Goal: Task Accomplishment & Management: Use online tool/utility

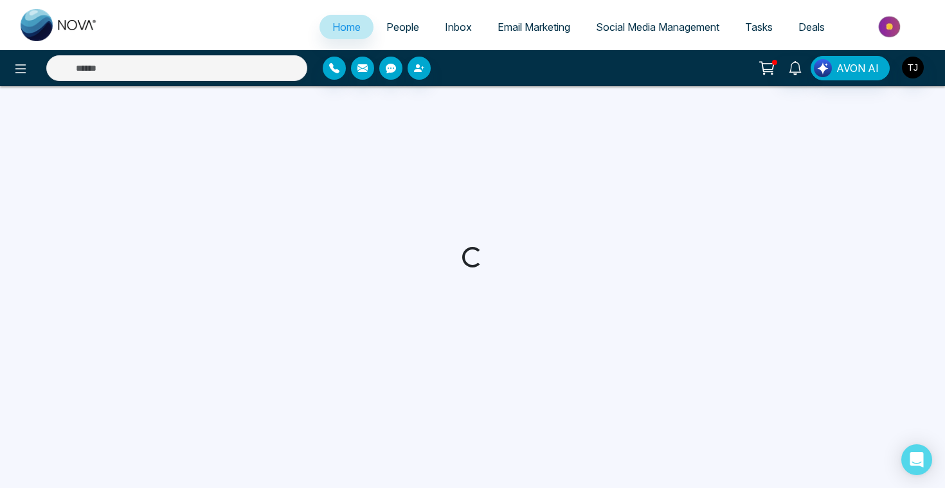
select select "*"
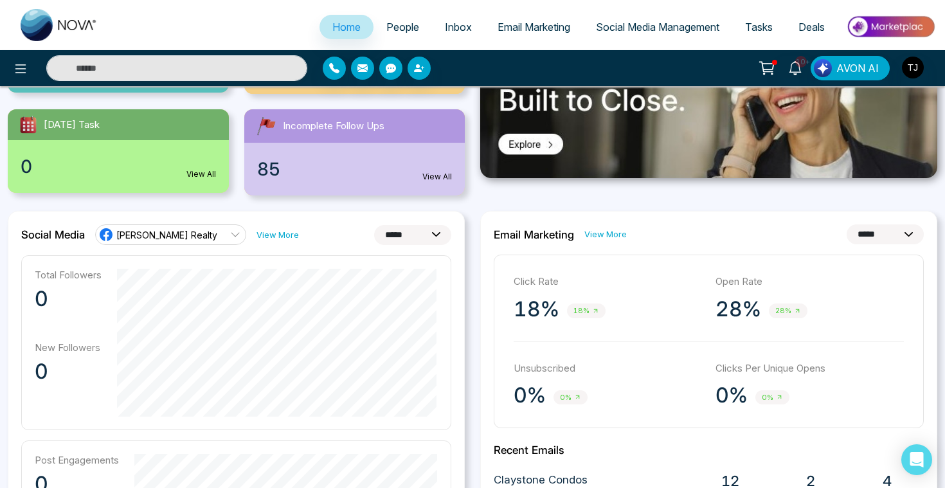
scroll to position [252, 0]
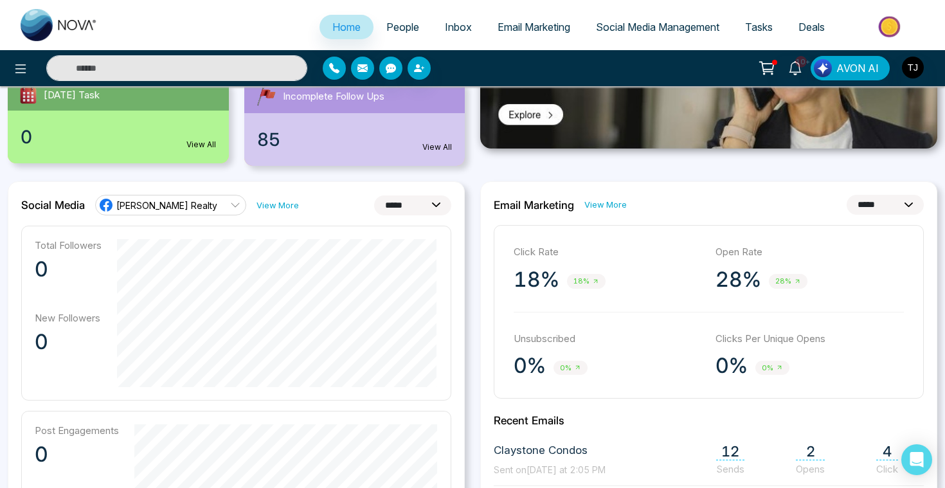
click at [400, 209] on select "**********" at bounding box center [412, 205] width 77 height 20
select select "**"
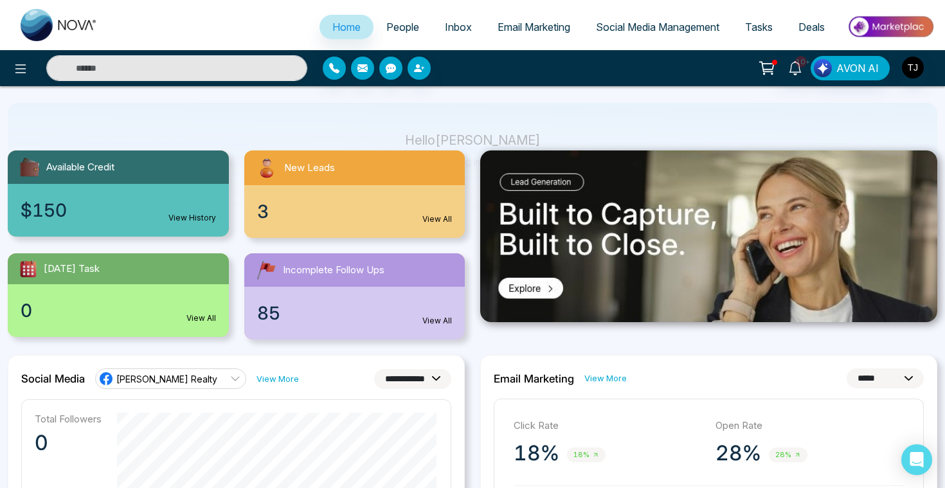
scroll to position [0, 0]
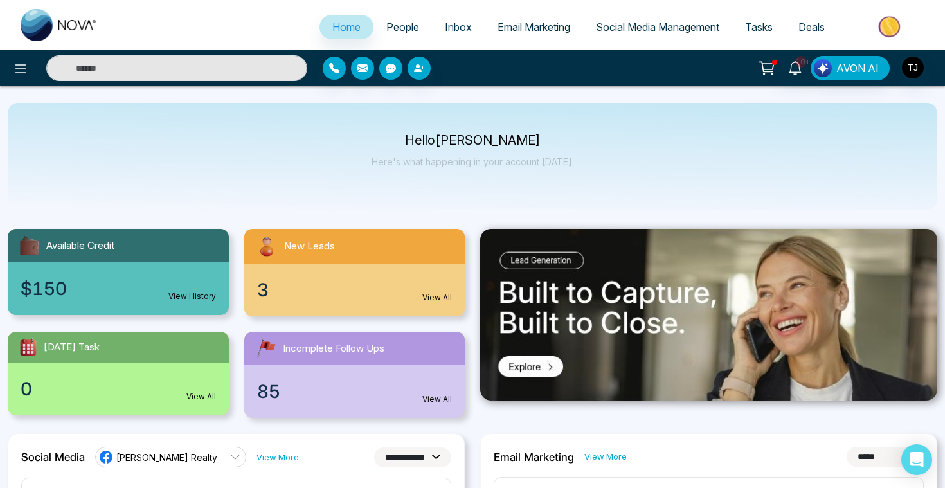
click at [383, 33] on link "People" at bounding box center [402, 27] width 58 height 24
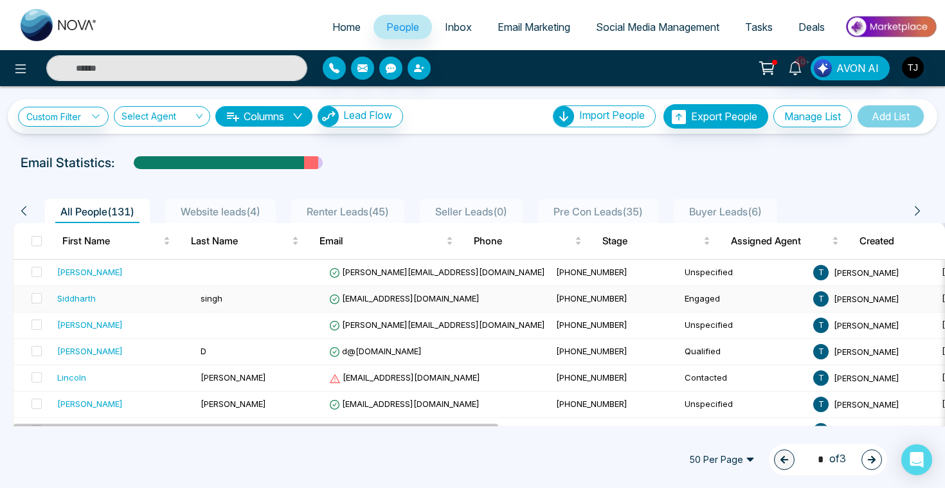
scroll to position [46, 0]
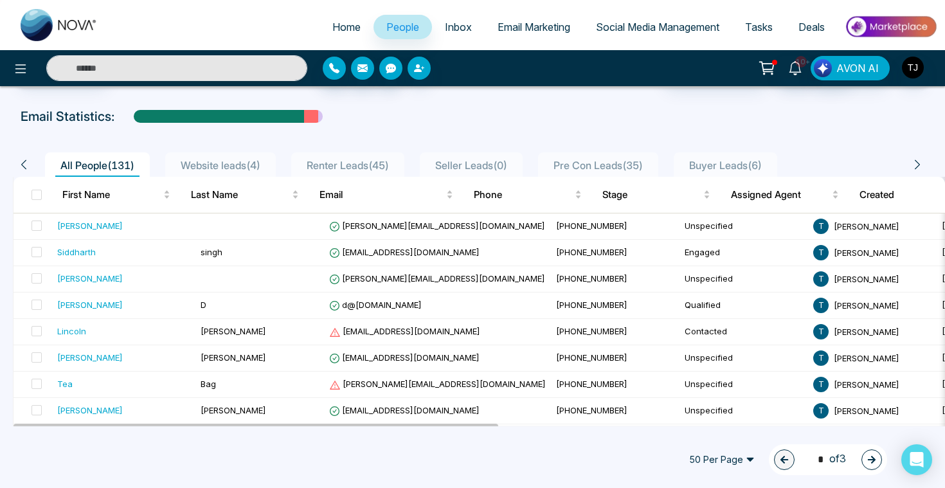
click at [425, 78] on div at bounding box center [433, 68] width 221 height 23
click at [422, 71] on icon "button" at bounding box center [419, 68] width 10 height 10
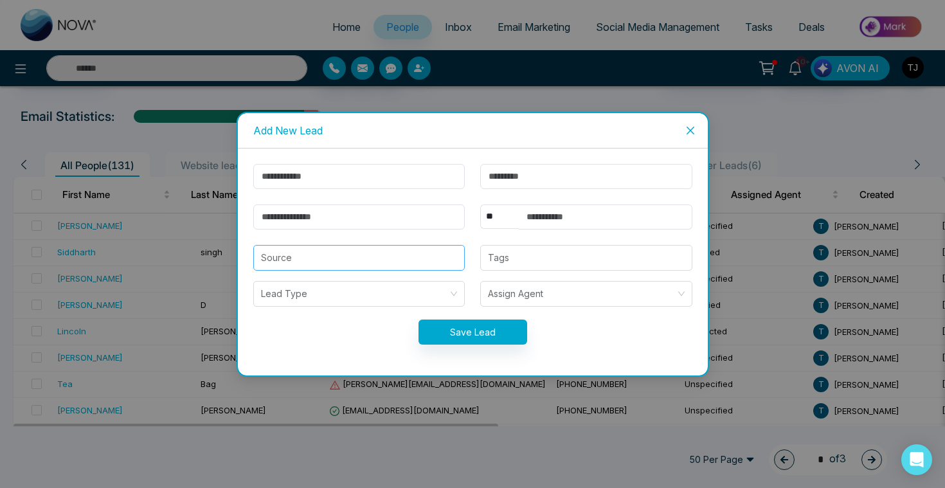
click at [440, 246] on input "search" at bounding box center [359, 258] width 197 height 24
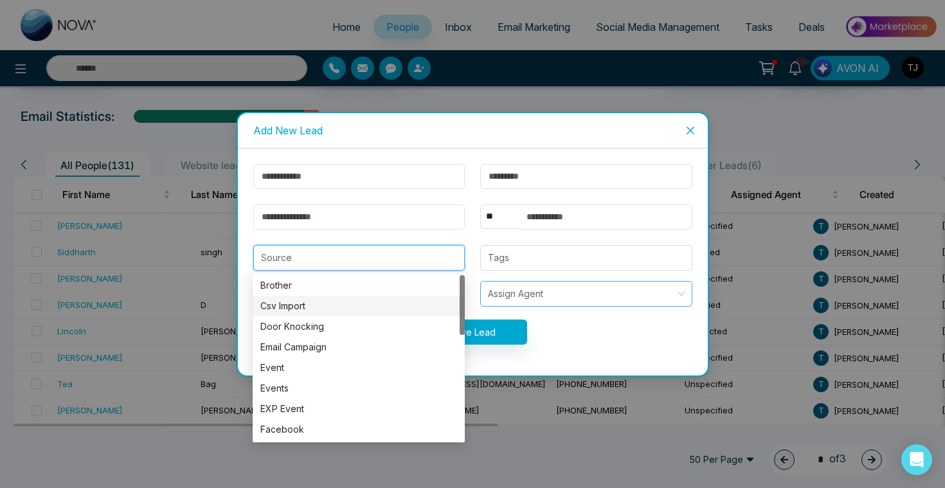
click at [547, 299] on input "search" at bounding box center [582, 294] width 188 height 24
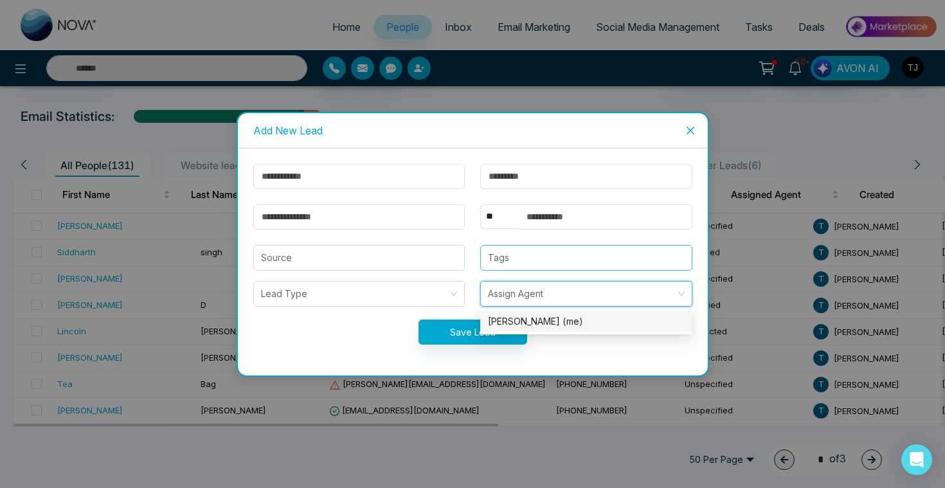
click at [548, 262] on div at bounding box center [586, 257] width 204 height 15
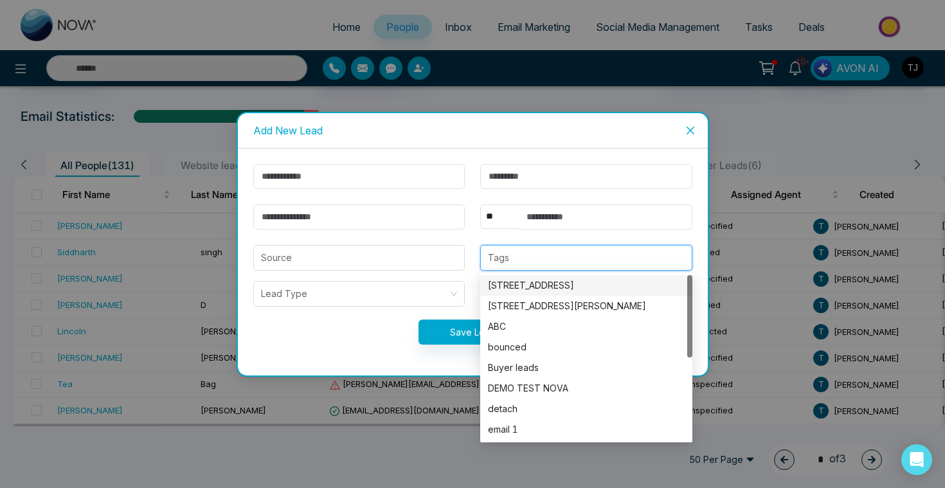
click at [693, 130] on icon "close" at bounding box center [690, 130] width 10 height 10
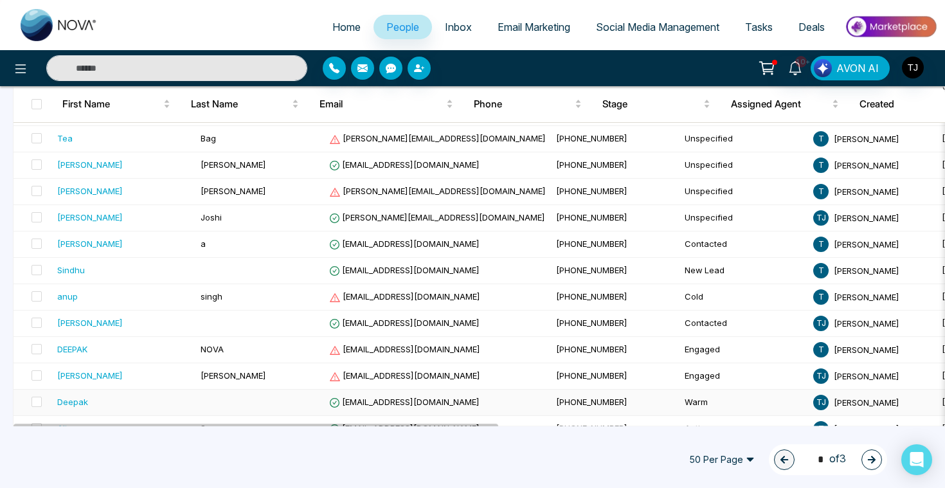
scroll to position [390, 0]
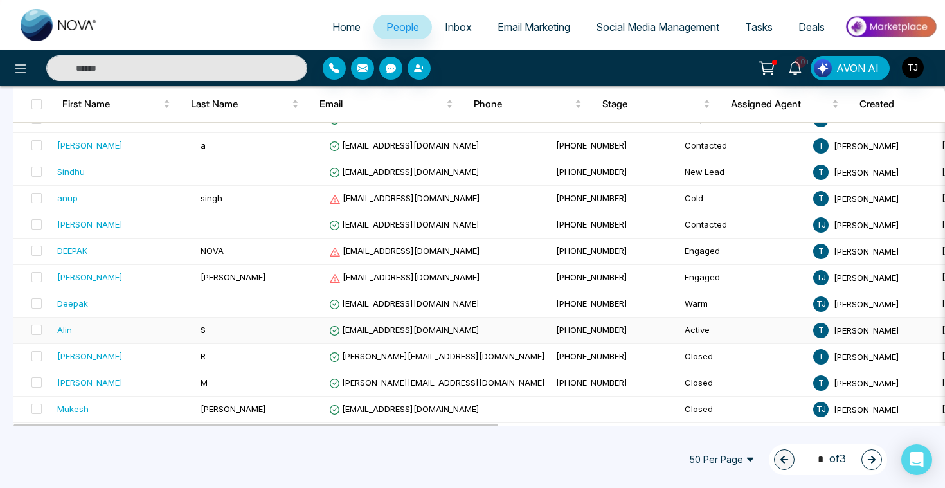
click at [66, 333] on div "Alin" at bounding box center [64, 329] width 15 height 13
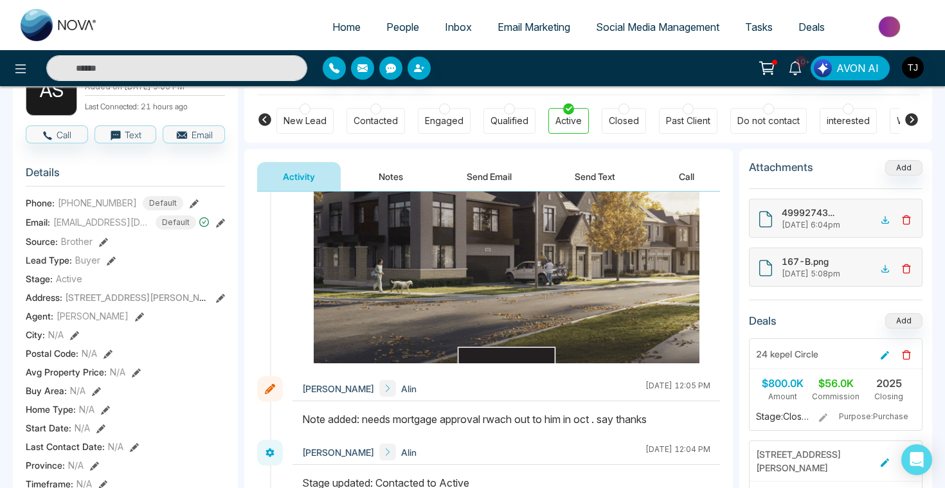
scroll to position [1962, 0]
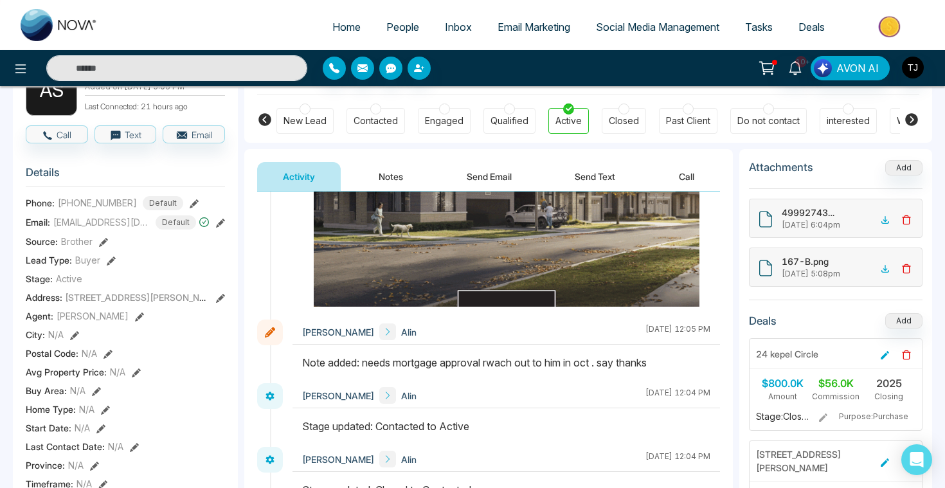
click at [390, 184] on button "Notes" at bounding box center [391, 176] width 76 height 29
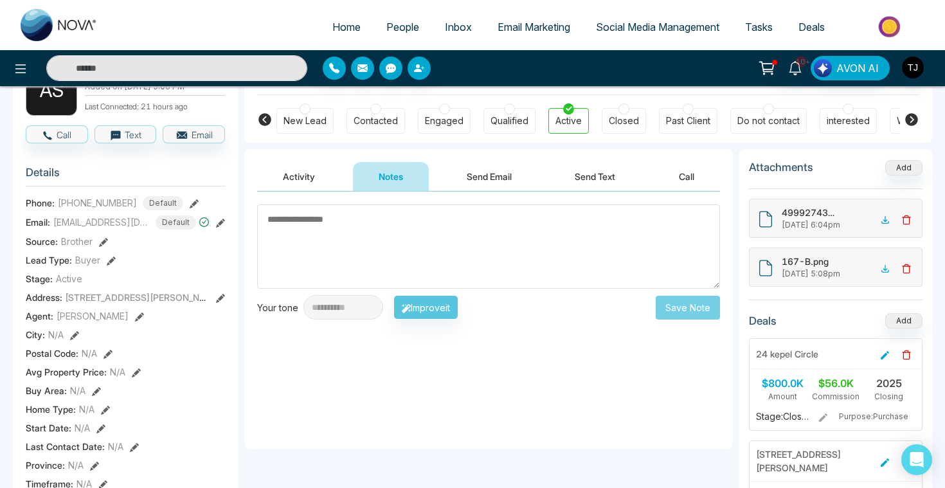
click at [387, 234] on textarea at bounding box center [488, 246] width 463 height 84
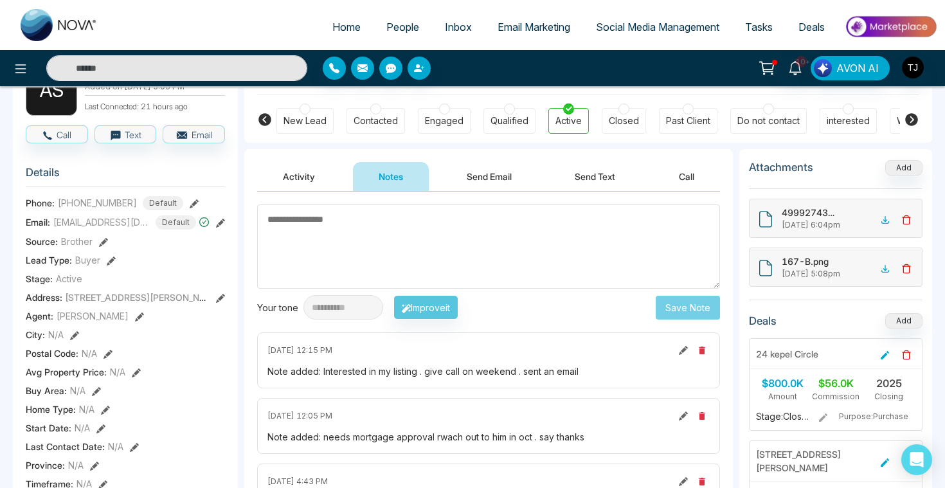
click at [483, 173] on button "Send Email" at bounding box center [489, 176] width 96 height 29
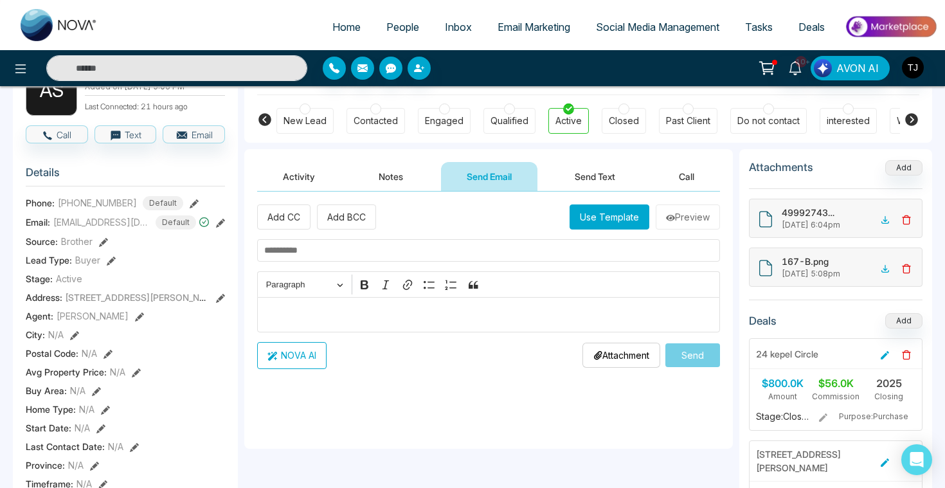
click at [442, 313] on p "Editor editing area: main" at bounding box center [488, 314] width 449 height 15
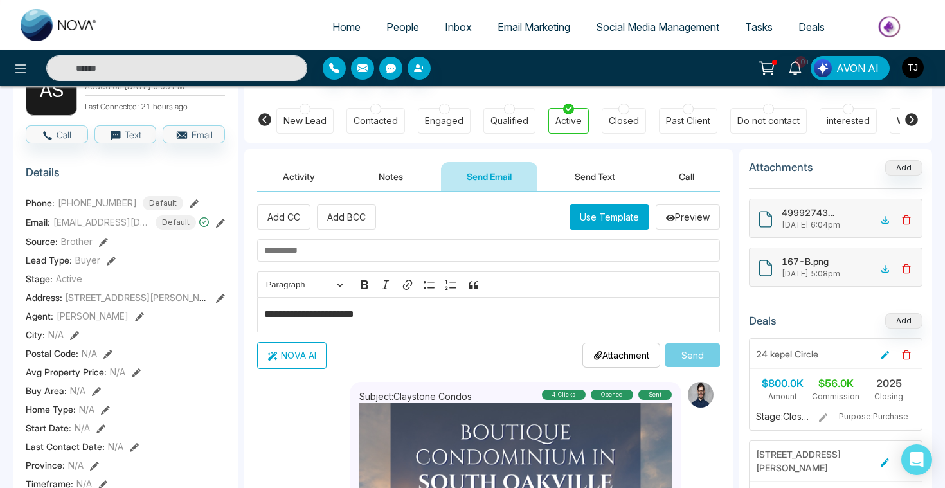
type textarea "**********"
click at [303, 359] on button "NOVA AI" at bounding box center [291, 355] width 69 height 27
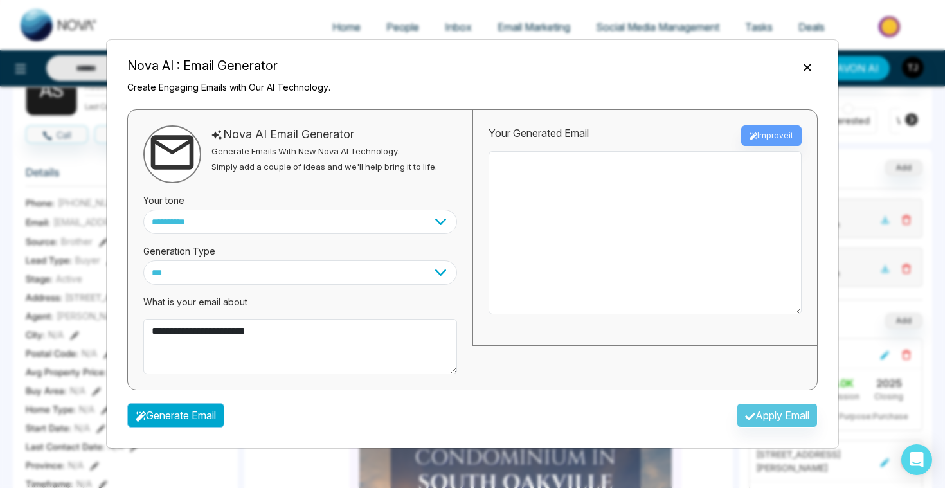
click at [154, 420] on button "Generate Email" at bounding box center [175, 415] width 97 height 24
type textarea "**********"
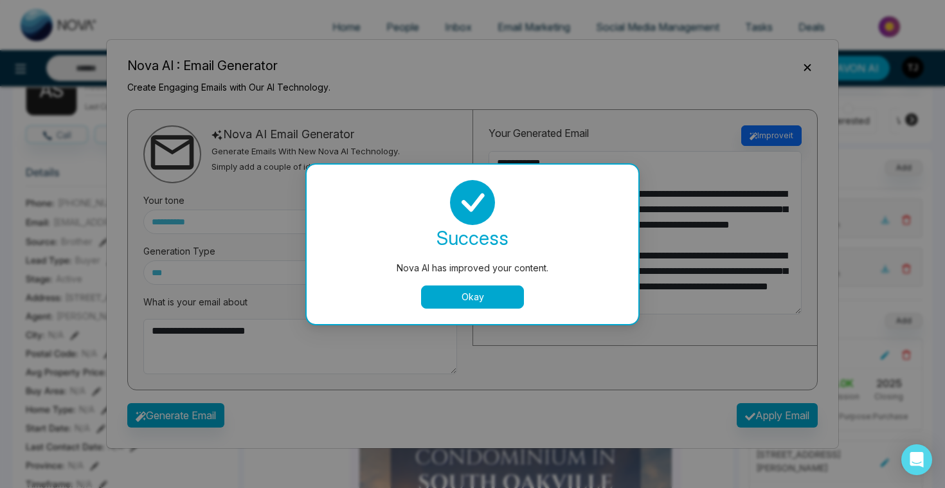
click at [504, 303] on button "Okay" at bounding box center [472, 296] width 103 height 23
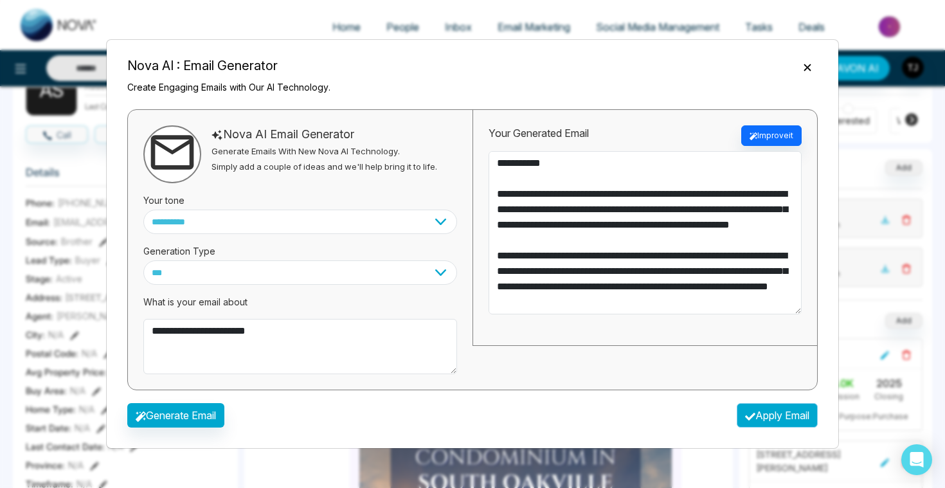
click at [745, 414] on icon "button" at bounding box center [750, 416] width 10 height 10
type textarea "**********"
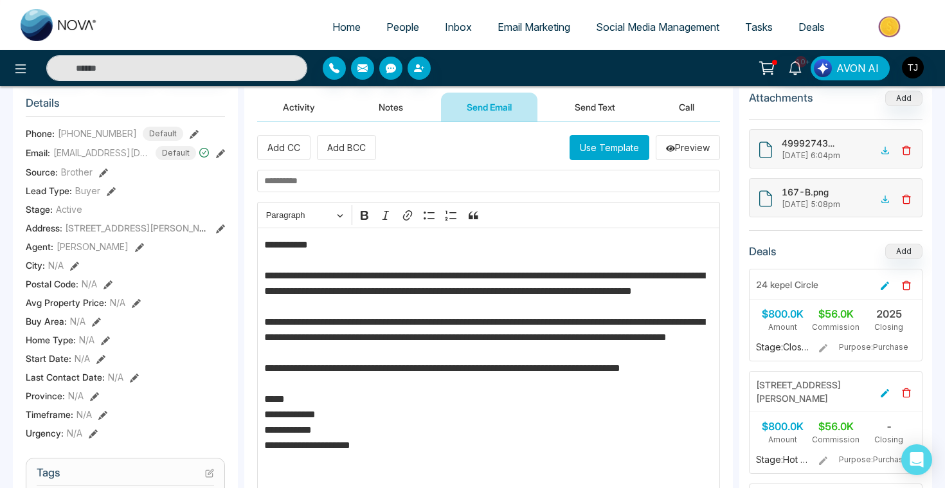
scroll to position [102, 0]
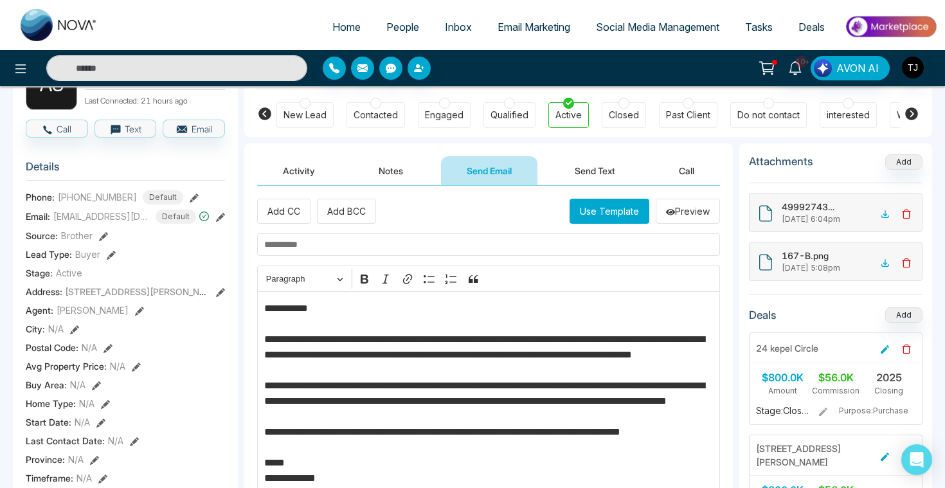
click at [577, 166] on button "Send Text" at bounding box center [595, 170] width 92 height 29
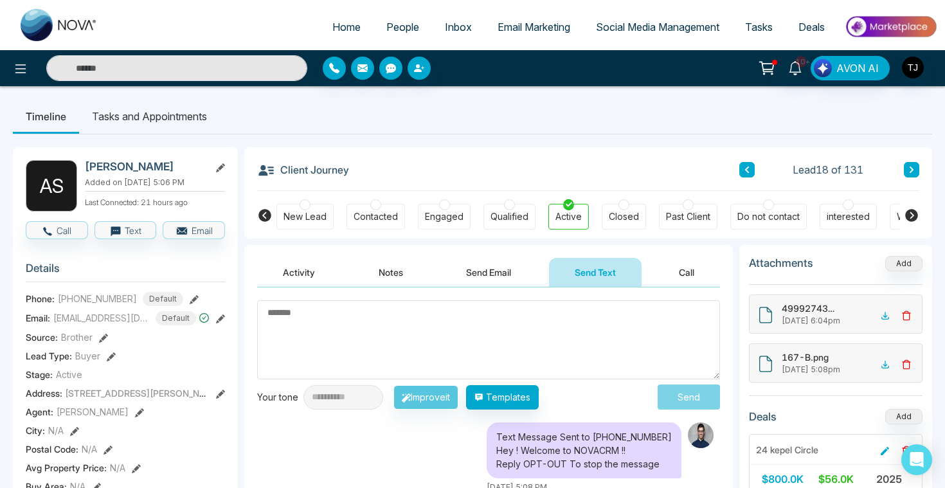
click at [630, 217] on div "Closed" at bounding box center [624, 216] width 30 height 13
click at [687, 215] on div "Past Client" at bounding box center [688, 216] width 44 height 13
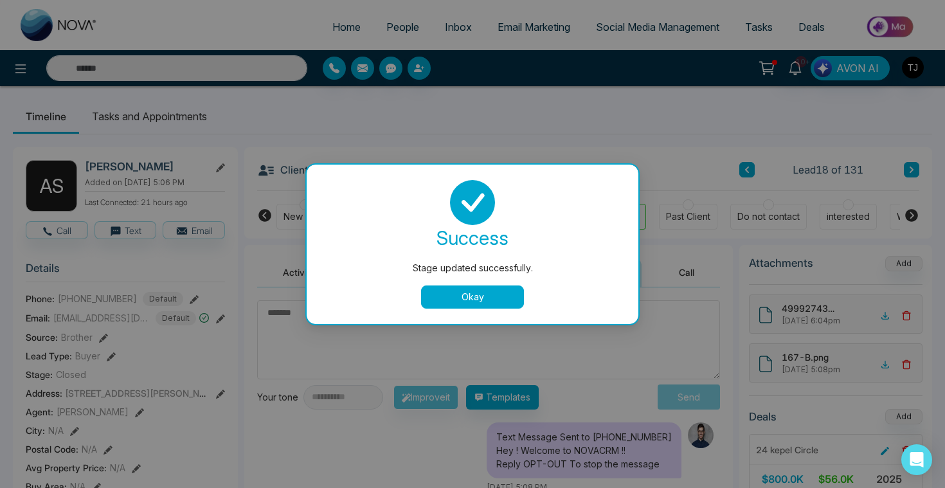
click at [507, 294] on button "Okay" at bounding box center [472, 296] width 103 height 23
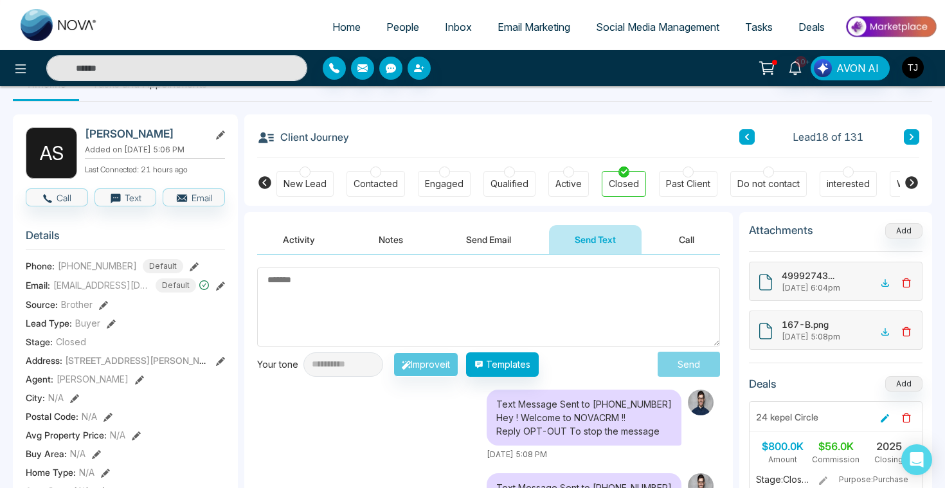
scroll to position [43, 0]
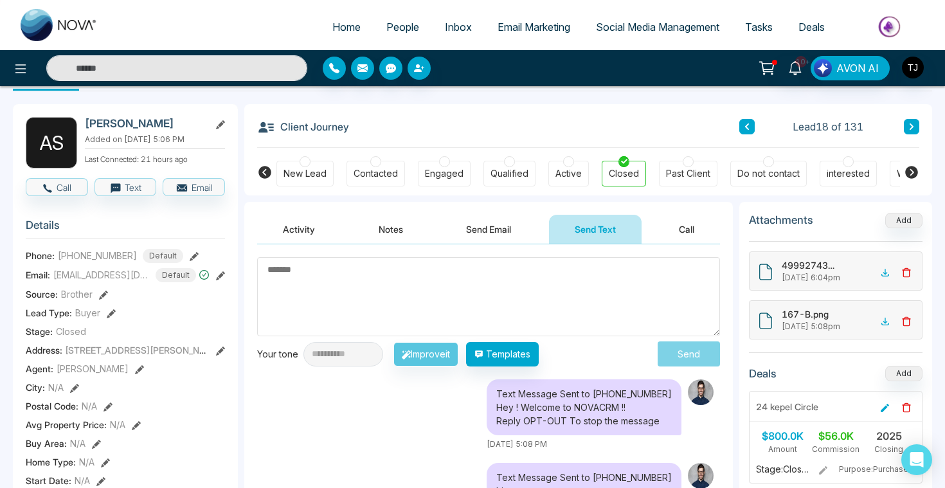
click at [402, 26] on span "People" at bounding box center [402, 27] width 33 height 13
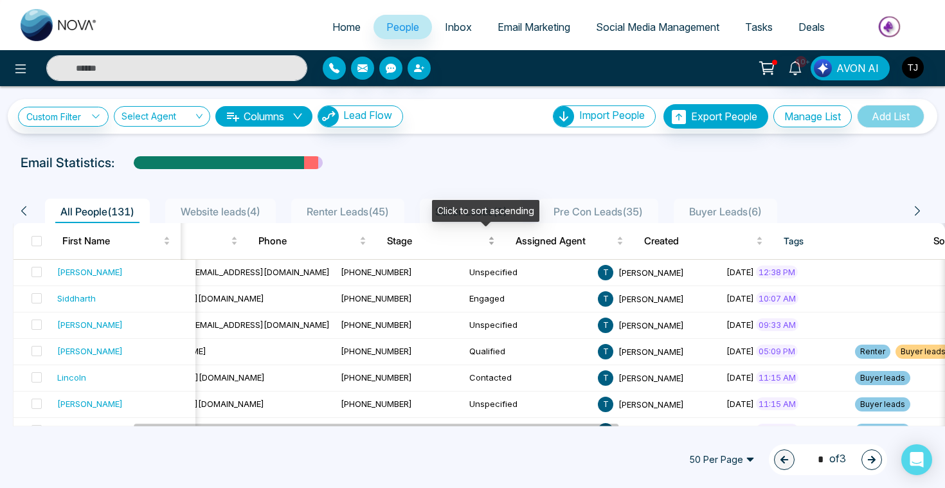
scroll to position [0, 231]
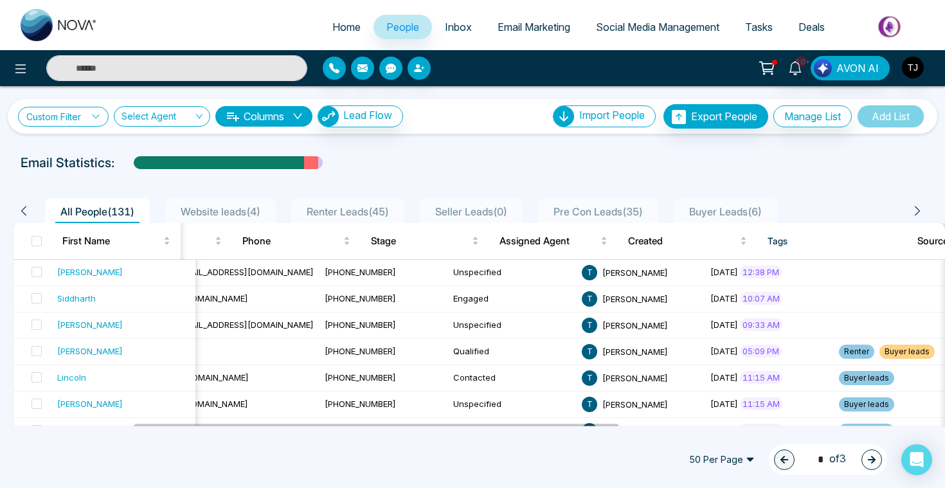
click at [63, 119] on link "Custom Filter" at bounding box center [63, 117] width 91 height 20
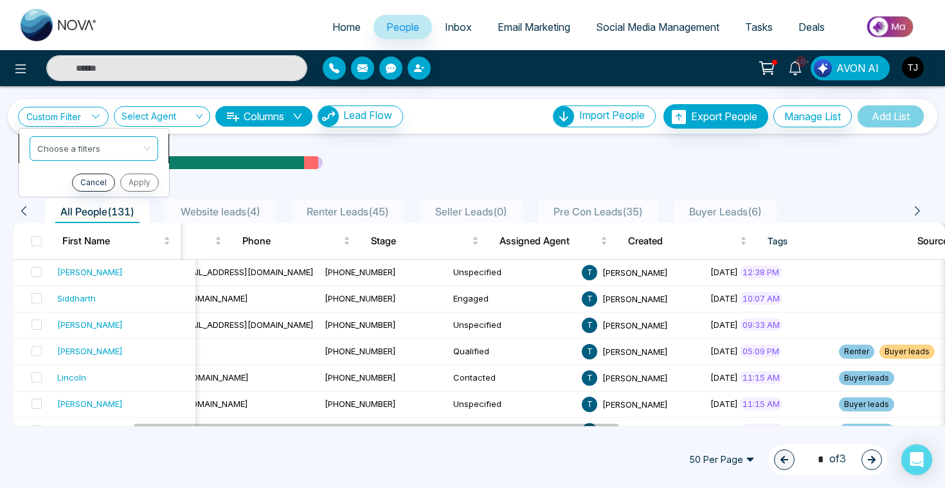
click at [63, 142] on input "search" at bounding box center [89, 146] width 104 height 19
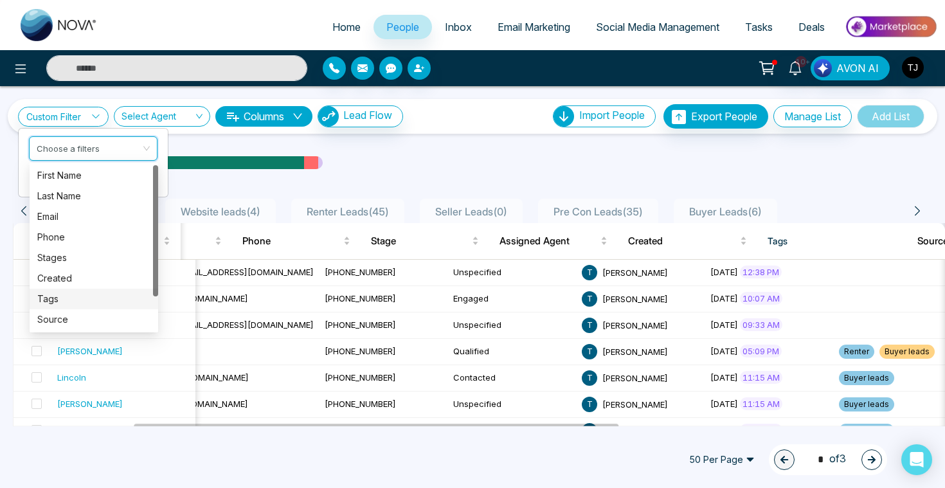
click at [72, 296] on div "Tags" at bounding box center [93, 299] width 113 height 14
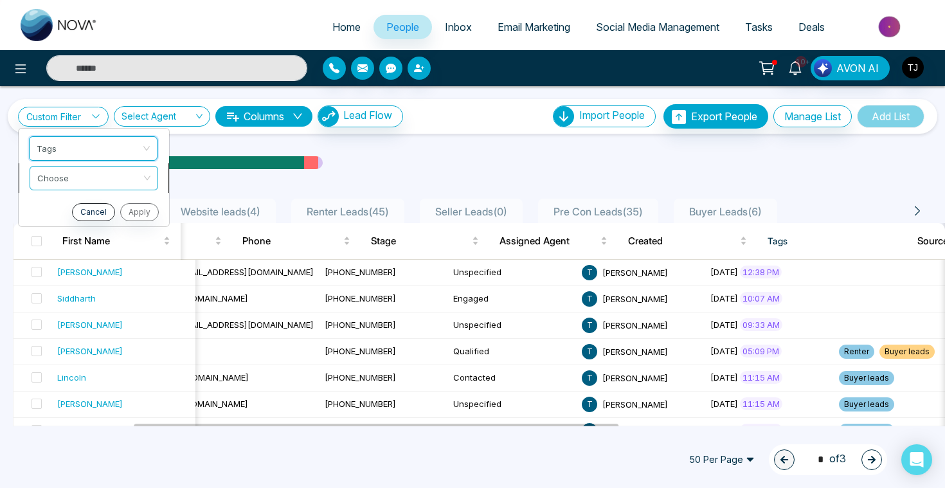
click at [49, 186] on span at bounding box center [89, 177] width 104 height 23
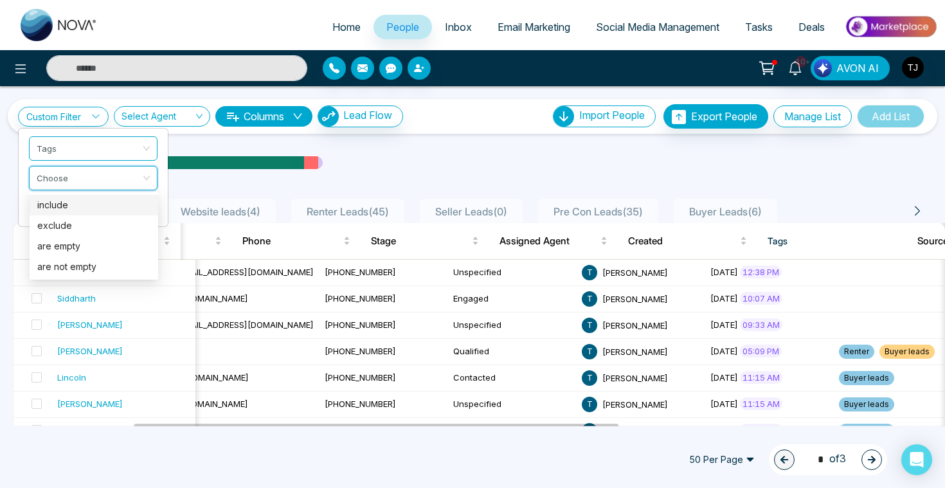
click at [49, 211] on div "include" at bounding box center [93, 205] width 113 height 14
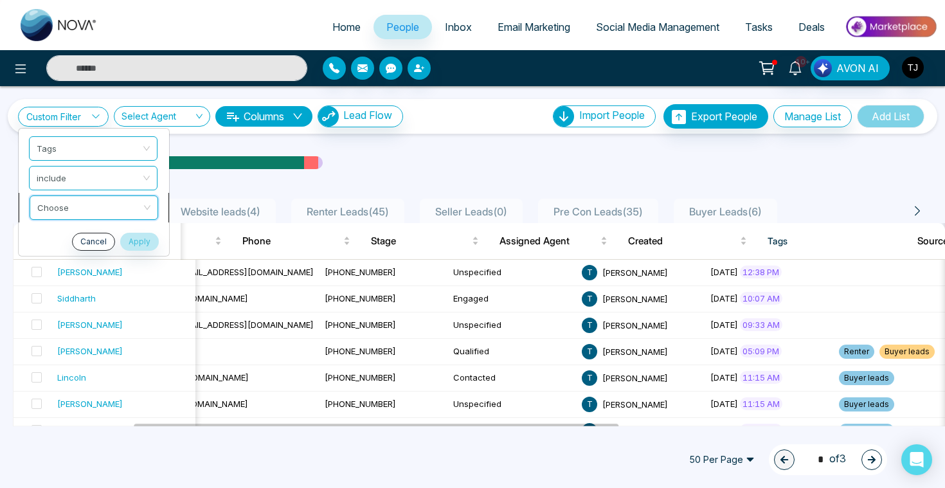
click at [61, 212] on input "search" at bounding box center [89, 205] width 104 height 19
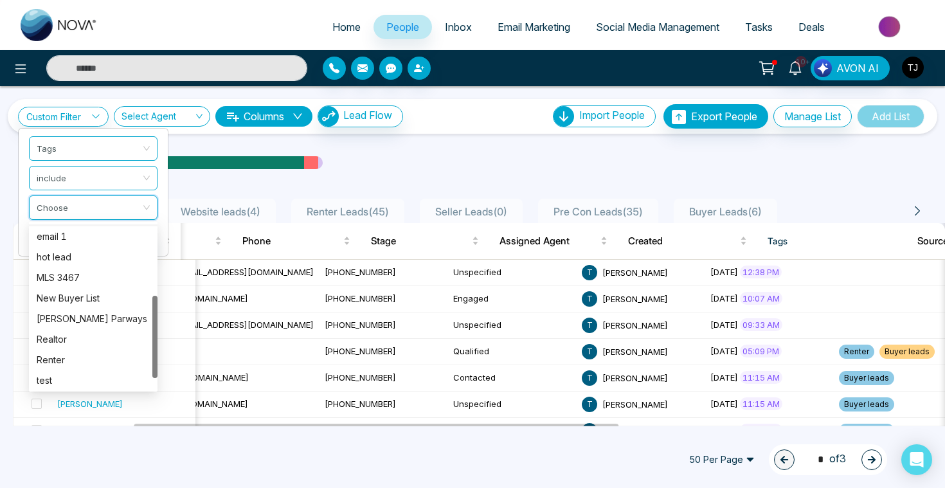
scroll to position [143, 0]
click at [73, 357] on div "Renter" at bounding box center [93, 359] width 113 height 14
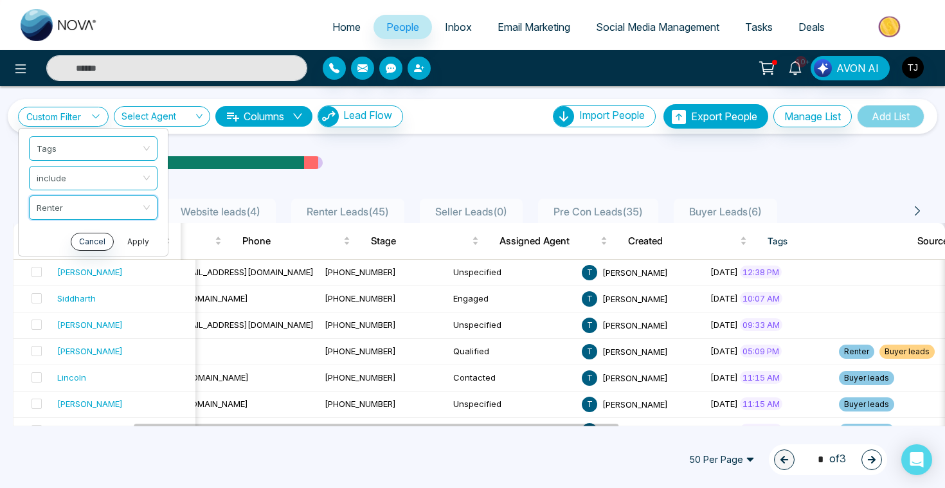
click at [148, 242] on button "Apply" at bounding box center [138, 242] width 39 height 18
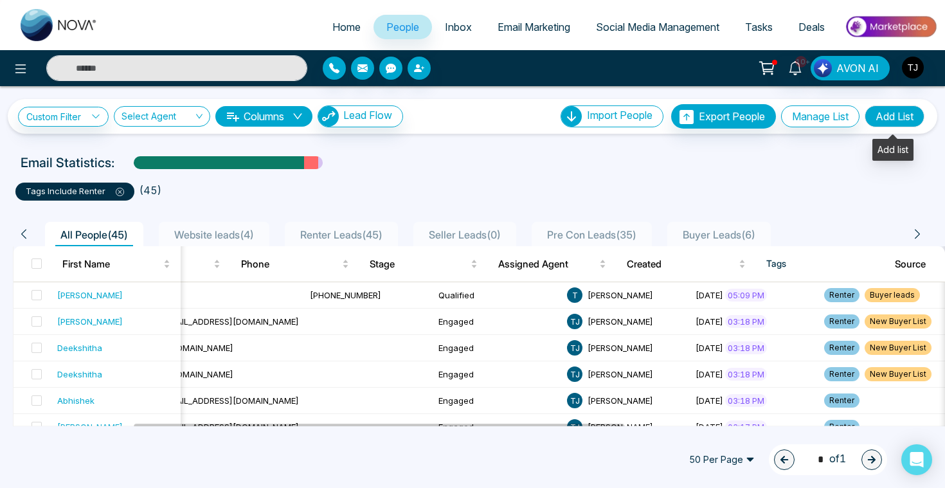
click at [883, 117] on button "Add List" at bounding box center [895, 116] width 60 height 22
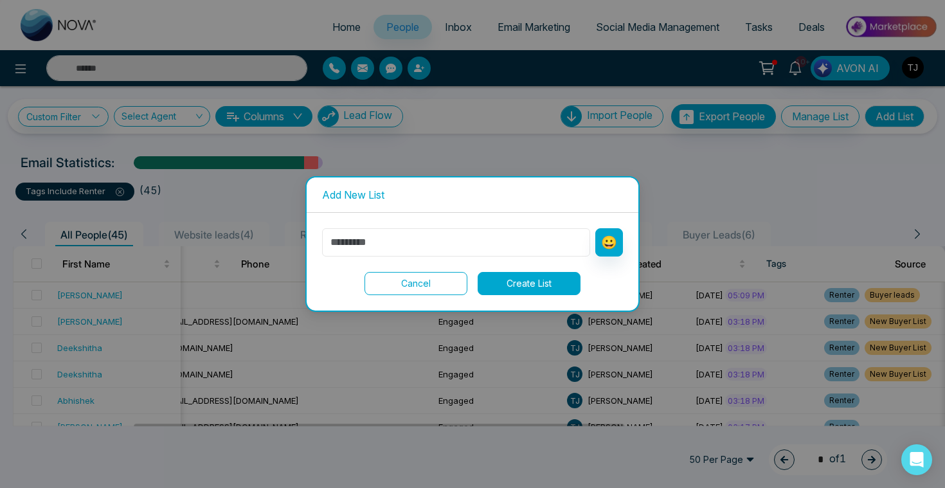
click at [405, 244] on input "text" at bounding box center [456, 242] width 268 height 28
type input "****"
click at [487, 285] on button "Create List" at bounding box center [529, 283] width 103 height 23
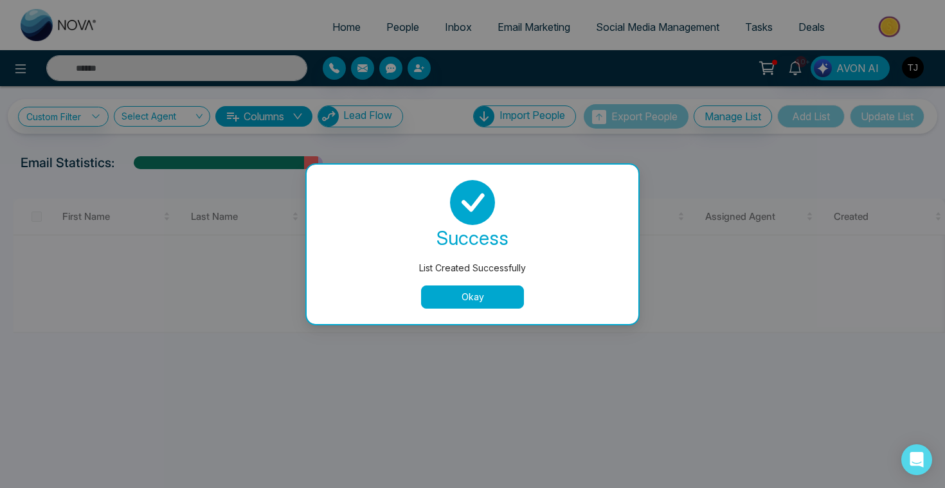
click at [471, 303] on button "Okay" at bounding box center [472, 296] width 103 height 23
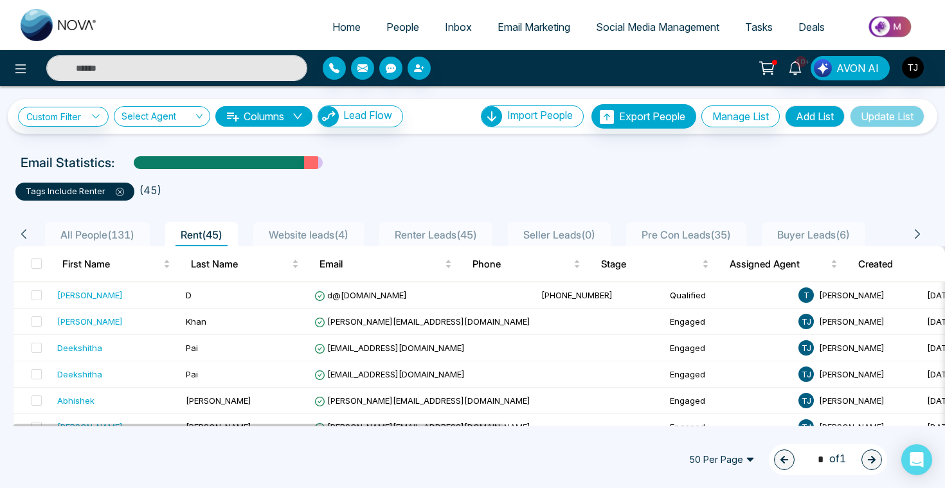
click at [892, 21] on img at bounding box center [890, 26] width 93 height 29
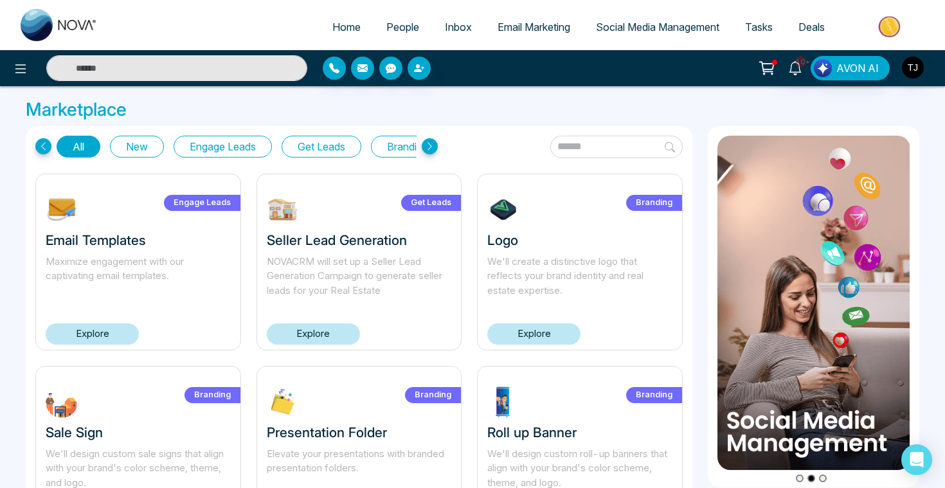
click at [318, 145] on button "Get Leads" at bounding box center [322, 147] width 80 height 22
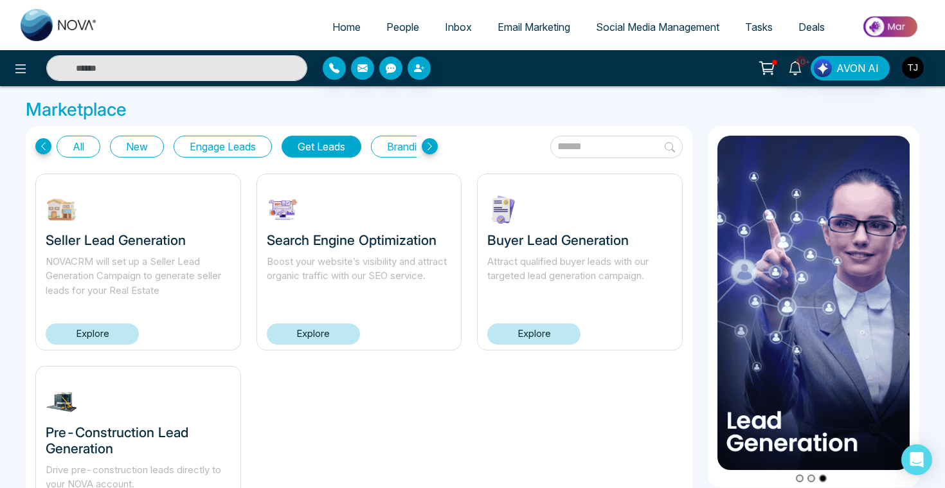
scroll to position [92, 0]
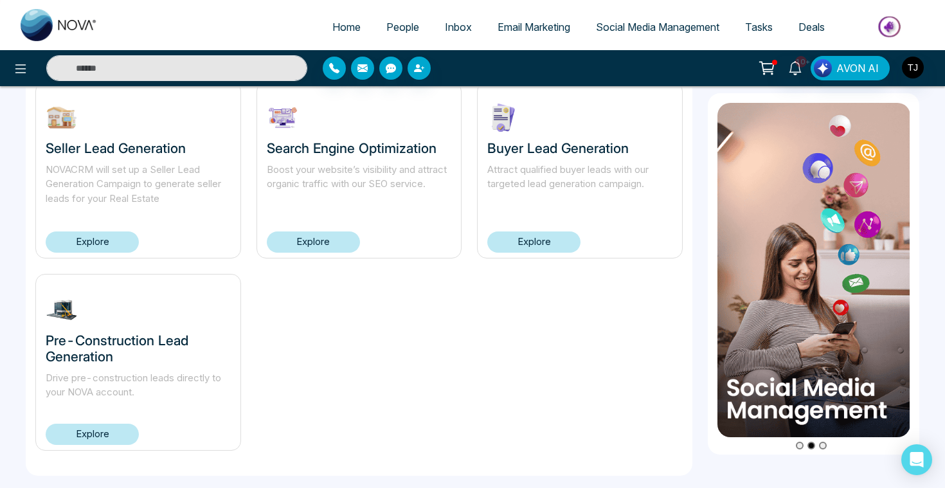
click at [96, 433] on link "Explore" at bounding box center [92, 434] width 93 height 21
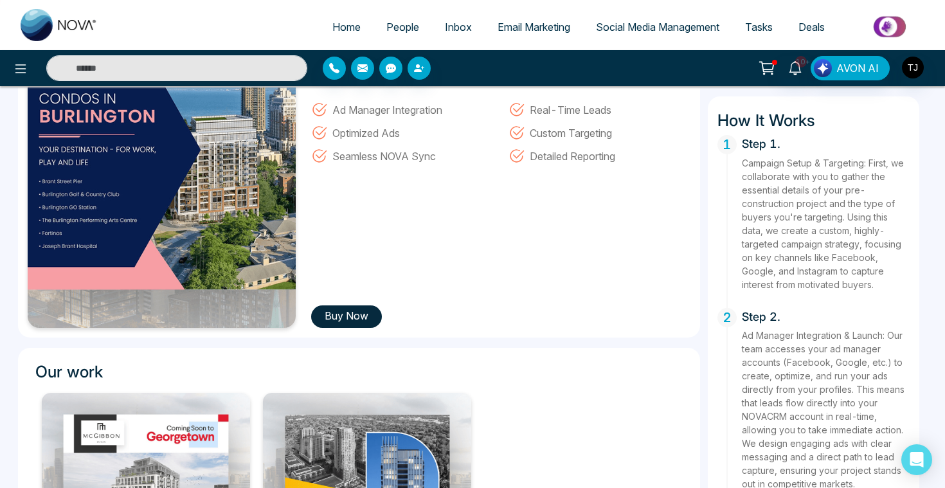
scroll to position [174, 0]
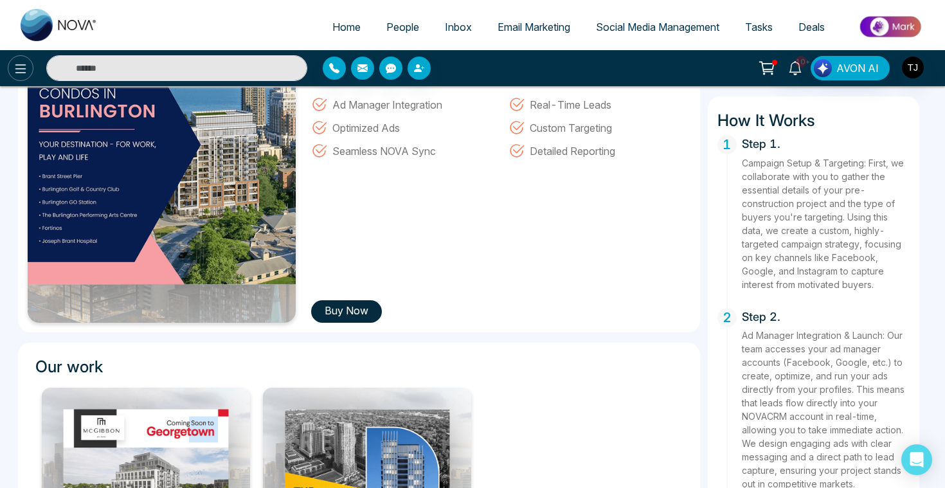
click at [24, 64] on icon at bounding box center [20, 68] width 11 height 9
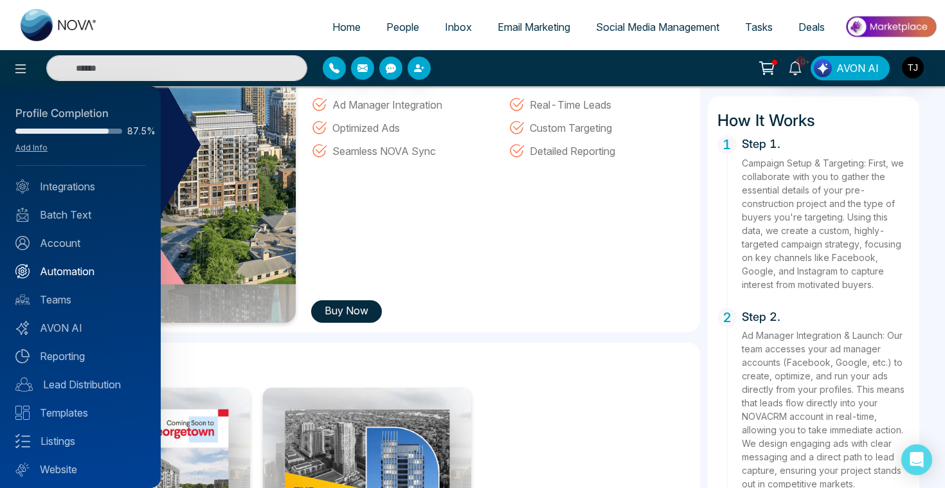
click at [56, 270] on link "Automation" at bounding box center [80, 271] width 130 height 15
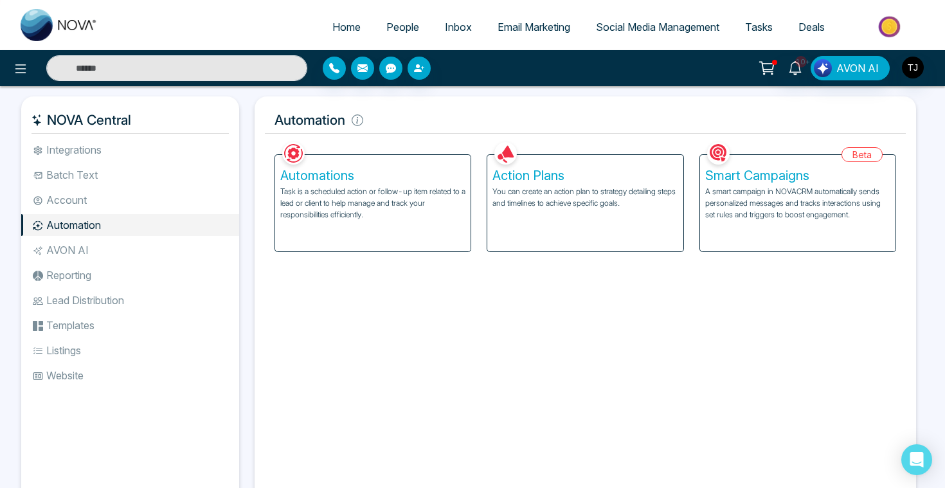
click at [557, 189] on p "You can create an action plan to strategy detailing steps and timelines to achi…" at bounding box center [584, 197] width 185 height 23
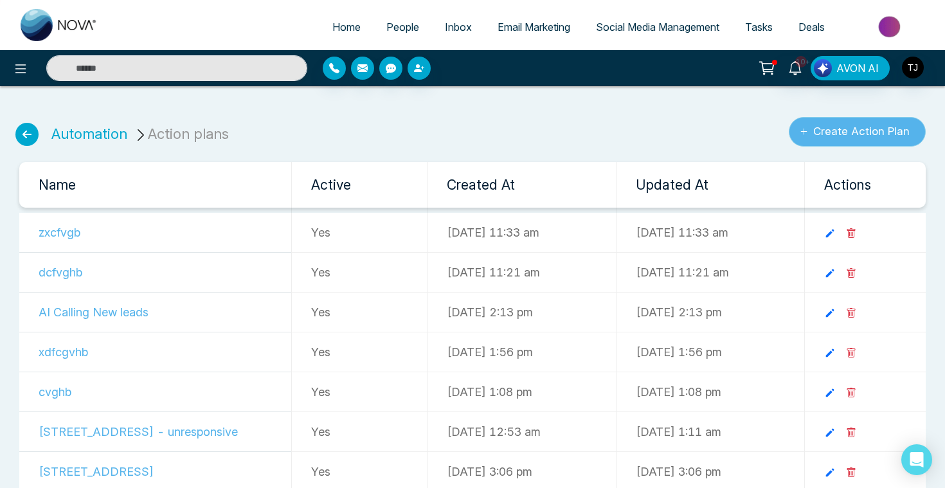
click at [880, 127] on button "Create Action Plan" at bounding box center [857, 132] width 137 height 30
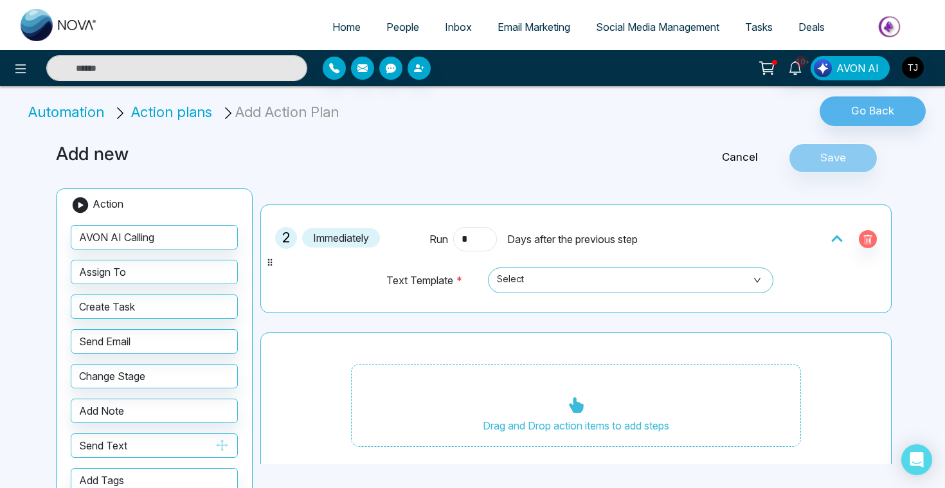
scroll to position [238, 0]
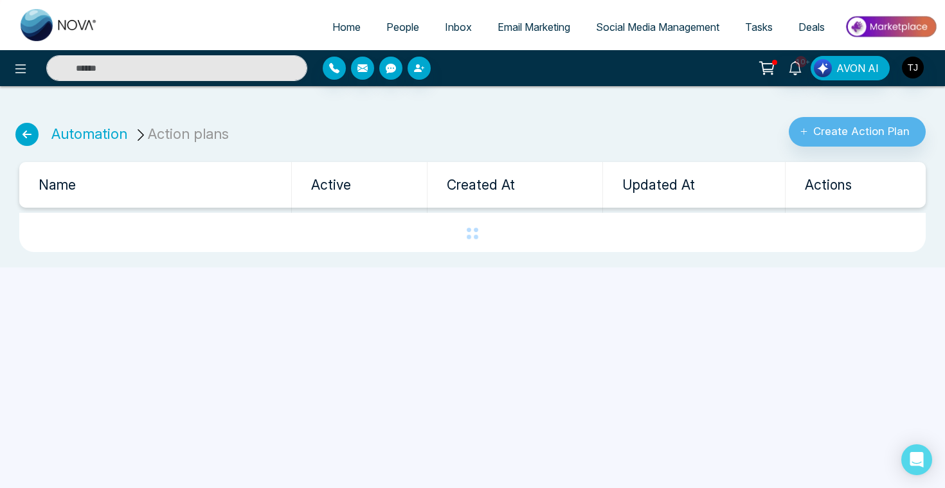
click at [22, 130] on icon at bounding box center [26, 134] width 23 height 23
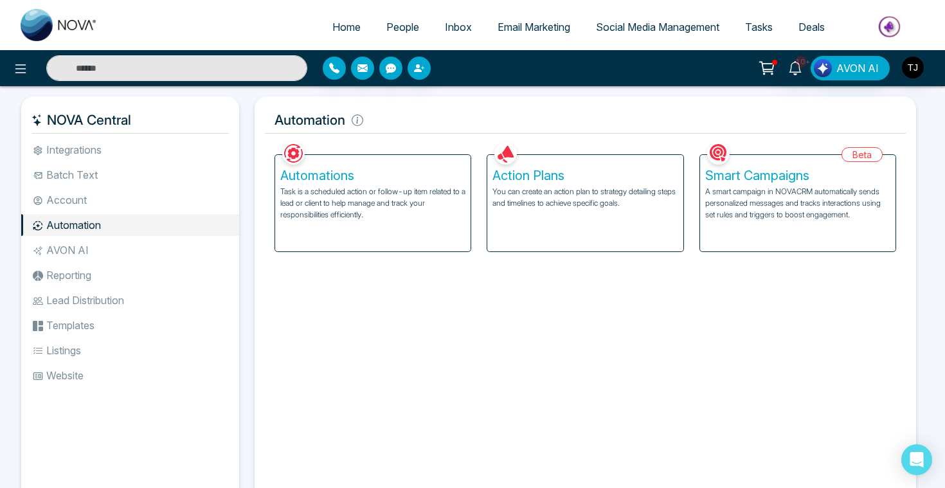
click at [737, 187] on p "A smart campaign in NOVACRM automatically sends personalized messages and track…" at bounding box center [797, 203] width 185 height 35
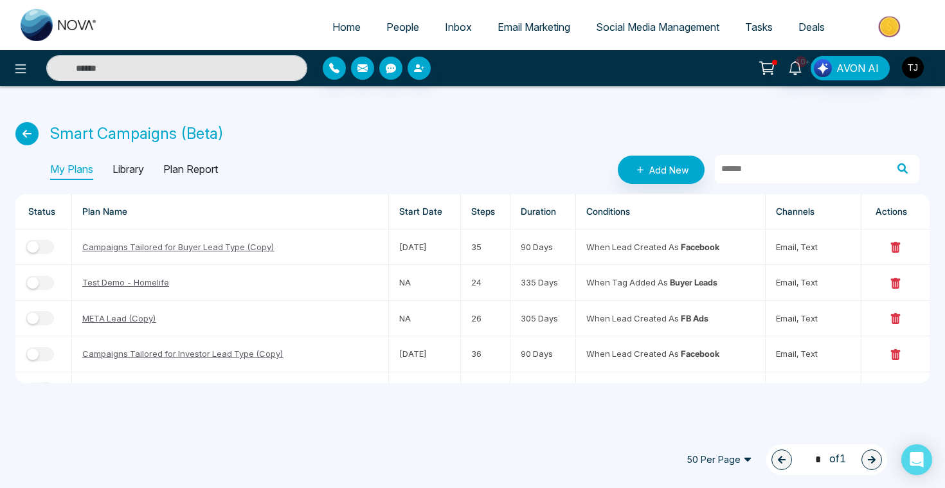
click at [115, 167] on p "Library" at bounding box center [127, 169] width 31 height 21
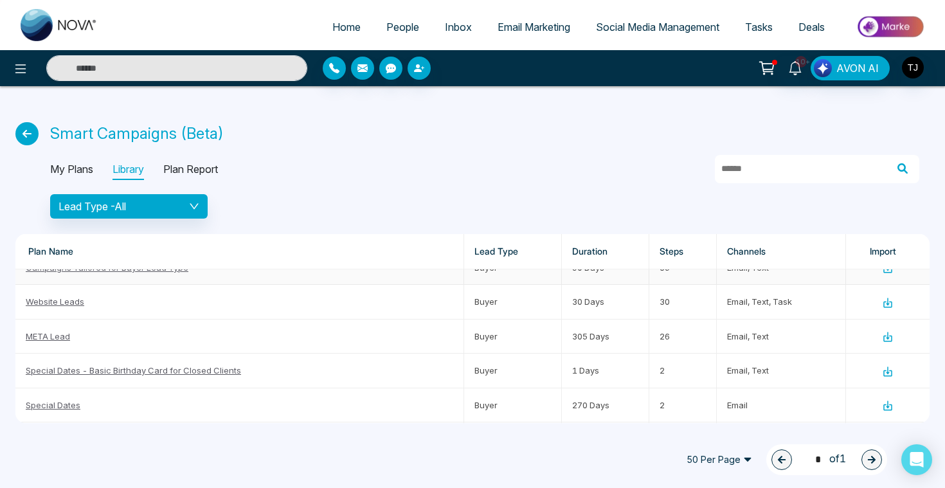
scroll to position [88, 0]
click at [55, 336] on link "META Lead" at bounding box center [48, 335] width 44 height 10
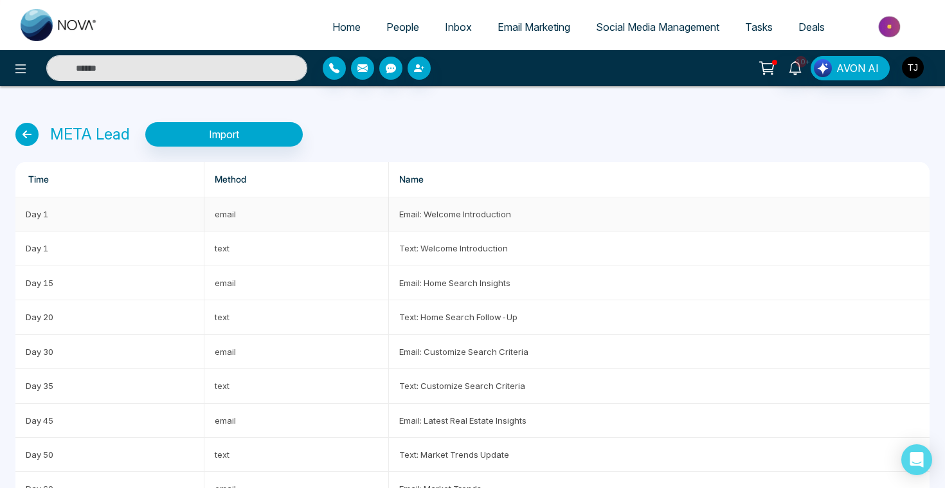
click at [427, 212] on td "Email: Welcome Introduction" at bounding box center [659, 214] width 541 height 34
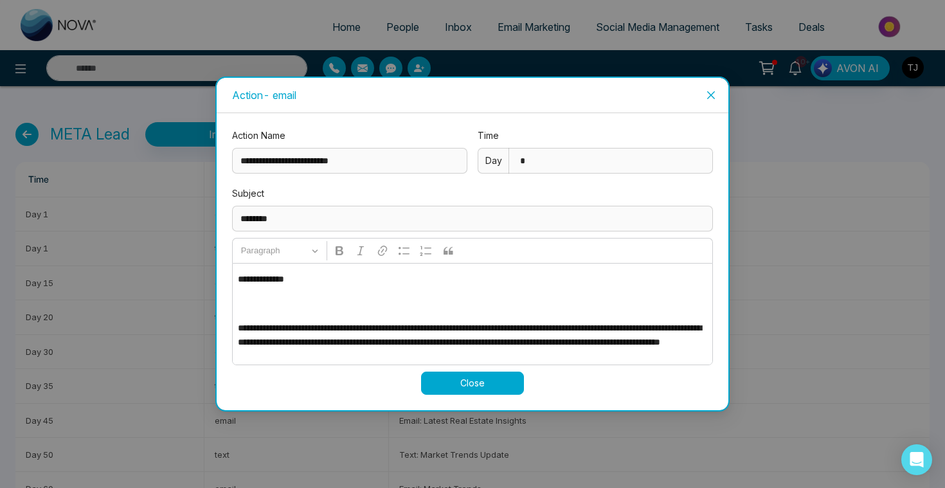
click at [294, 413] on div "**********" at bounding box center [472, 244] width 945 height 488
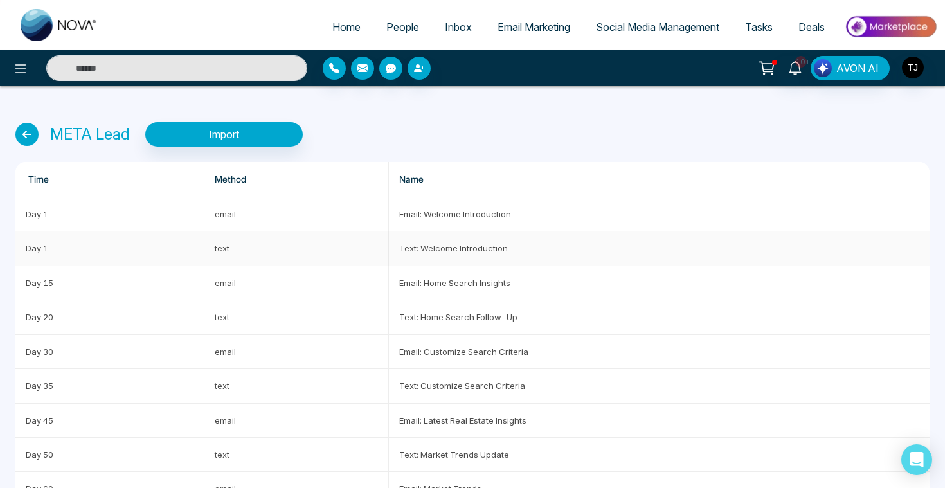
click at [457, 257] on td "Text: Welcome Introduction" at bounding box center [659, 248] width 541 height 34
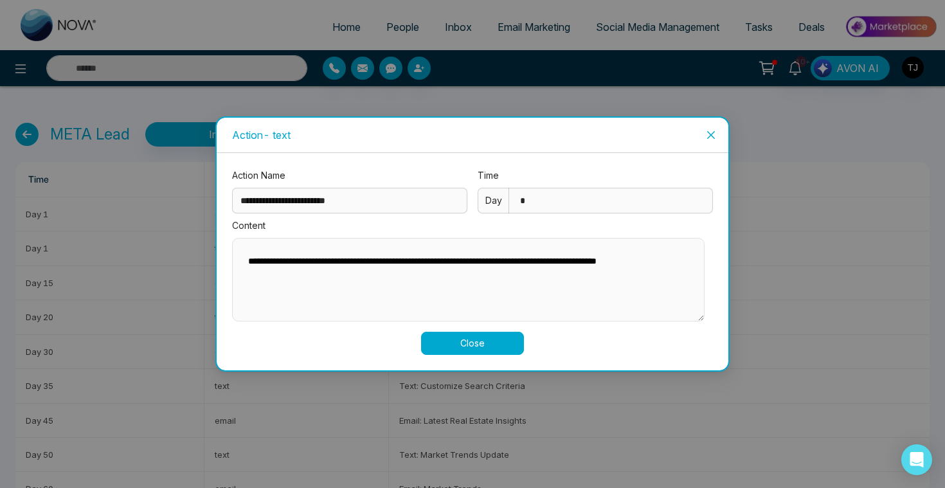
click at [394, 396] on div "**********" at bounding box center [472, 244] width 945 height 488
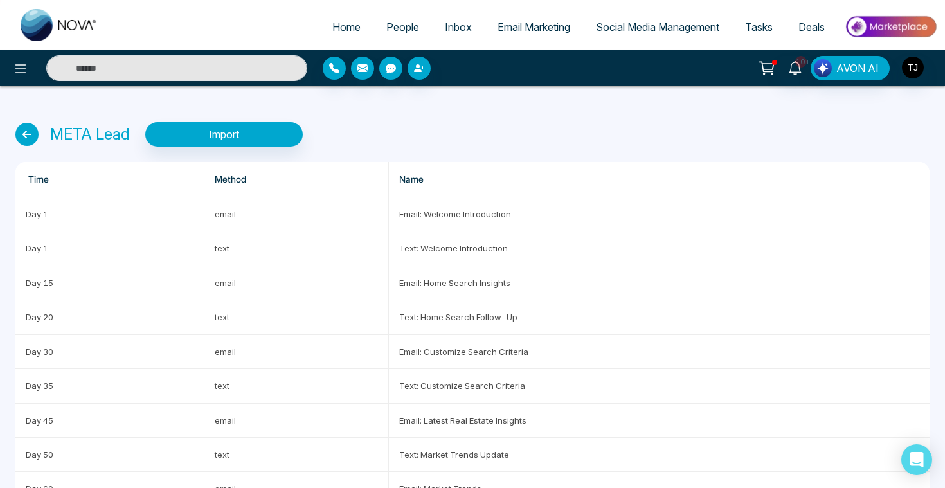
click at [401, 31] on span "People" at bounding box center [402, 27] width 33 height 13
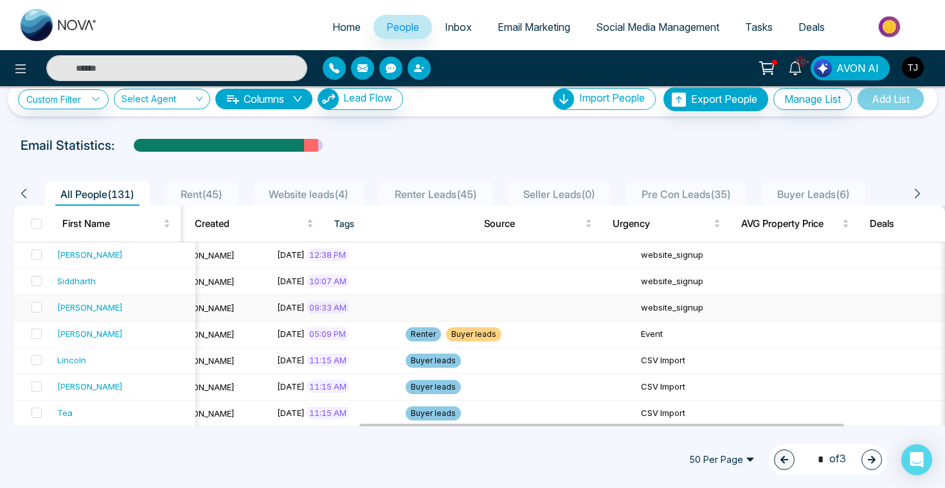
scroll to position [21, 0]
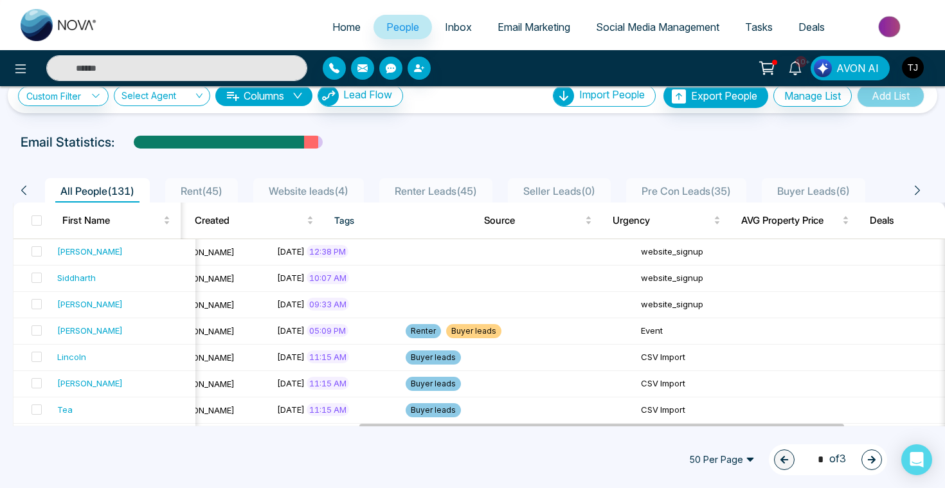
click at [334, 33] on span "Home" at bounding box center [346, 27] width 28 height 13
select select "*"
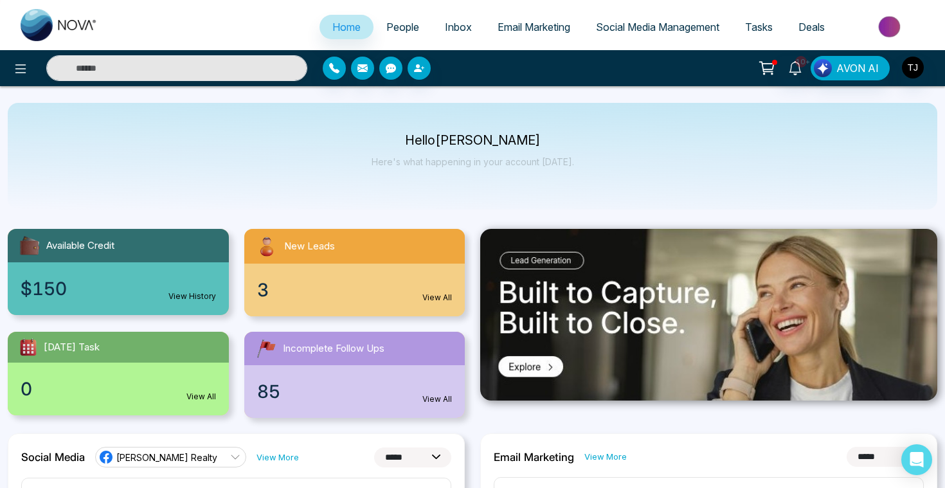
click at [645, 31] on span "Social Media Management" at bounding box center [657, 27] width 123 height 13
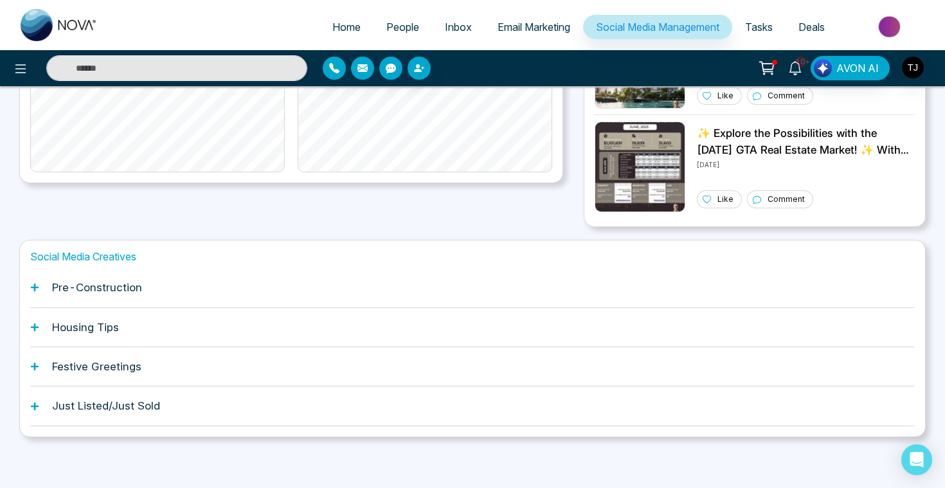
scroll to position [343, 0]
click at [168, 292] on div "Pre-Construction" at bounding box center [472, 286] width 885 height 39
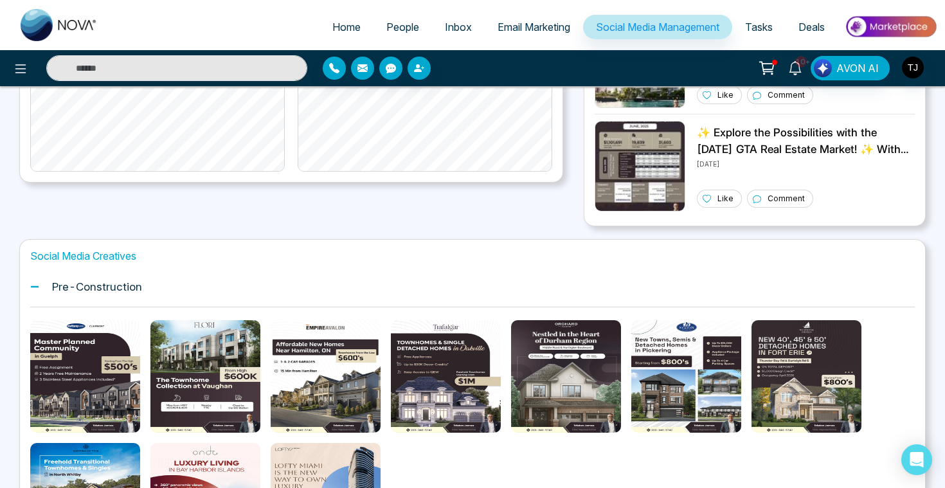
click at [168, 292] on div "Pre-Construction" at bounding box center [472, 286] width 885 height 39
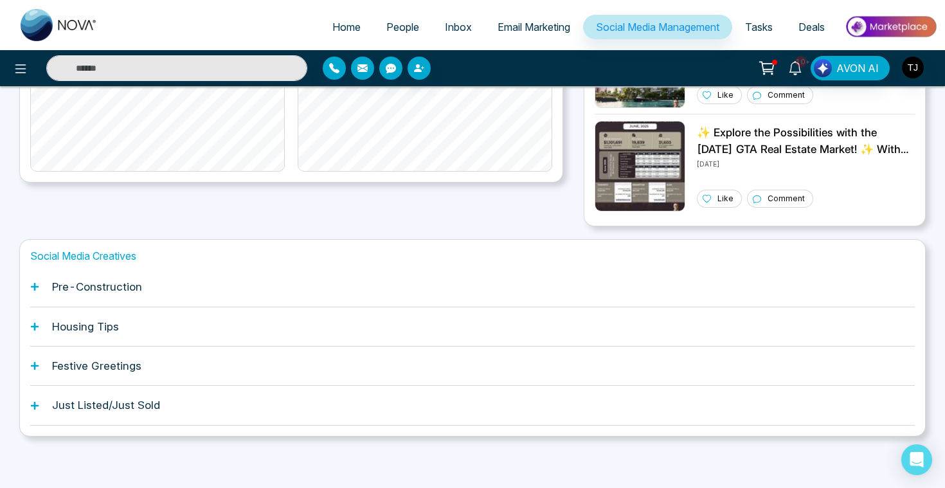
click at [152, 331] on div "Housing Tips" at bounding box center [472, 326] width 885 height 39
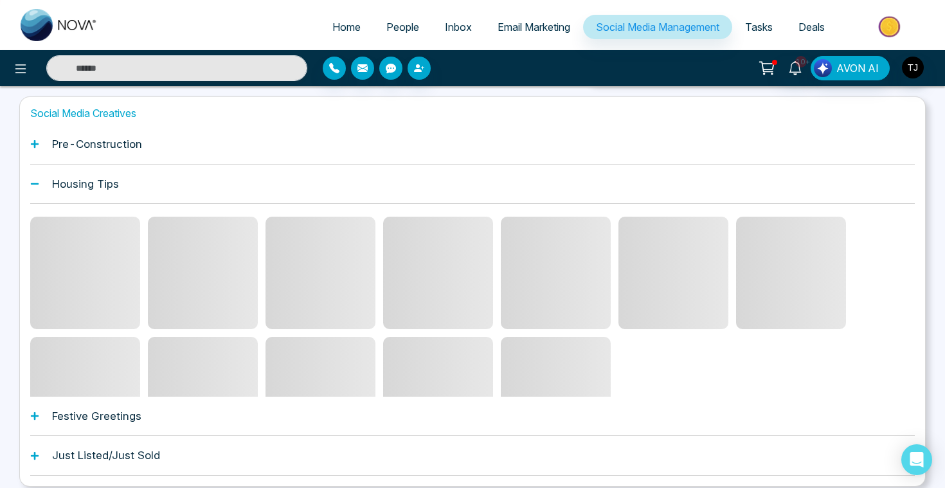
scroll to position [499, 0]
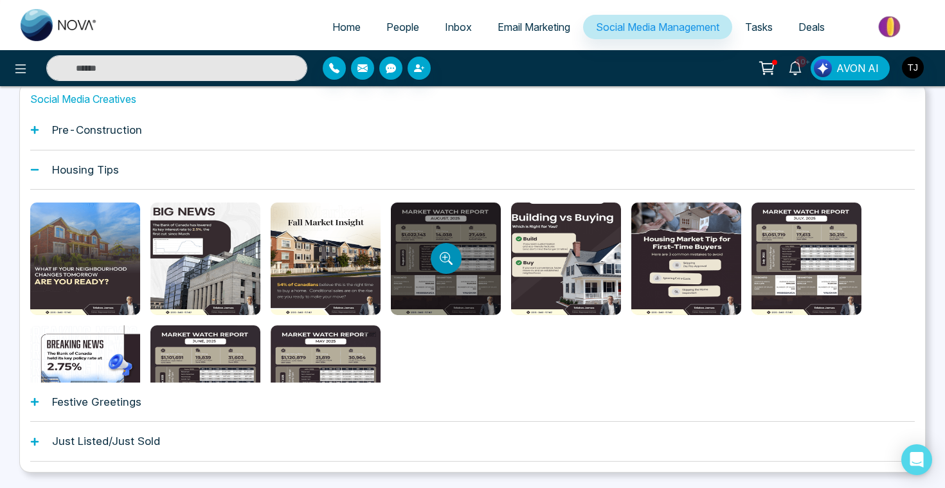
click at [445, 262] on icon "Preview template" at bounding box center [446, 258] width 13 height 13
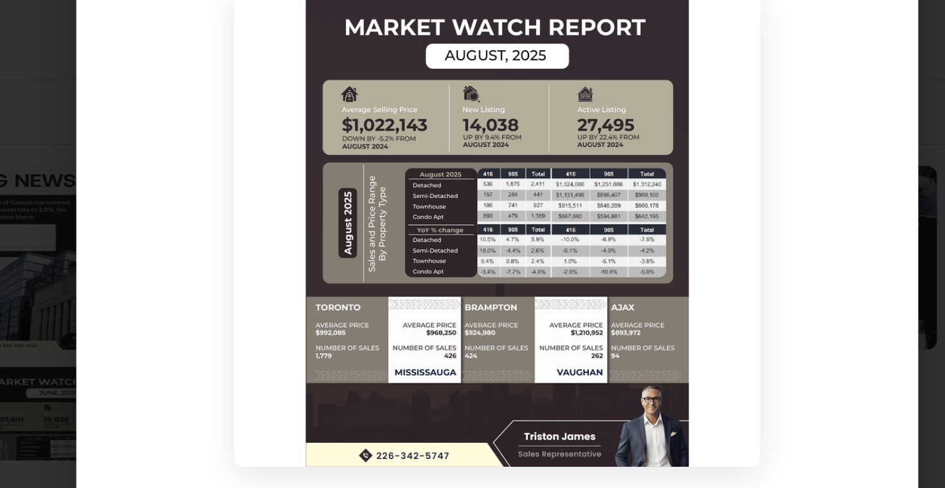
click at [656, 197] on div at bounding box center [472, 240] width 514 height 322
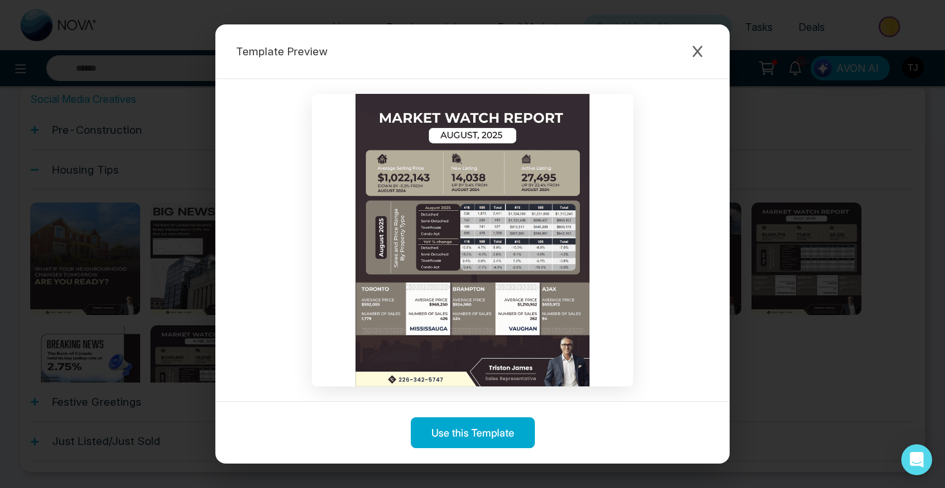
click at [111, 301] on div "Template Preview Use this Template" at bounding box center [472, 244] width 945 height 488
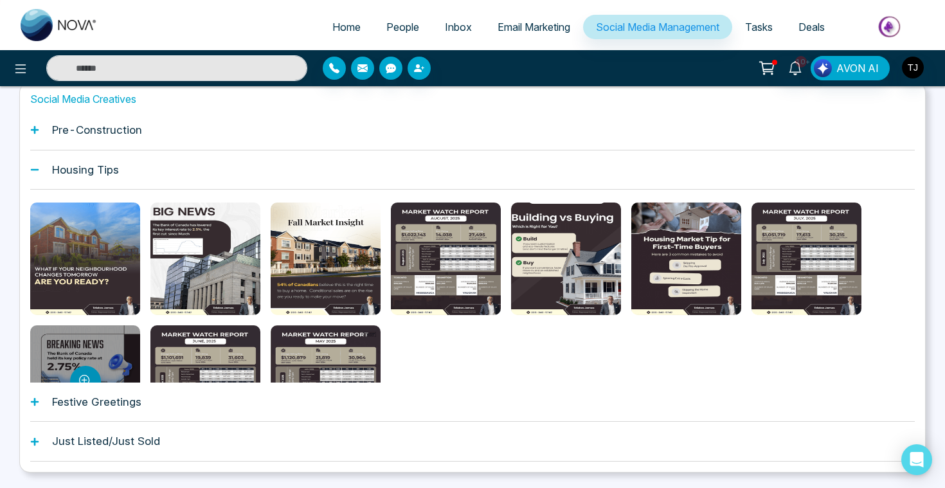
click at [87, 371] on button "Preview template" at bounding box center [85, 381] width 31 height 31
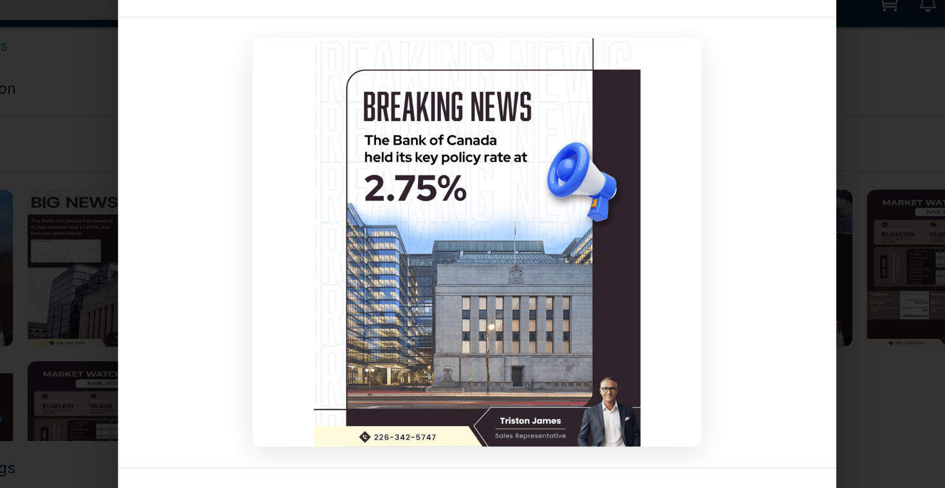
click at [744, 153] on div "Template Preview Use this Template" at bounding box center [472, 244] width 945 height 488
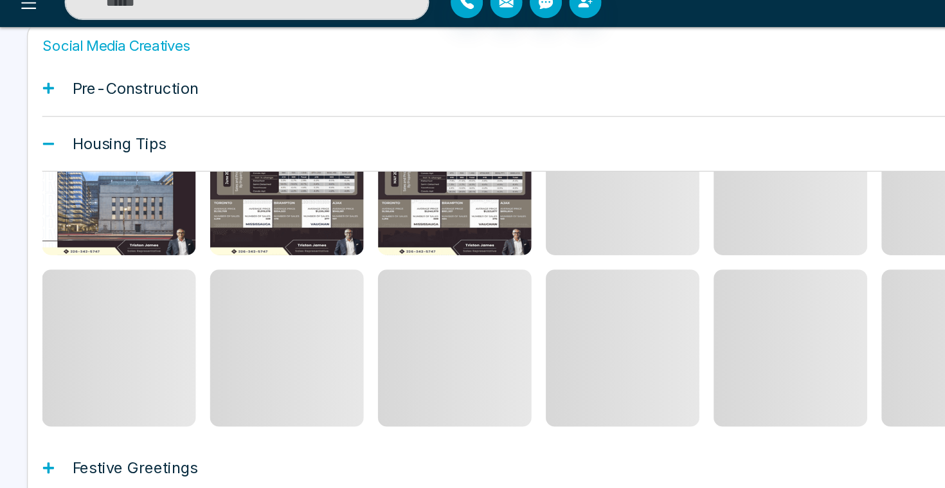
scroll to position [191, 0]
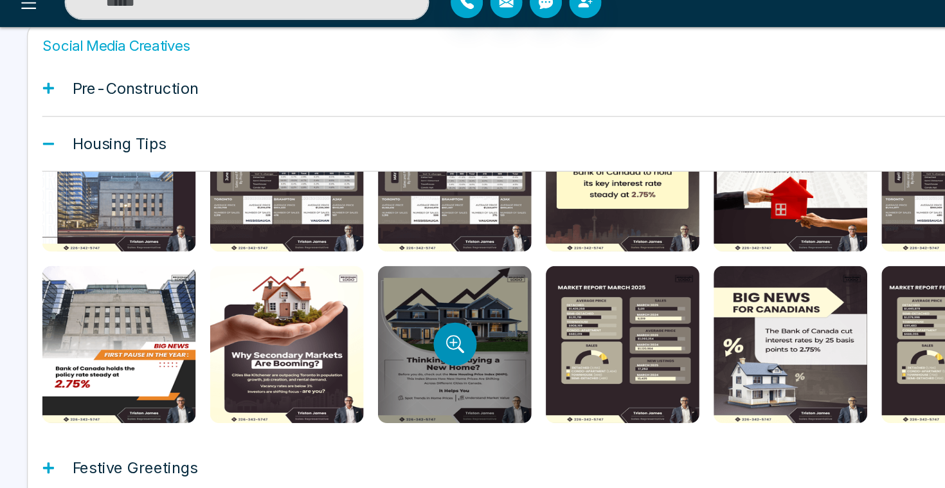
click at [326, 313] on icon "Preview template" at bounding box center [325, 313] width 13 height 13
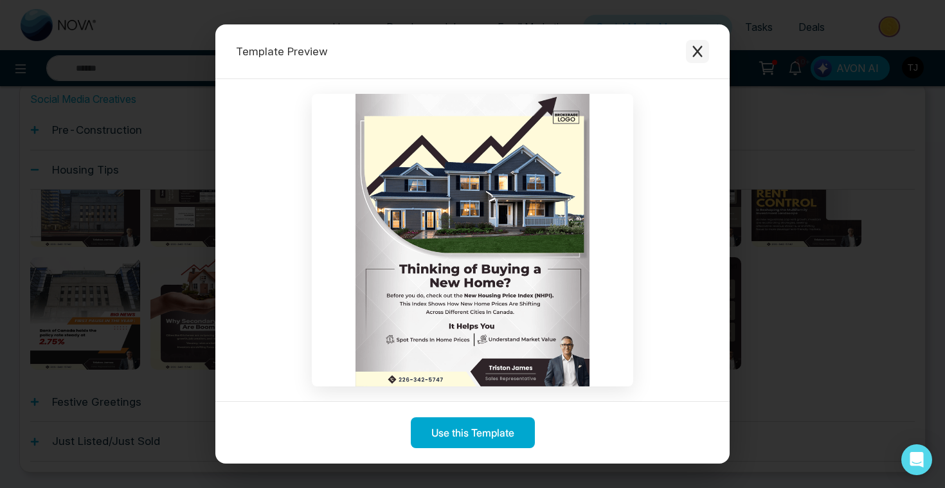
click at [702, 57] on icon "Close modal" at bounding box center [697, 51] width 13 height 13
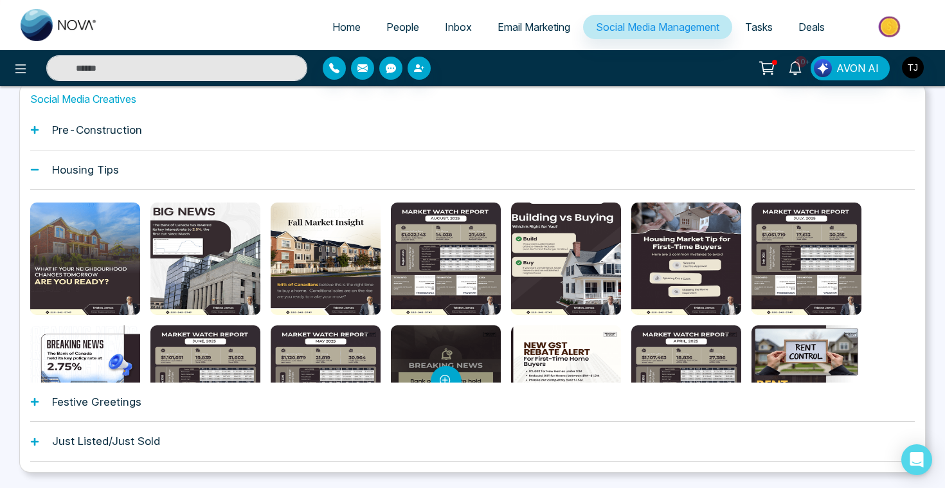
scroll to position [464, 0]
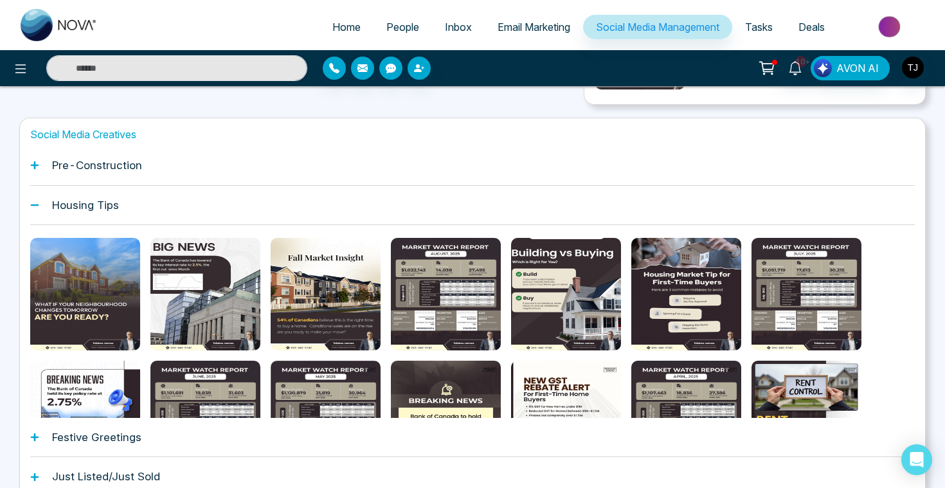
click at [177, 169] on div "Pre-Construction" at bounding box center [472, 165] width 885 height 39
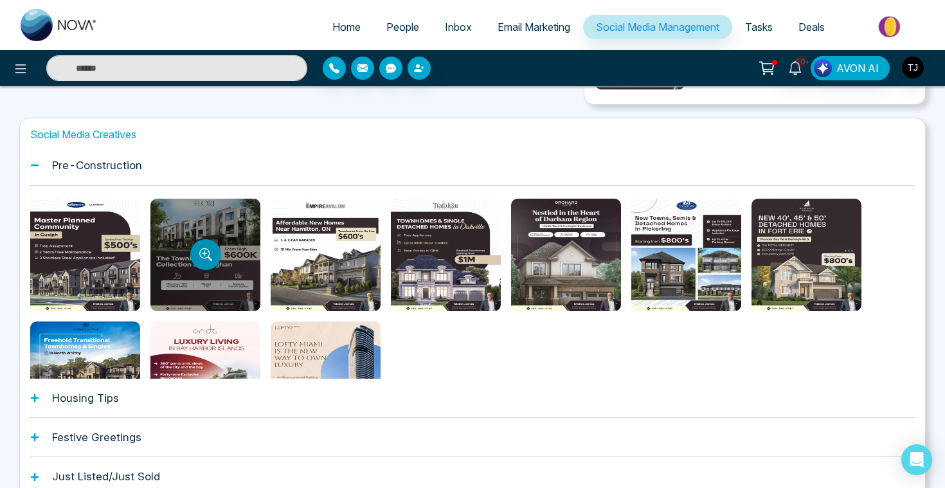
click at [201, 253] on icon "Preview template" at bounding box center [204, 254] width 6 height 6
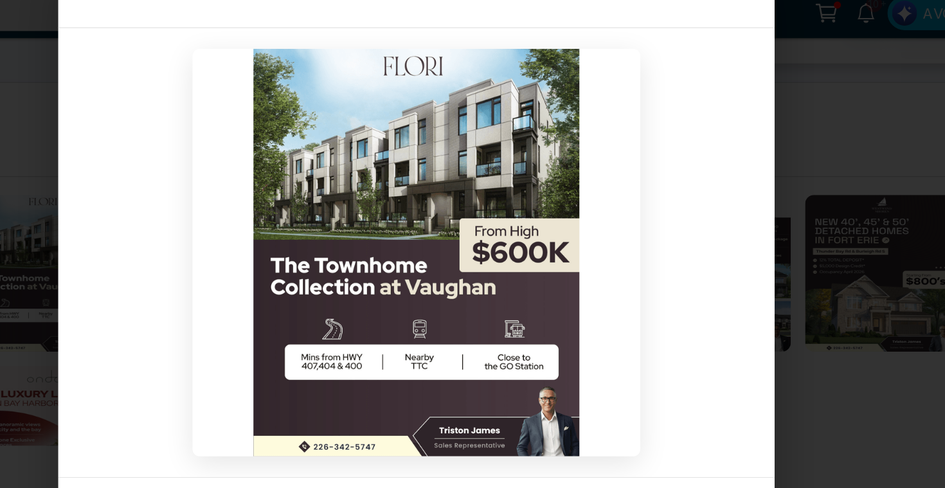
click at [806, 319] on div "Template Preview Use this Template" at bounding box center [472, 244] width 945 height 488
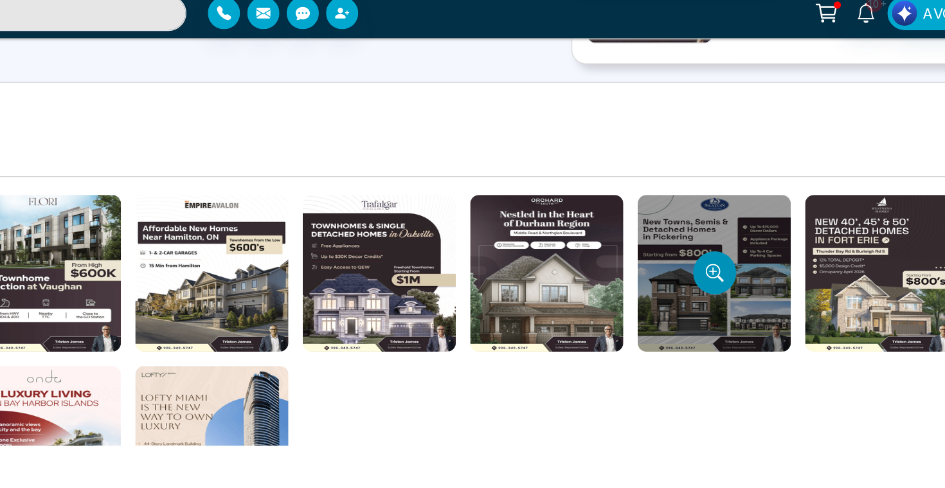
click at [678, 250] on button "Preview template" at bounding box center [686, 254] width 31 height 31
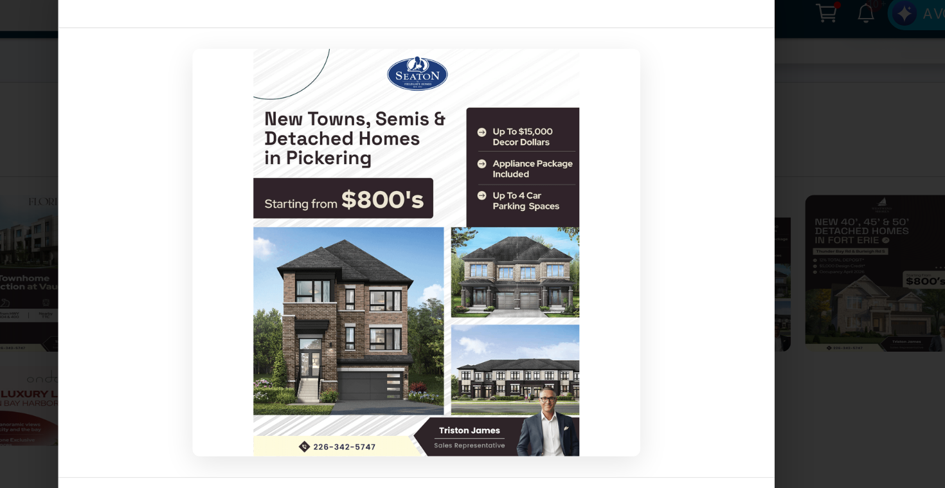
click at [771, 281] on div "Template Preview Use this Template" at bounding box center [472, 244] width 945 height 488
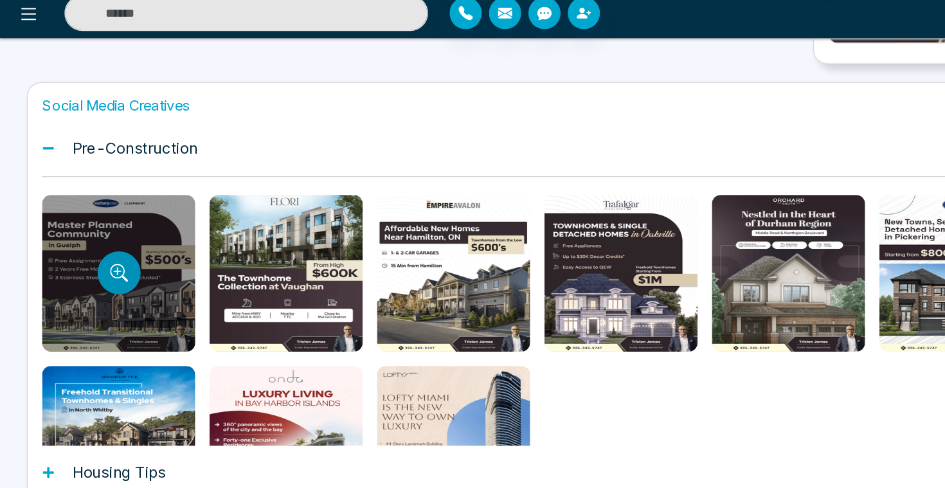
click at [80, 252] on icon "Preview template" at bounding box center [85, 254] width 13 height 13
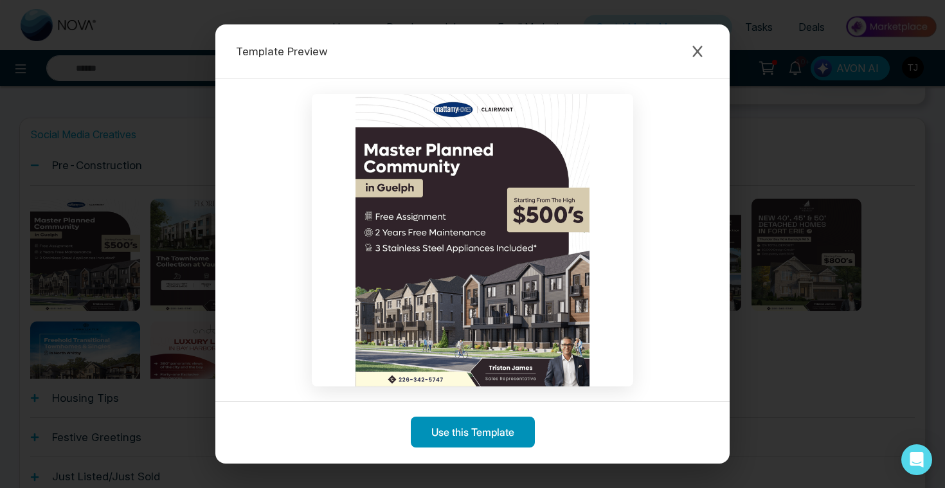
click at [489, 435] on button "Use this Template" at bounding box center [473, 432] width 124 height 31
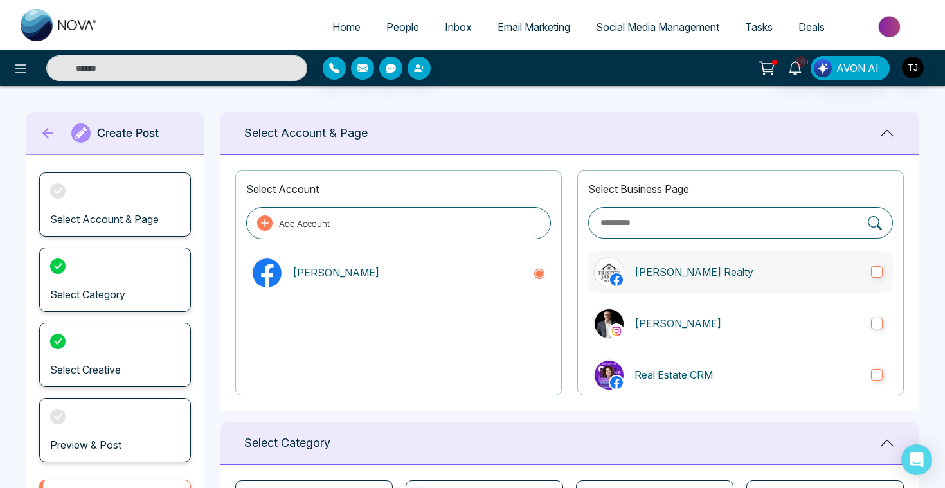
click at [652, 270] on p "[PERSON_NAME] Realty" at bounding box center [747, 271] width 226 height 15
click at [649, 318] on p "[PERSON_NAME]" at bounding box center [747, 323] width 226 height 15
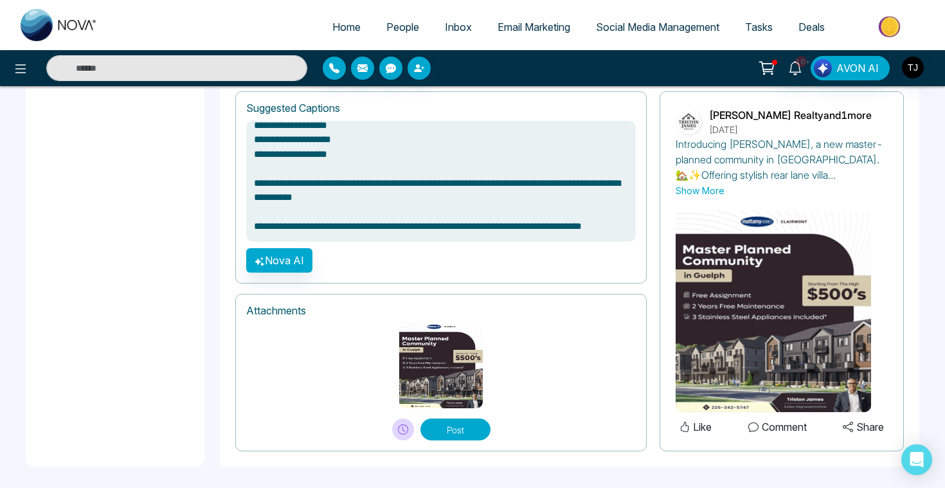
scroll to position [881, 0]
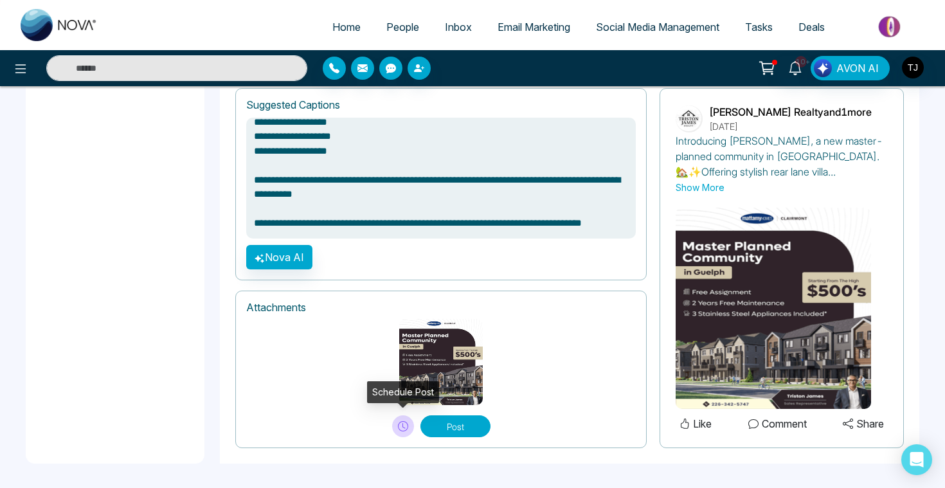
click at [406, 427] on icon at bounding box center [403, 426] width 10 height 10
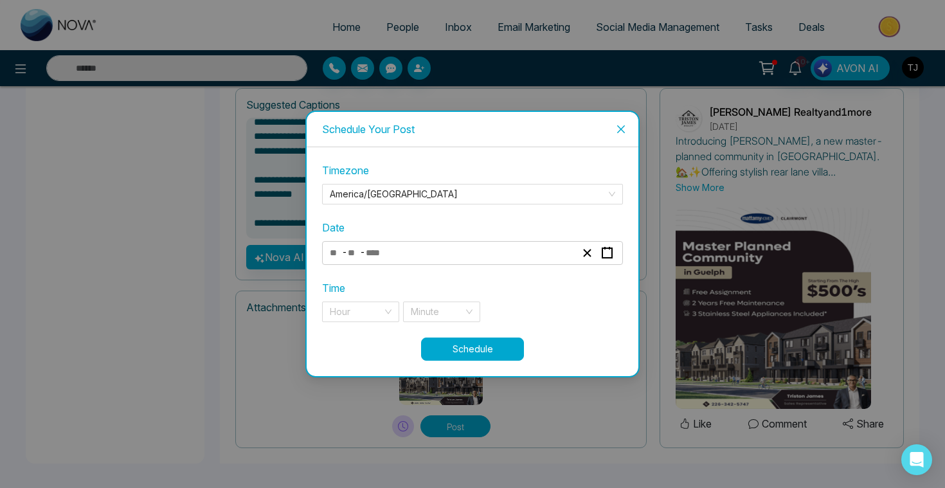
click at [622, 135] on span "Close" at bounding box center [621, 129] width 35 height 35
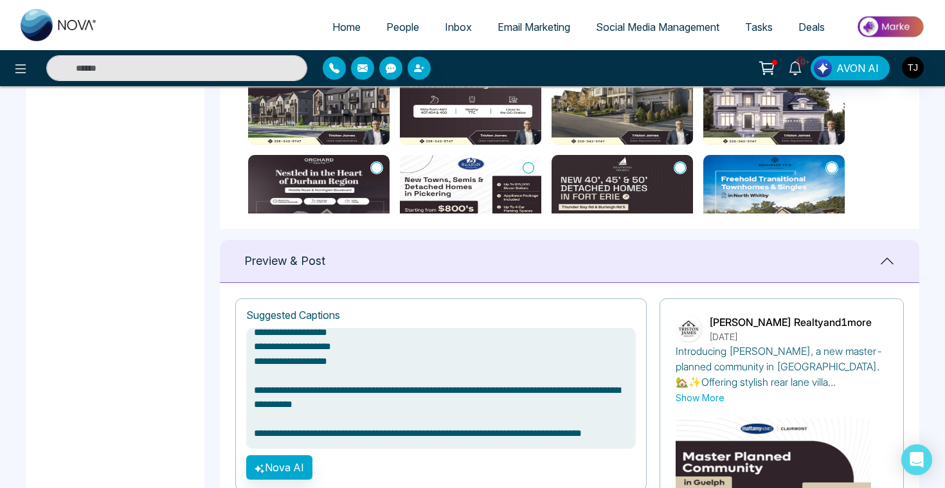
scroll to position [113, 0]
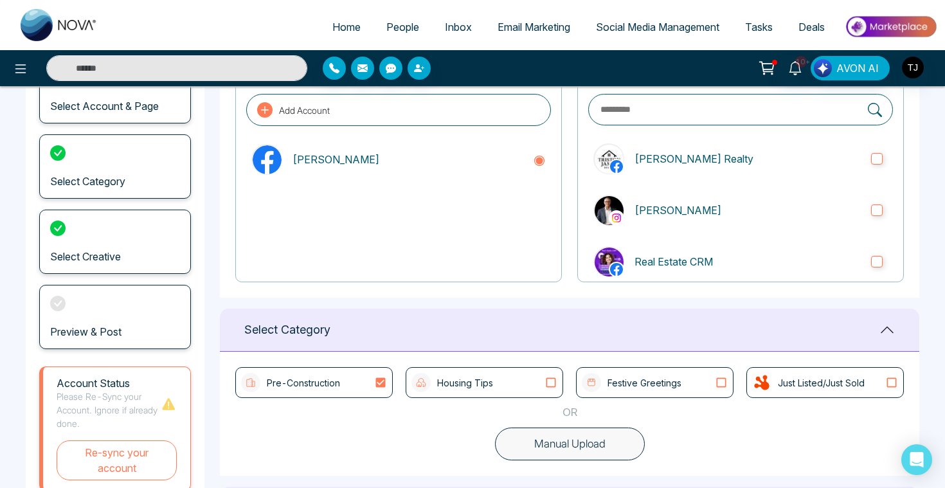
type textarea "**********"
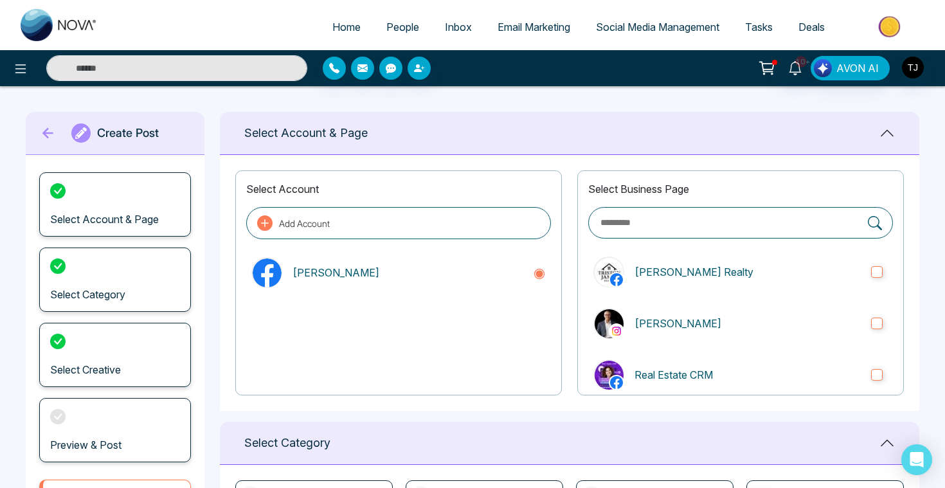
click at [643, 23] on span "Social Media Management" at bounding box center [657, 27] width 123 height 13
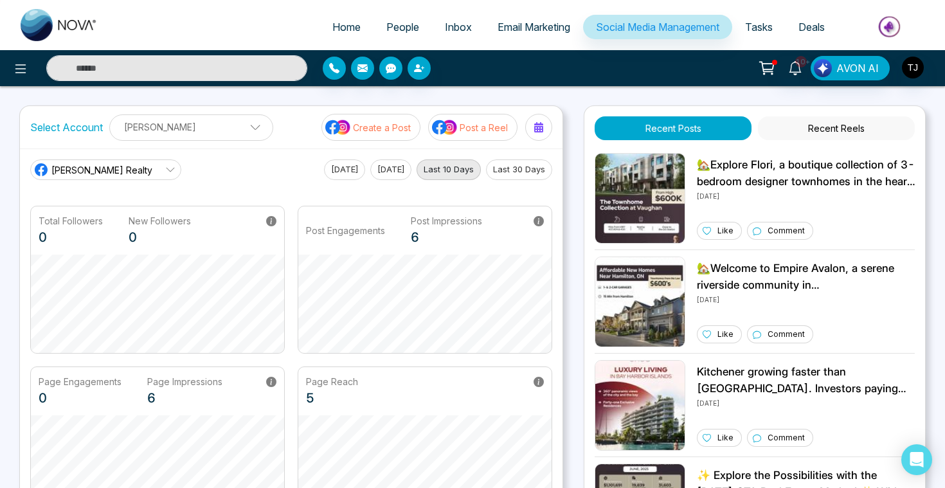
click at [463, 136] on button "Post a Reel" at bounding box center [472, 127] width 89 height 27
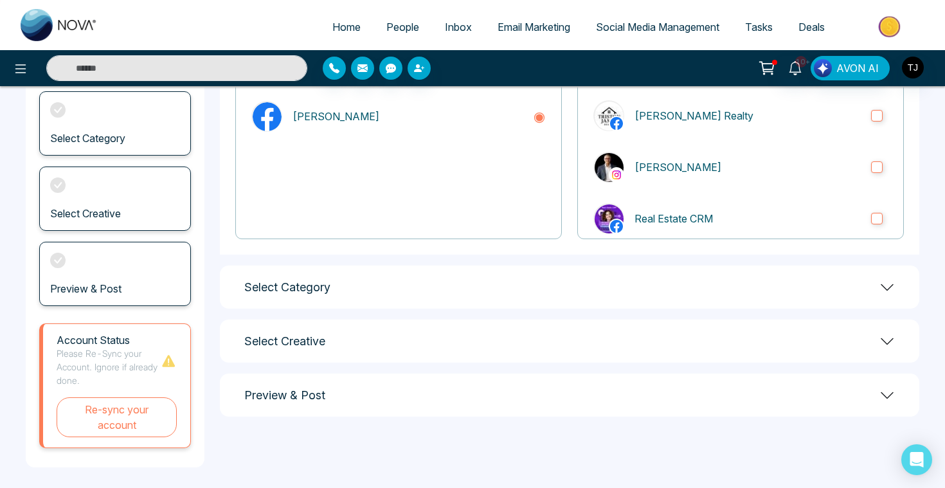
scroll to position [161, 0]
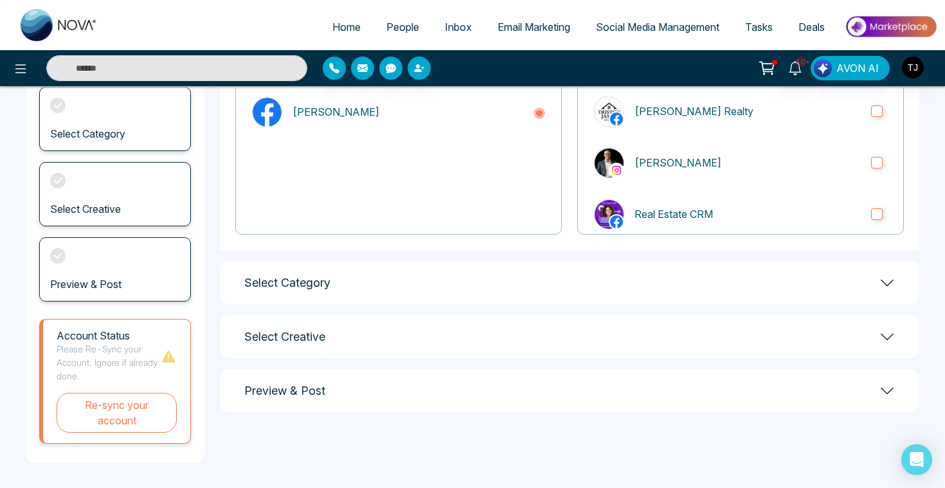
click at [458, 283] on div "Select Category" at bounding box center [569, 282] width 699 height 43
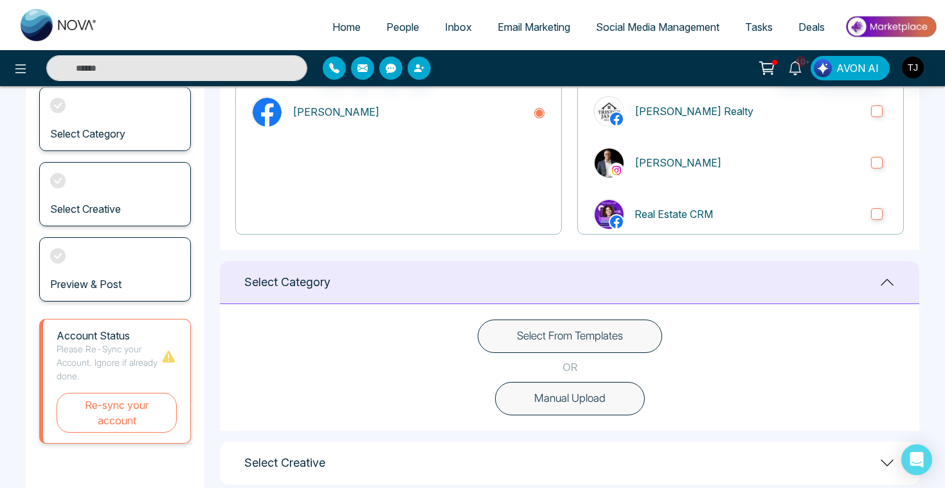
click at [538, 393] on button "Manual Upload" at bounding box center [570, 398] width 150 height 33
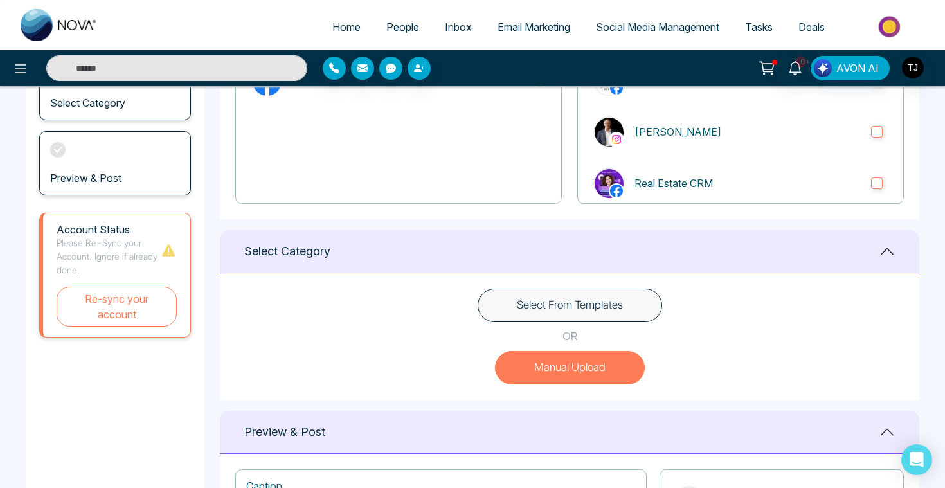
scroll to position [190, 0]
click at [491, 300] on button "Select From Templates" at bounding box center [570, 306] width 184 height 33
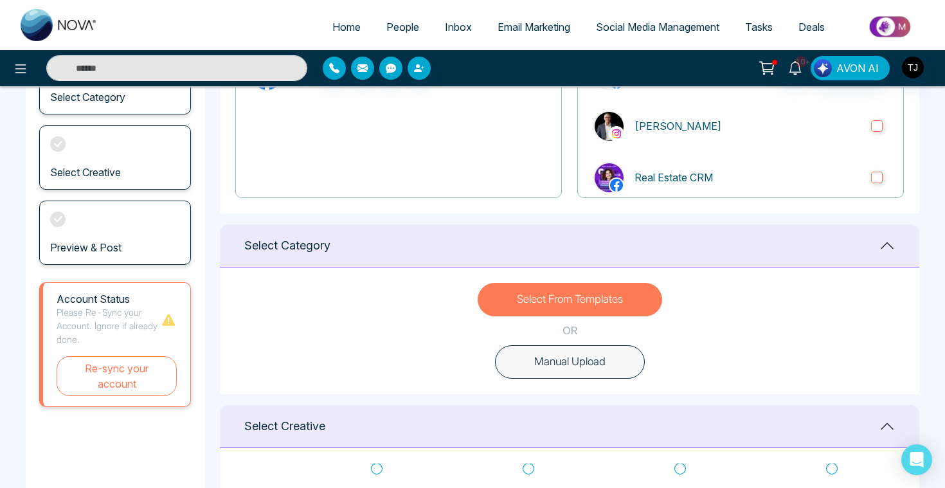
scroll to position [192, 0]
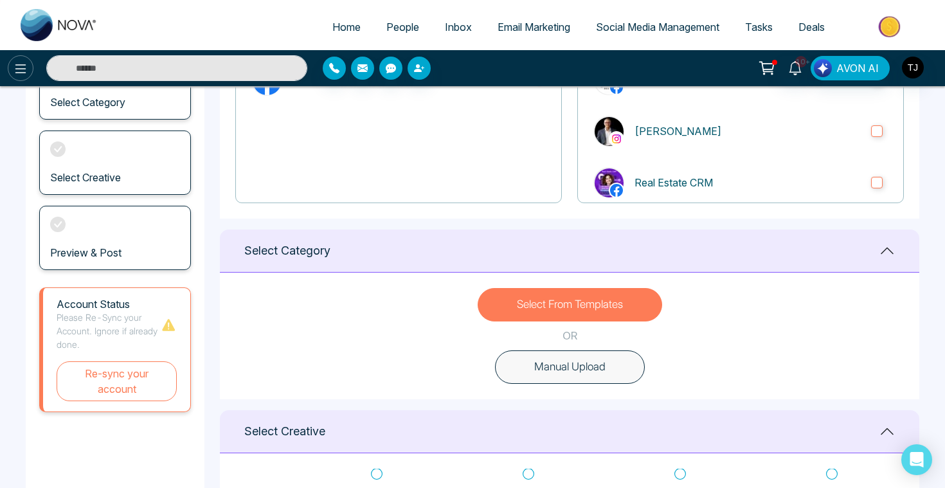
click at [10, 72] on button at bounding box center [21, 68] width 26 height 26
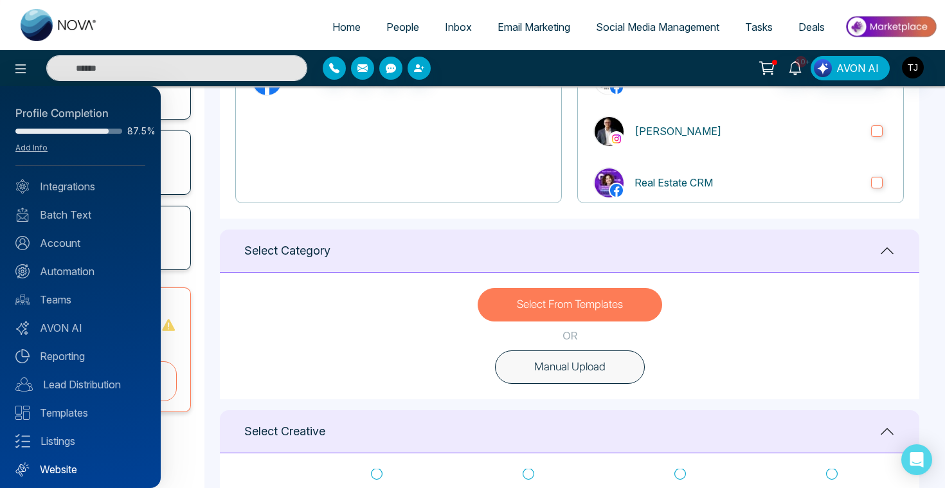
click at [58, 472] on link "Website" at bounding box center [80, 469] width 130 height 15
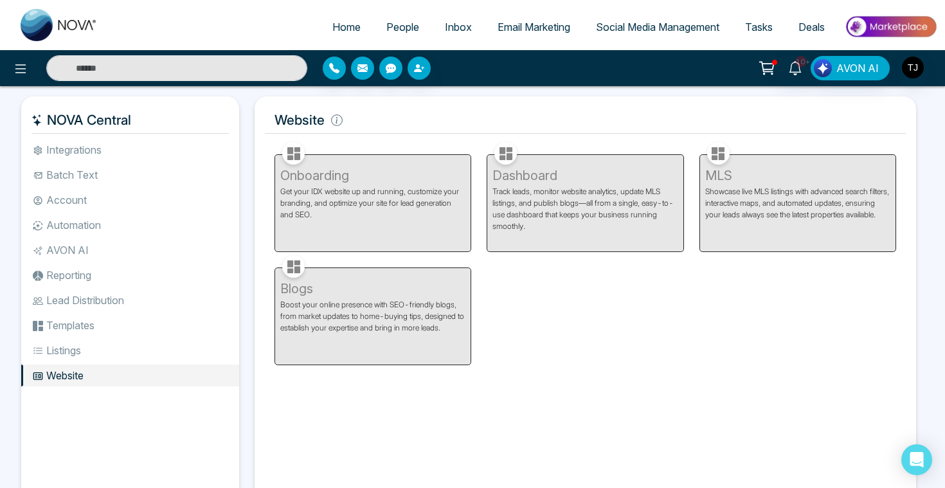
click at [388, 28] on span "People" at bounding box center [402, 27] width 33 height 13
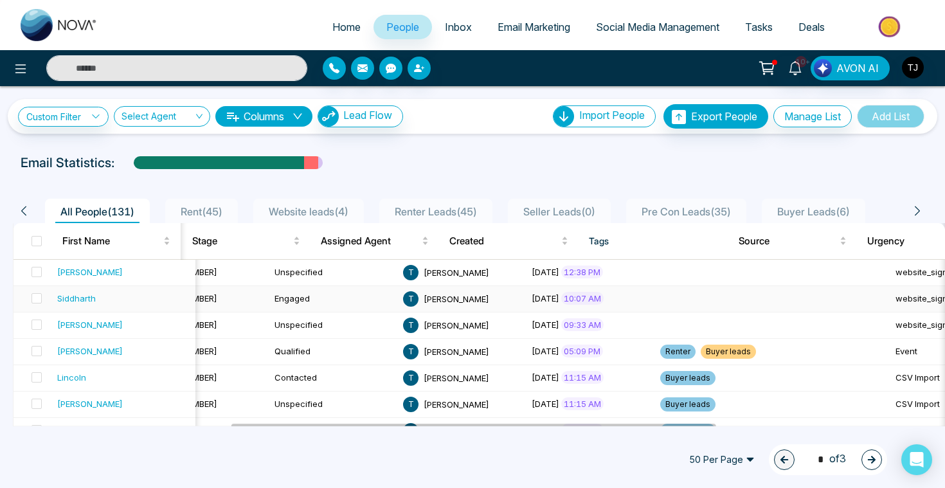
scroll to position [0, 418]
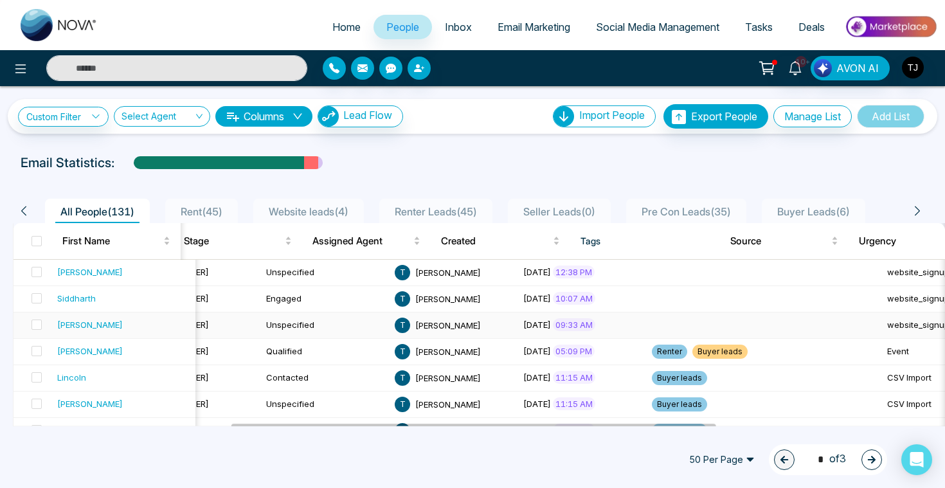
click at [65, 327] on div "[PERSON_NAME]" at bounding box center [90, 324] width 66 height 13
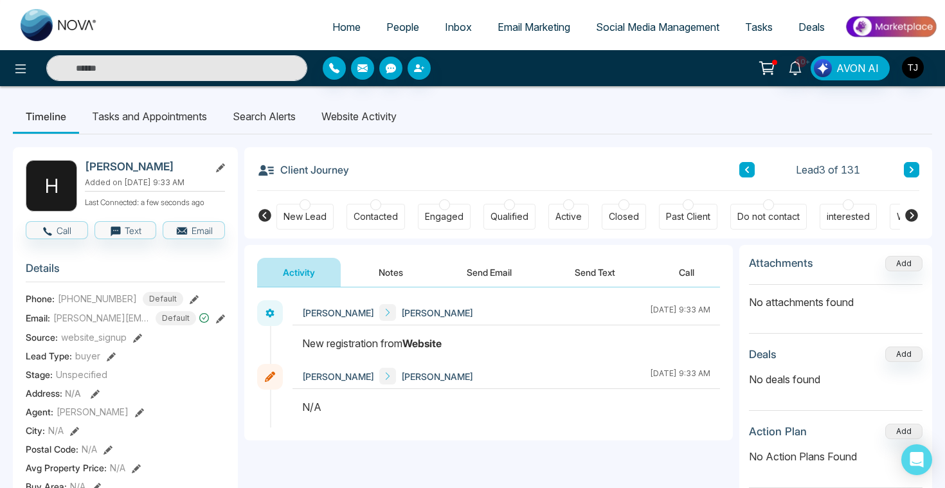
click at [354, 121] on li "Website Activity" at bounding box center [359, 116] width 101 height 35
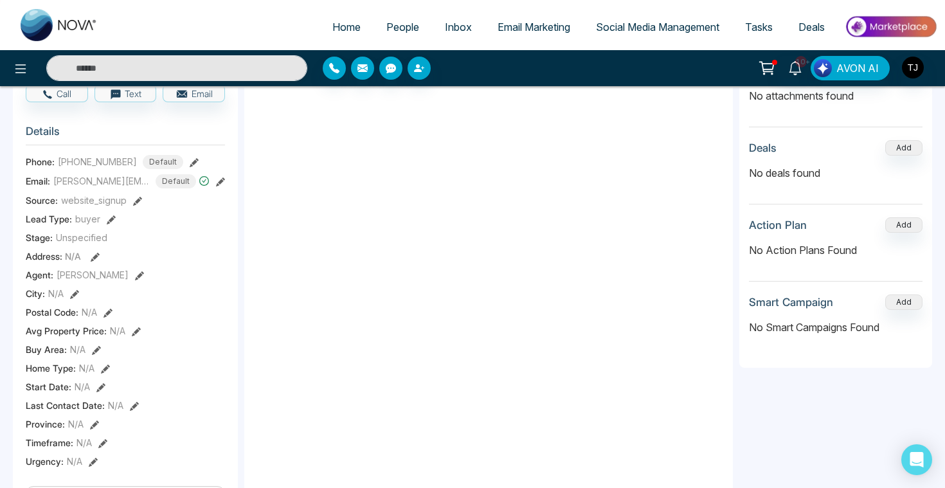
scroll to position [145, 0]
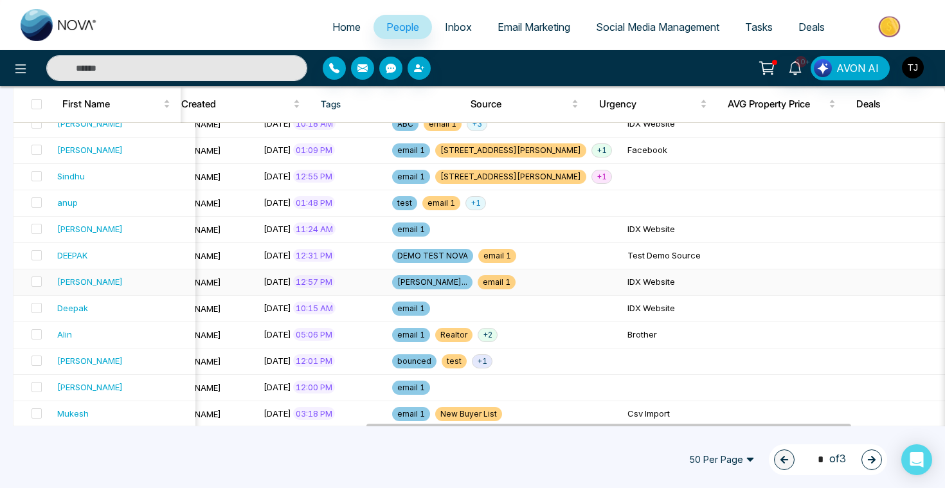
scroll to position [374, 0]
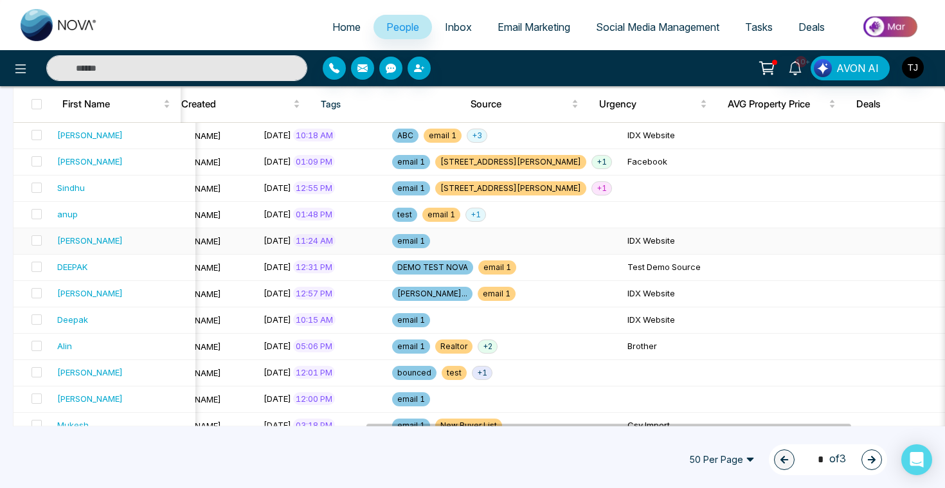
click at [85, 242] on div "[PERSON_NAME]" at bounding box center [123, 240] width 133 height 13
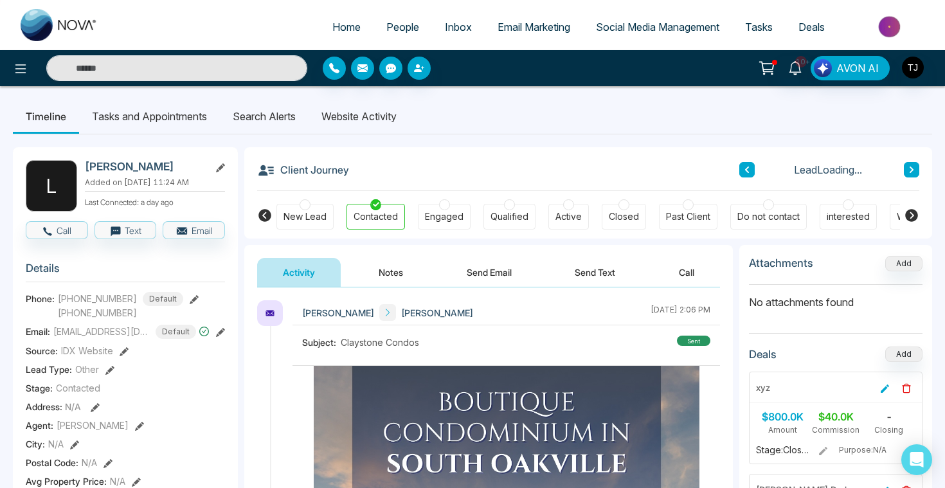
click at [379, 107] on li "Website Activity" at bounding box center [359, 116] width 101 height 35
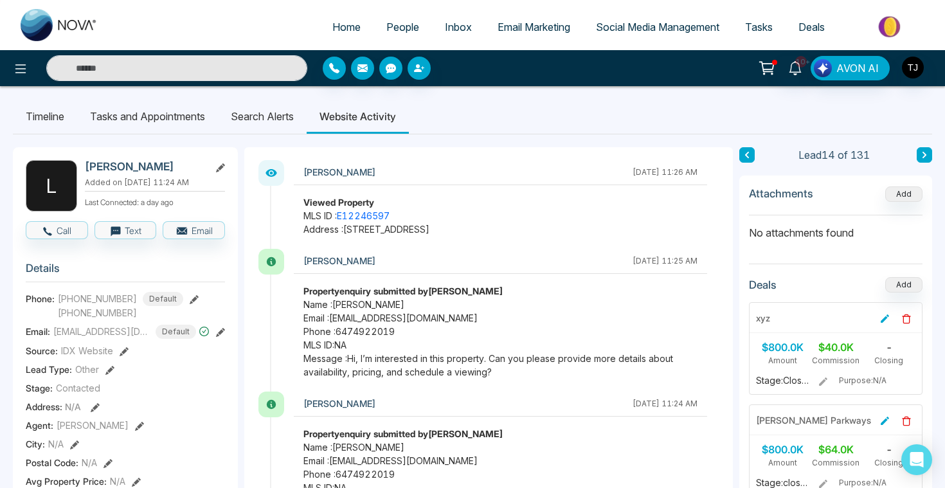
click at [535, 21] on span "Email Marketing" at bounding box center [534, 27] width 73 height 13
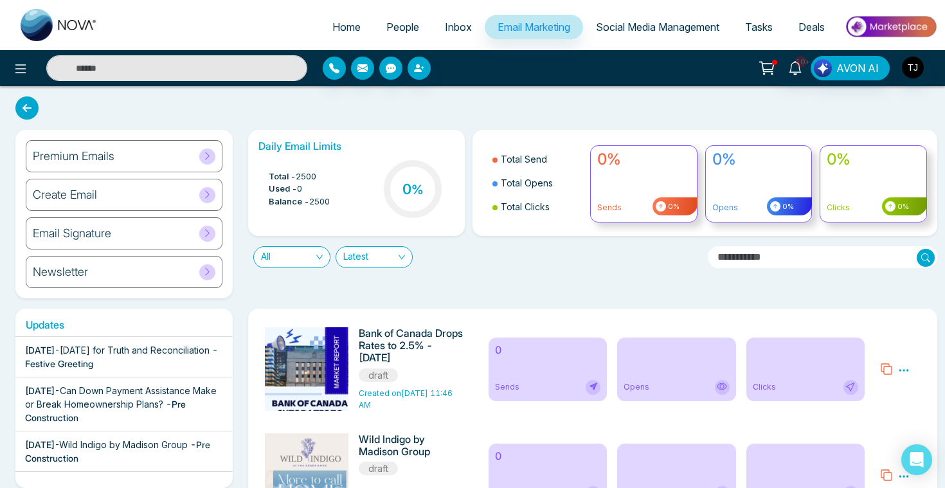
click at [121, 197] on div "Create Email" at bounding box center [124, 195] width 197 height 32
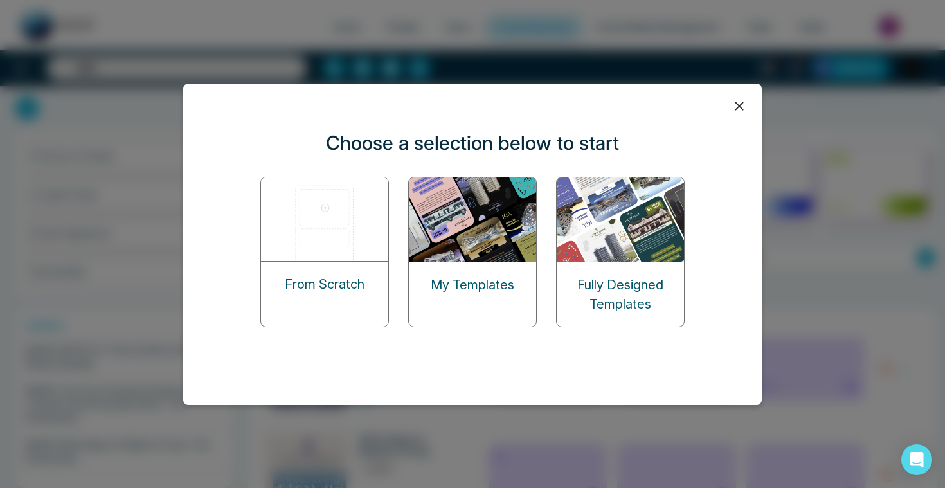
click at [324, 231] on img at bounding box center [325, 219] width 129 height 84
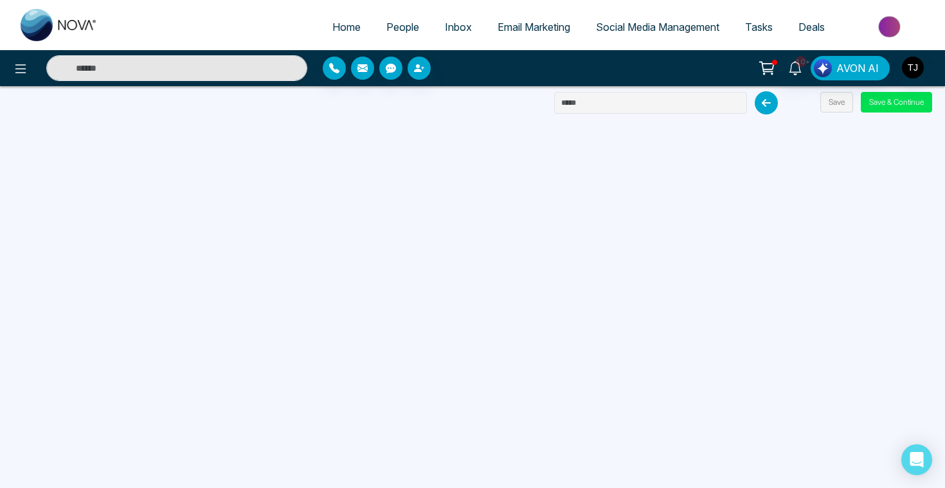
click at [537, 24] on span "Email Marketing" at bounding box center [534, 27] width 73 height 13
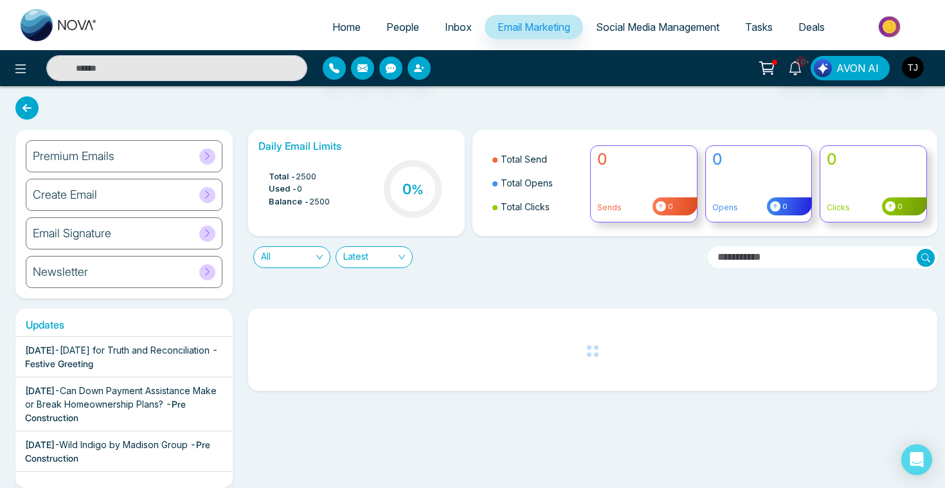
click at [71, 157] on h6 "Premium Emails" at bounding box center [74, 156] width 82 height 14
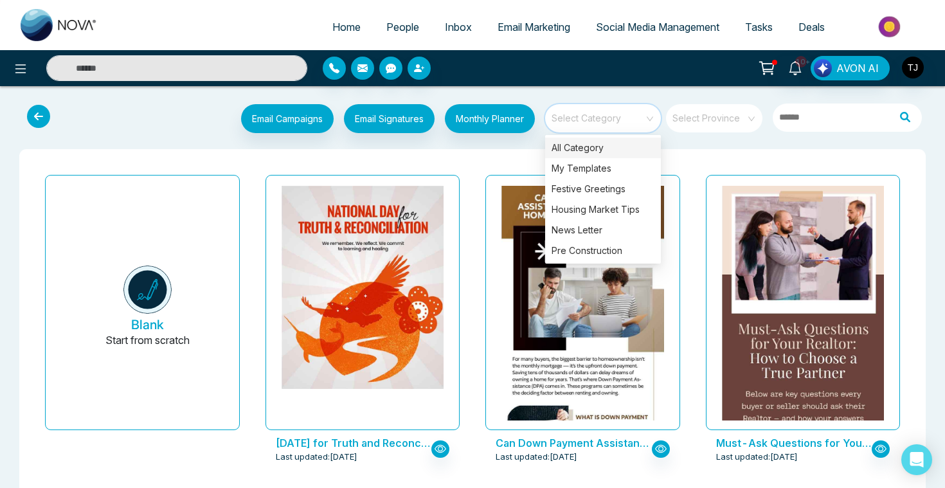
click at [609, 116] on input "search" at bounding box center [598, 113] width 93 height 19
click at [590, 208] on div "Housing Market Tips" at bounding box center [603, 209] width 116 height 21
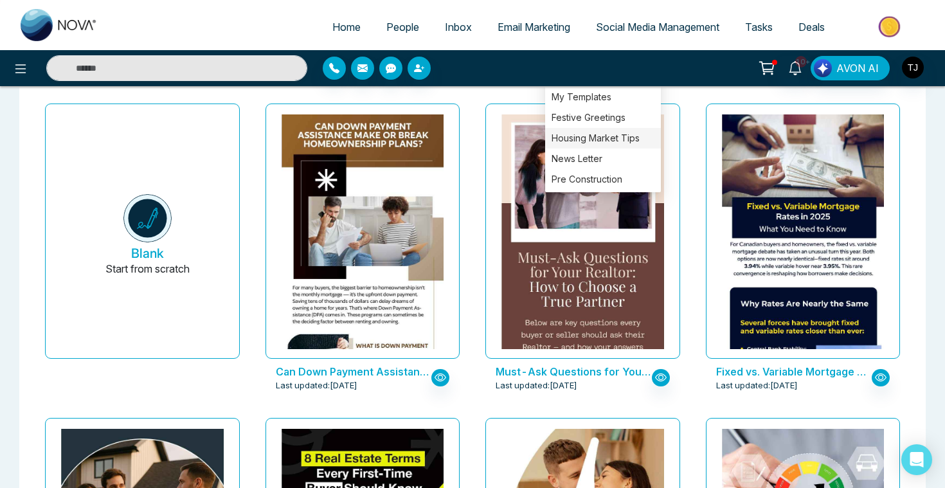
scroll to position [82, 0]
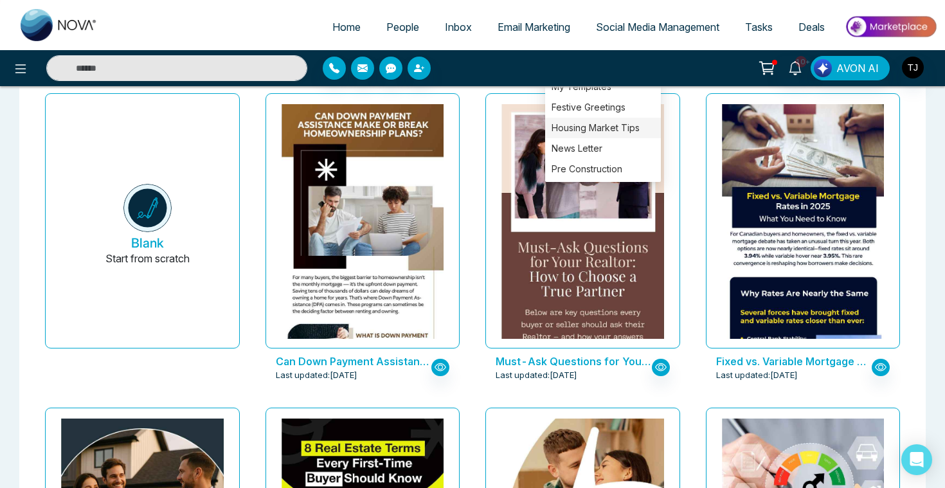
click at [472, 374] on div "Must-Ask Questions for Your Realtor: How to Choose a True Partner Last updated:…" at bounding box center [582, 245] width 220 height 314
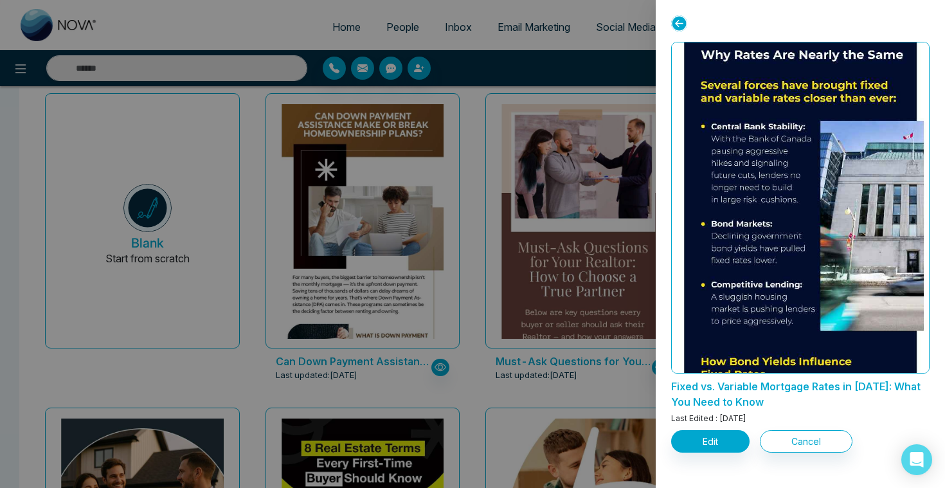
scroll to position [288, 0]
click at [589, 413] on div at bounding box center [472, 244] width 945 height 488
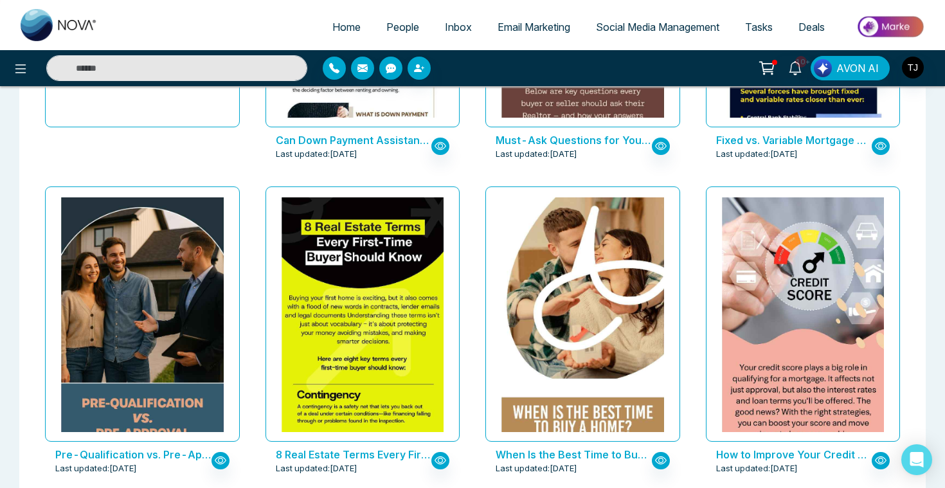
scroll to position [304, 0]
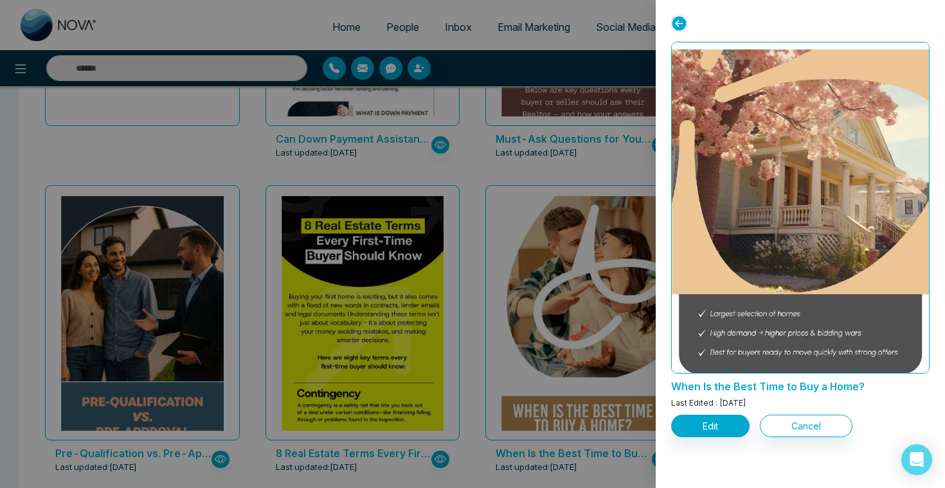
scroll to position [666, 0]
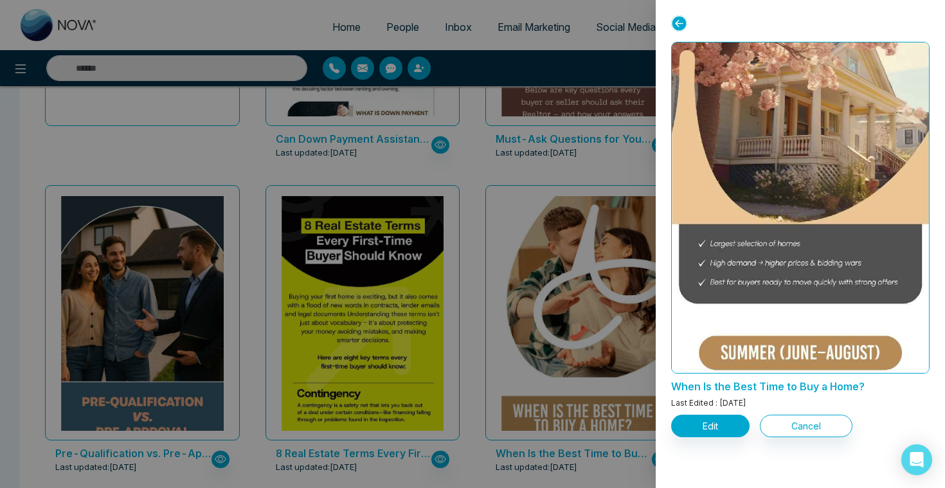
click at [570, 266] on div at bounding box center [472, 244] width 945 height 488
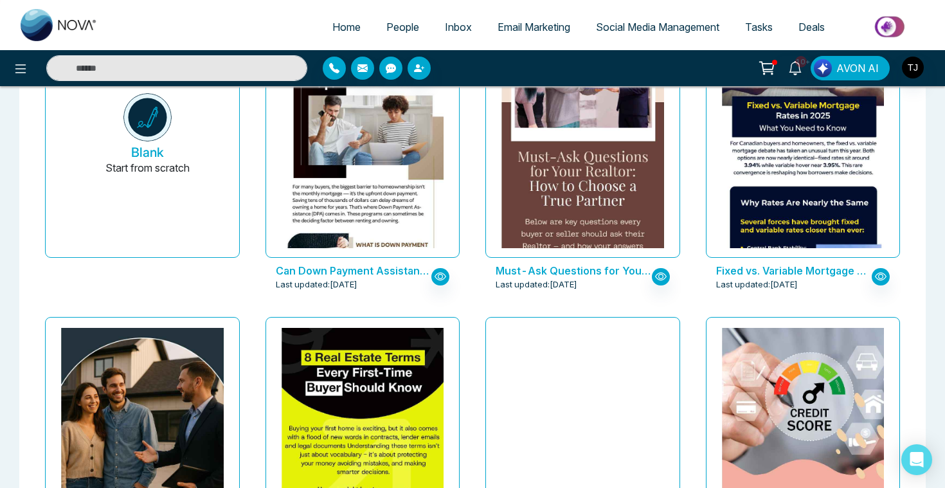
scroll to position [0, 0]
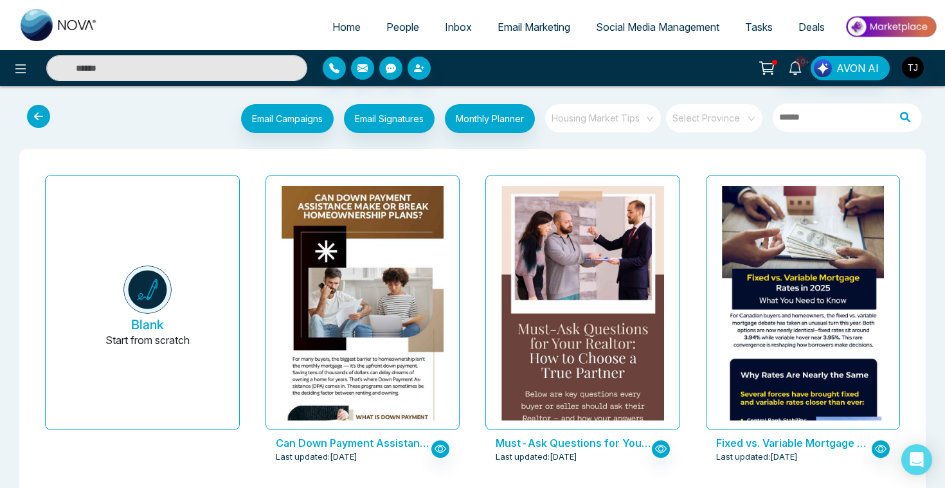
click at [624, 115] on span "Housing Market Tips" at bounding box center [604, 118] width 105 height 19
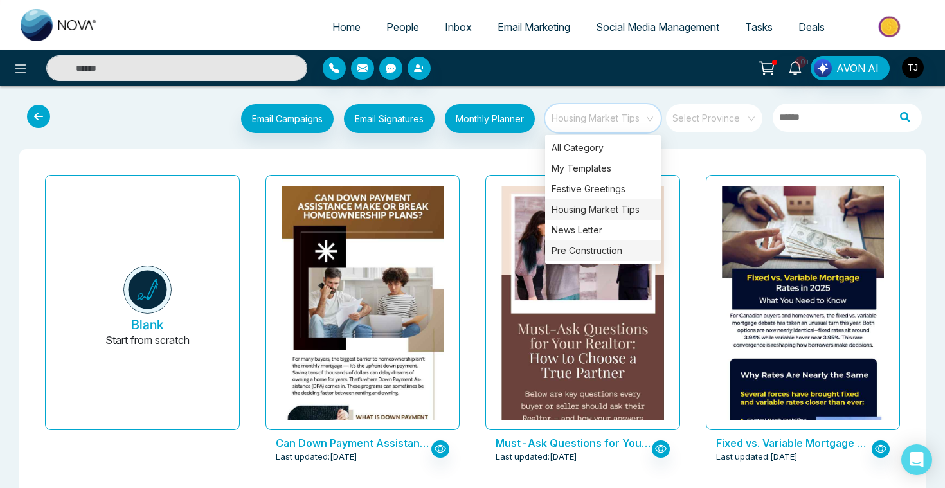
click at [589, 257] on div "Pre Construction" at bounding box center [603, 250] width 116 height 21
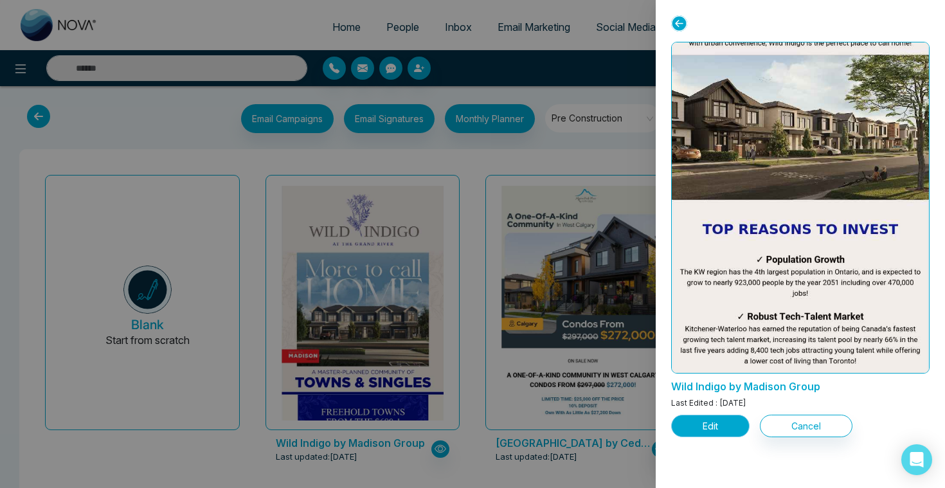
click at [705, 426] on button "Edit" at bounding box center [710, 426] width 78 height 22
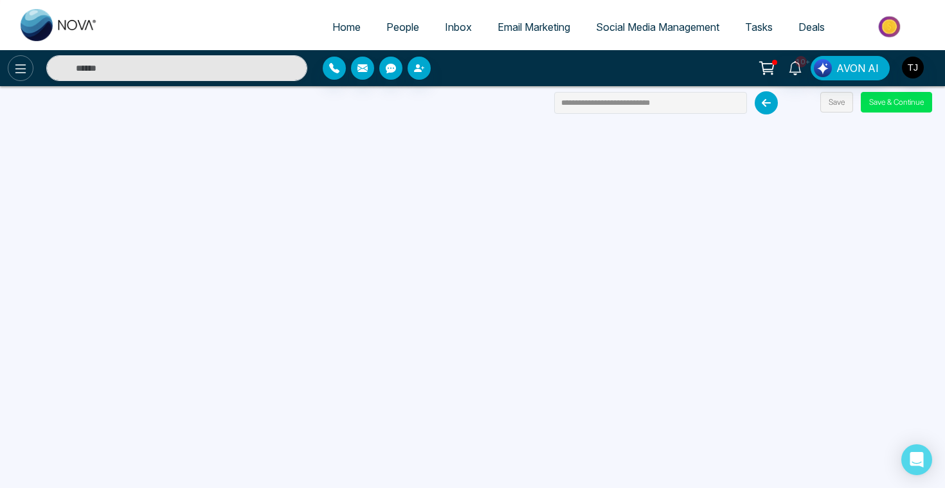
click at [13, 75] on icon at bounding box center [20, 68] width 15 height 15
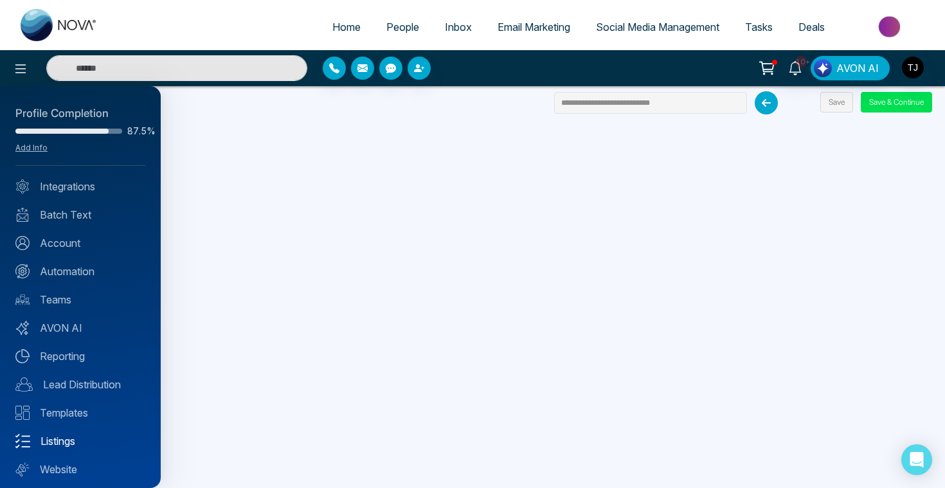
click at [53, 437] on link "Listings" at bounding box center [80, 440] width 130 height 15
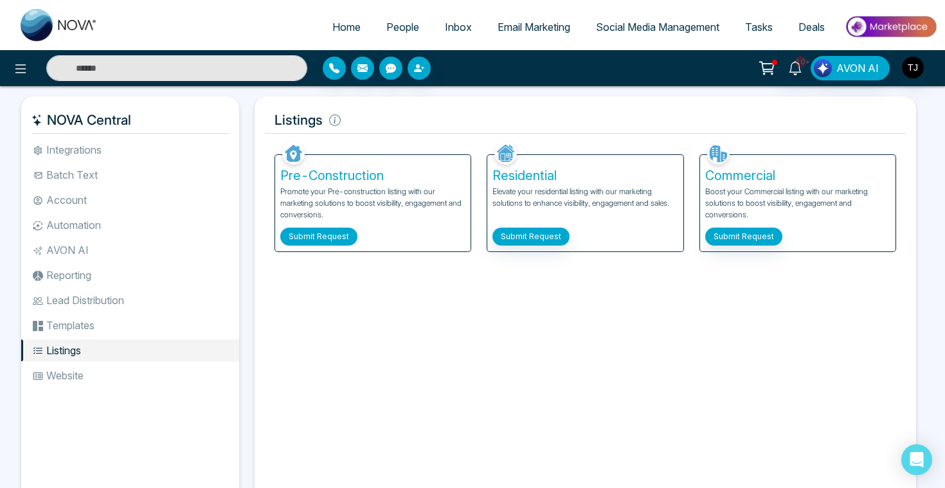
click at [321, 238] on button "Submit Request" at bounding box center [318, 237] width 77 height 18
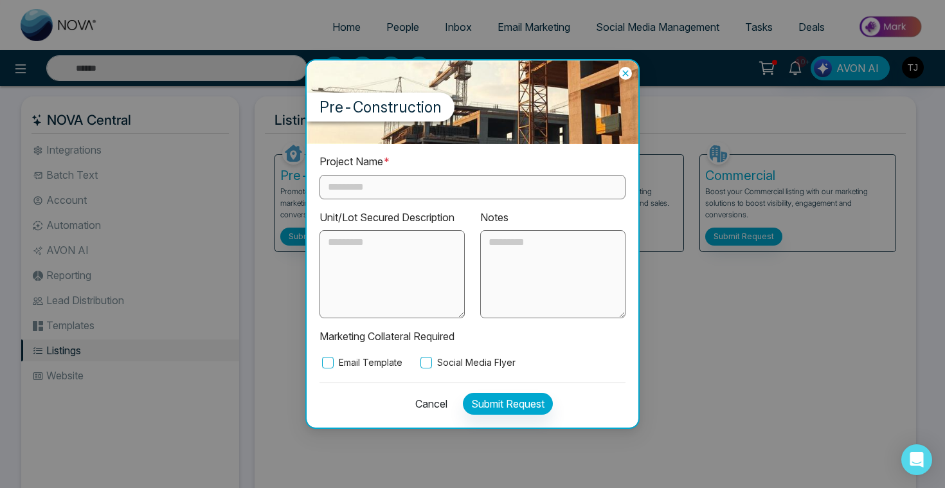
click at [459, 186] on input "text" at bounding box center [472, 187] width 306 height 24
click at [345, 366] on label "Email Template" at bounding box center [360, 362] width 83 height 14
click at [468, 363] on label "Social Media Flyer" at bounding box center [467, 362] width 98 height 14
click at [626, 69] on icon at bounding box center [625, 73] width 13 height 13
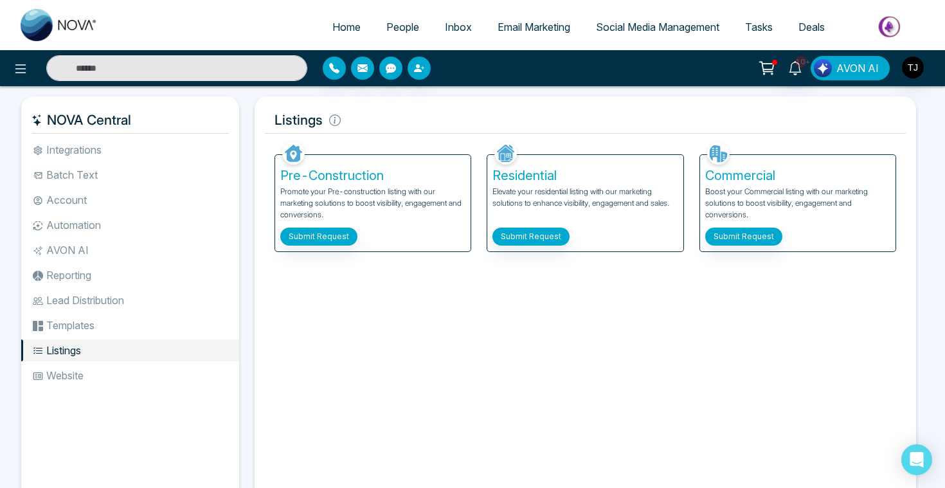
click at [875, 67] on span "AVON AI" at bounding box center [857, 67] width 42 height 15
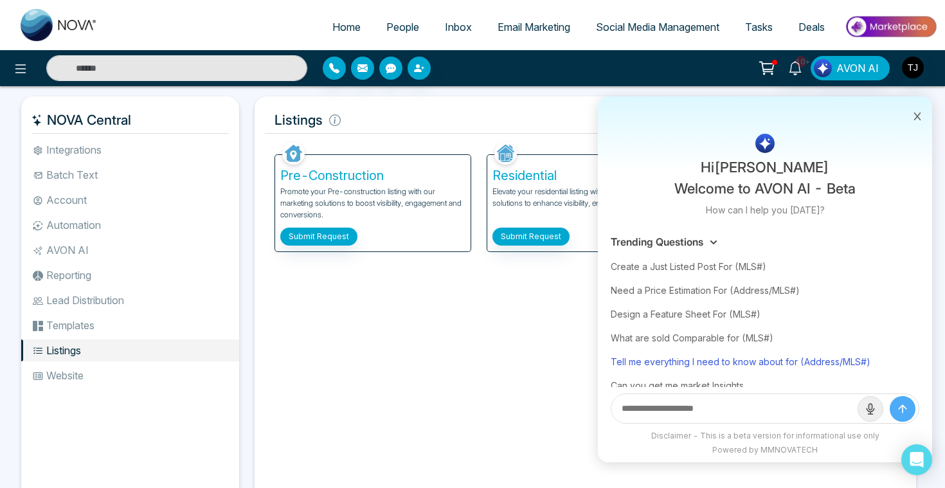
click at [687, 359] on div "Tell me everything I need to know about for (Address/MLS#)" at bounding box center [765, 362] width 309 height 24
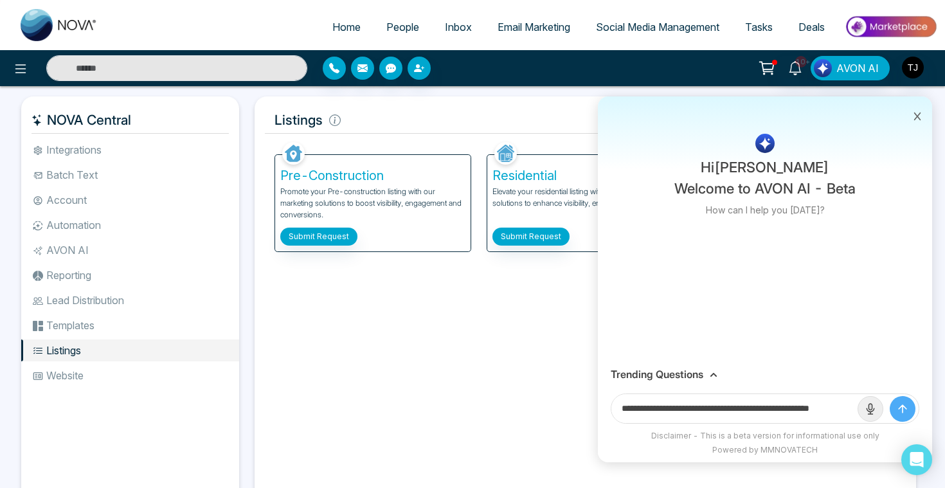
scroll to position [0, 31]
drag, startPoint x: 807, startPoint y: 408, endPoint x: 886, endPoint y: 408, distance: 79.7
click at [888, 409] on form "**********" at bounding box center [765, 408] width 309 height 30
paste input "**********"
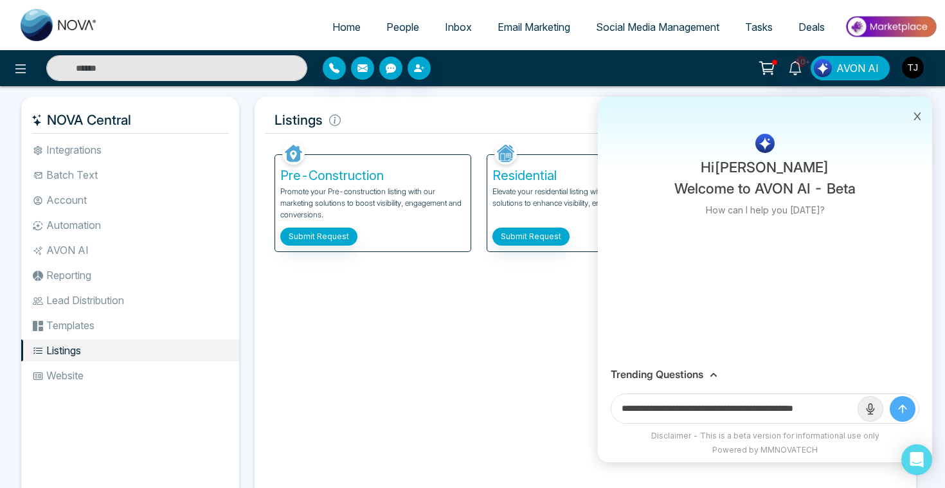
scroll to position [0, 6]
type input "**********"
click at [890, 396] on button "submit" at bounding box center [903, 409] width 26 height 26
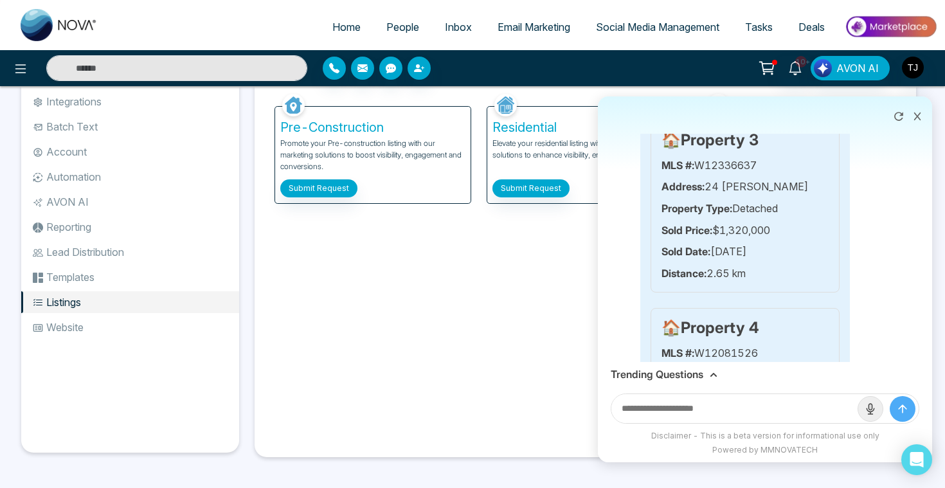
scroll to position [1213, 0]
click at [666, 375] on h3 "Trending Questions" at bounding box center [657, 374] width 93 height 12
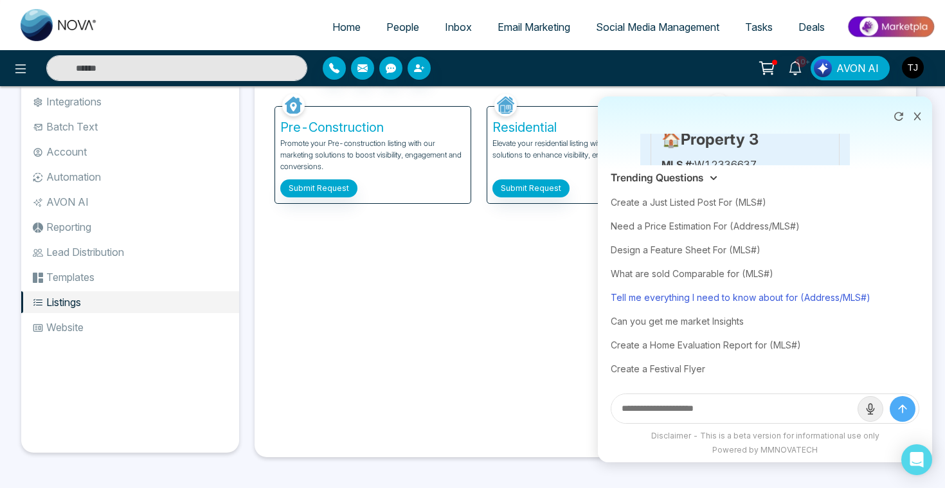
click at [682, 298] on div "Tell me everything I need to know about for (Address/MLS#)" at bounding box center [765, 297] width 309 height 24
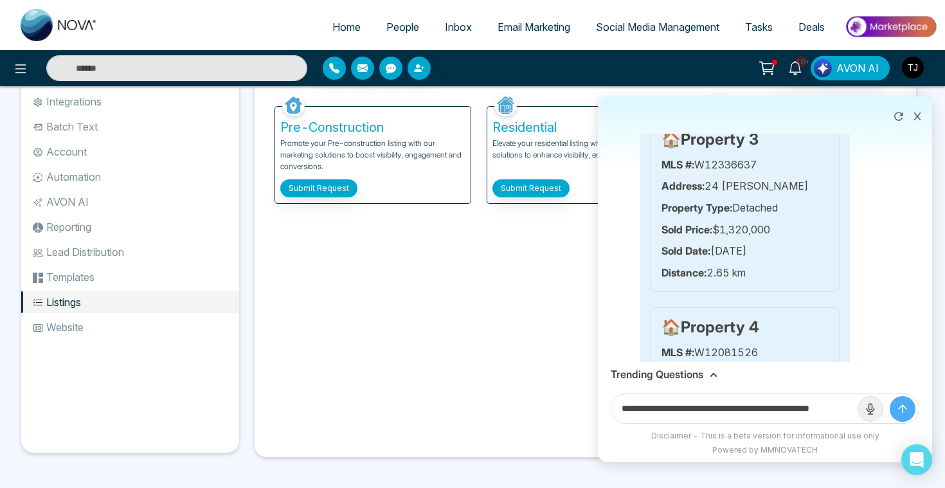
click at [700, 372] on h3 "Trending Questions" at bounding box center [657, 374] width 93 height 12
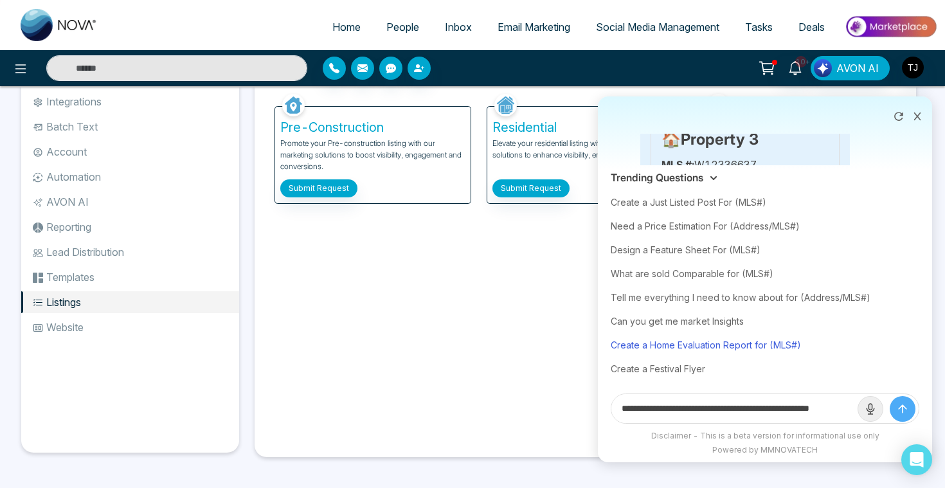
click at [688, 348] on div "Create a Home Evaluation Report for (MLS#)" at bounding box center [765, 345] width 309 height 24
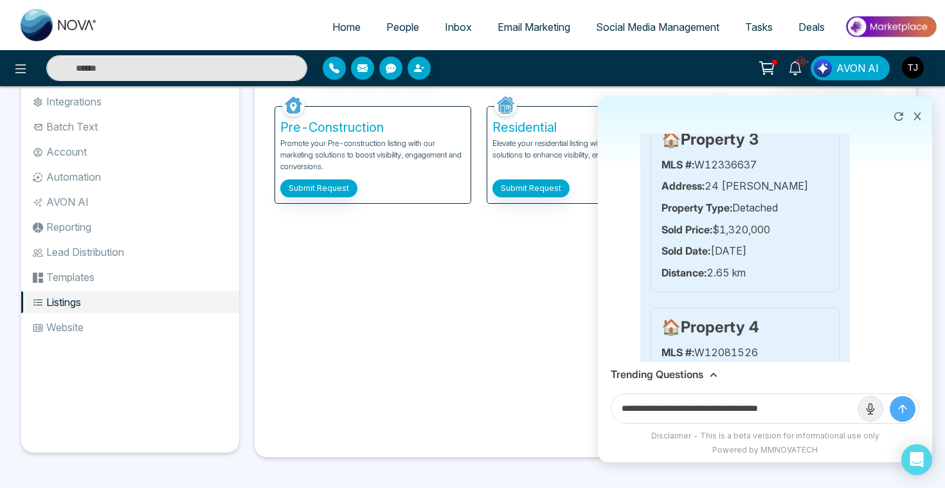
drag, startPoint x: 798, startPoint y: 408, endPoint x: 840, endPoint y: 407, distance: 41.1
click at [840, 407] on input "**********" at bounding box center [734, 408] width 246 height 29
paste input "**********"
type input "**********"
click at [890, 396] on button "submit" at bounding box center [903, 409] width 26 height 26
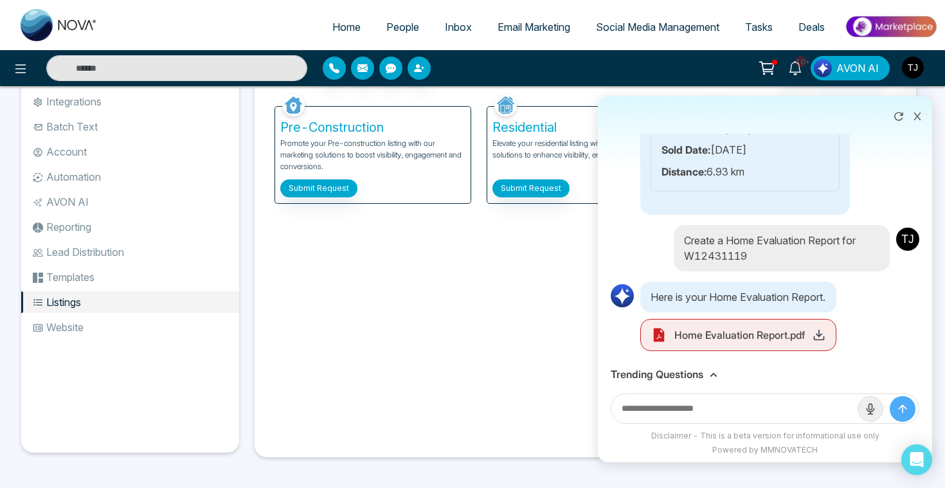
scroll to position [3683, 0]
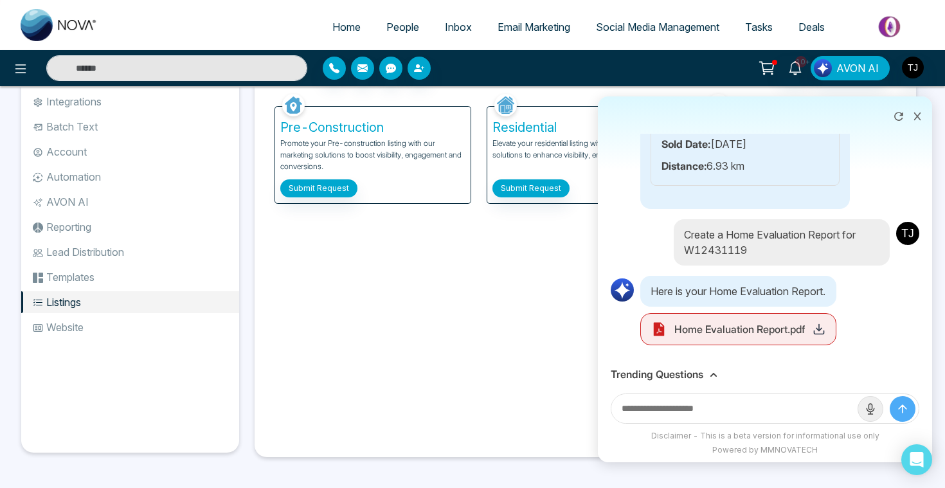
click at [816, 336] on icon at bounding box center [819, 329] width 13 height 13
click at [649, 376] on h3 "Trending Questions" at bounding box center [657, 374] width 93 height 12
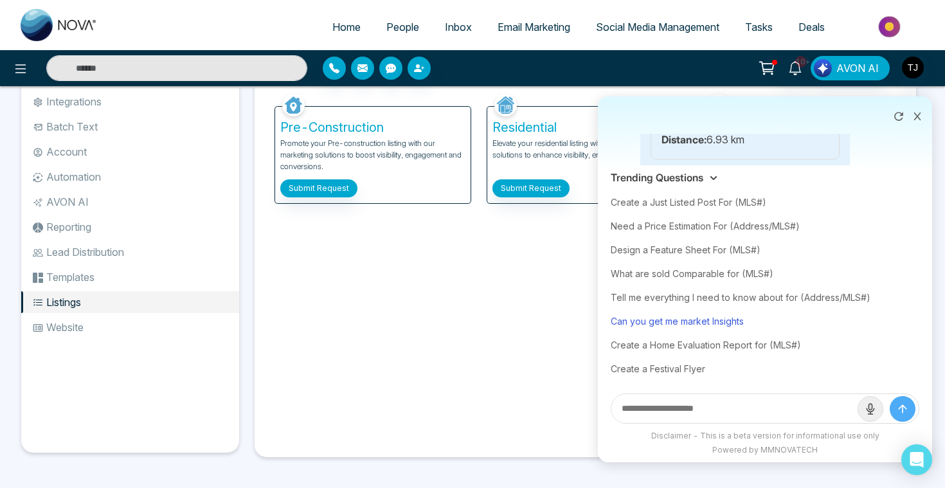
click at [669, 319] on div "Can you get me market Insights" at bounding box center [765, 321] width 309 height 24
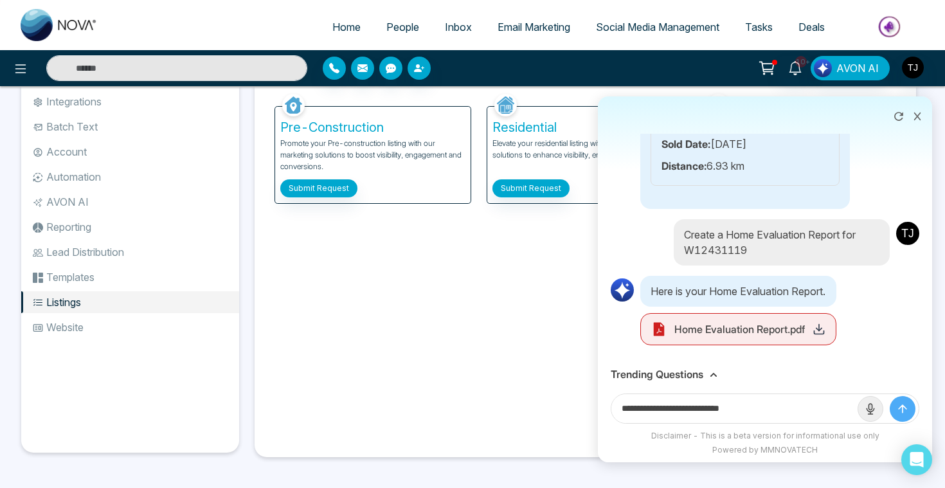
click at [774, 411] on input "**********" at bounding box center [734, 408] width 246 height 29
type input "**********"
click at [890, 396] on button "submit" at bounding box center [903, 409] width 26 height 26
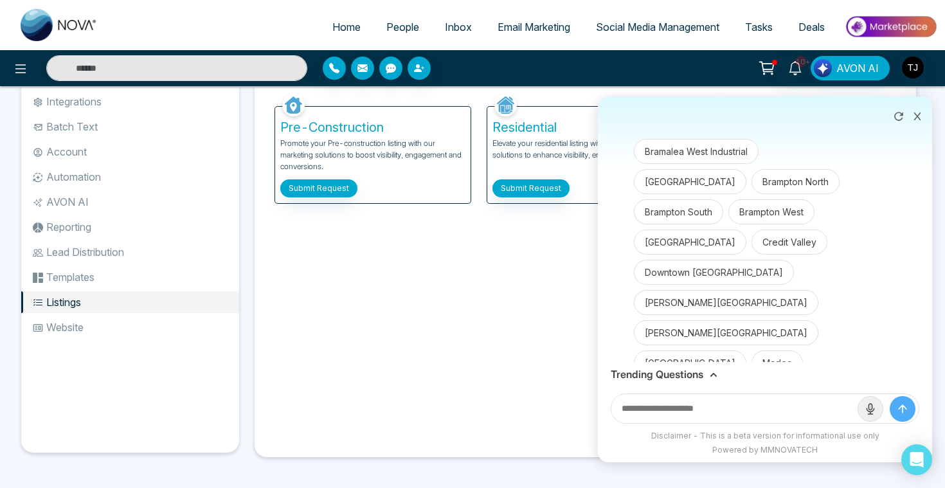
scroll to position [4014, 0]
click at [672, 253] on button "[GEOGRAPHIC_DATA]" at bounding box center [690, 240] width 112 height 25
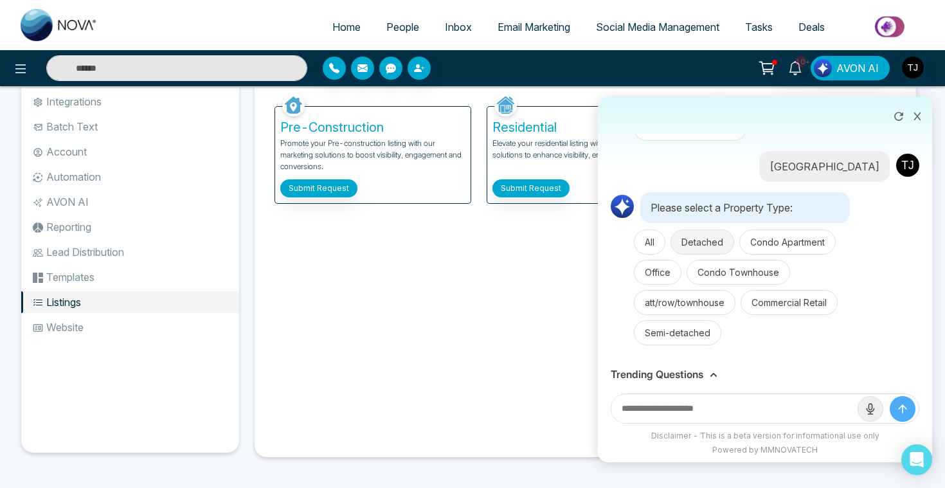
click at [693, 249] on button "Detached" at bounding box center [702, 241] width 64 height 25
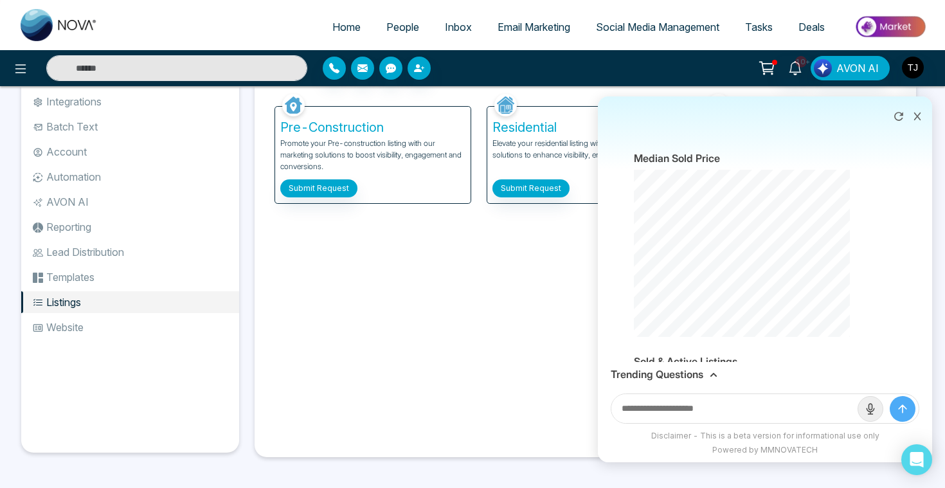
scroll to position [6088, 0]
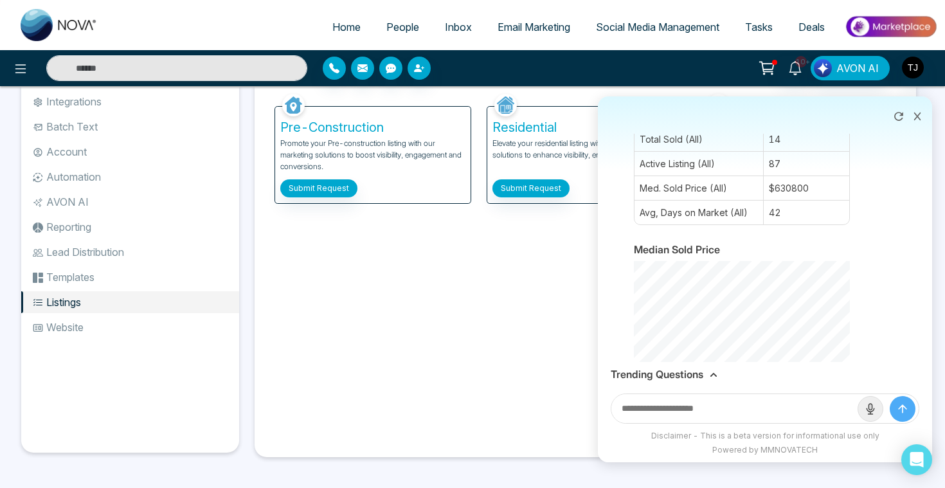
drag, startPoint x: 662, startPoint y: 190, endPoint x: 757, endPoint y: 174, distance: 95.7
click at [757, 174] on div "Summary In [DATE], the average sale price for detached homes in [GEOGRAPHIC_DAT…" at bounding box center [742, 77] width 216 height 1593
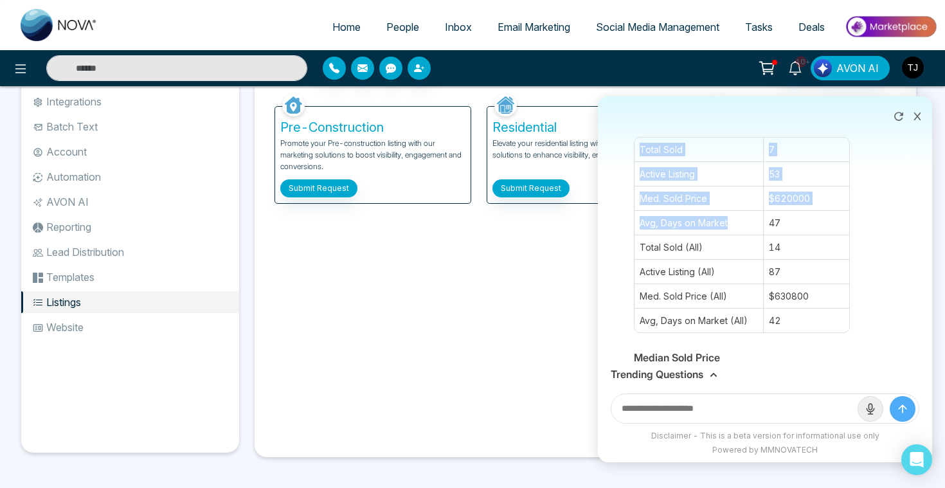
scroll to position [6052, 0]
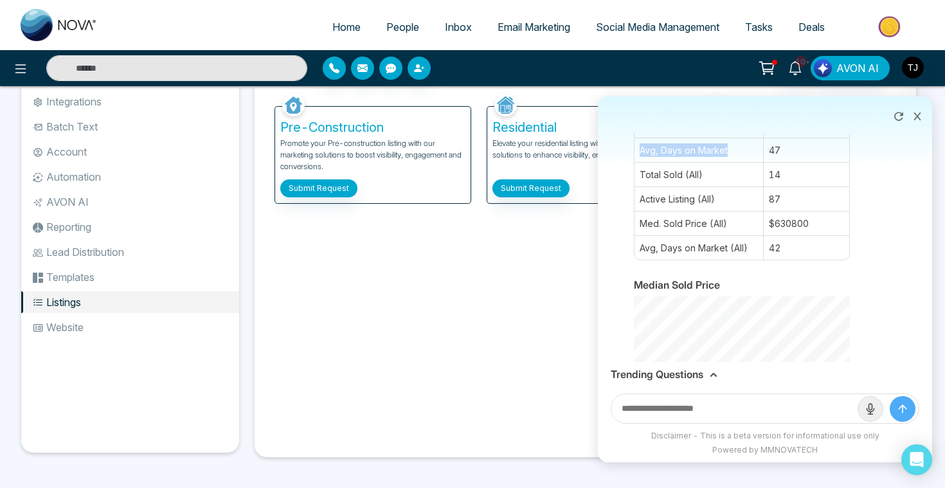
click at [920, 122] on button at bounding box center [917, 115] width 17 height 24
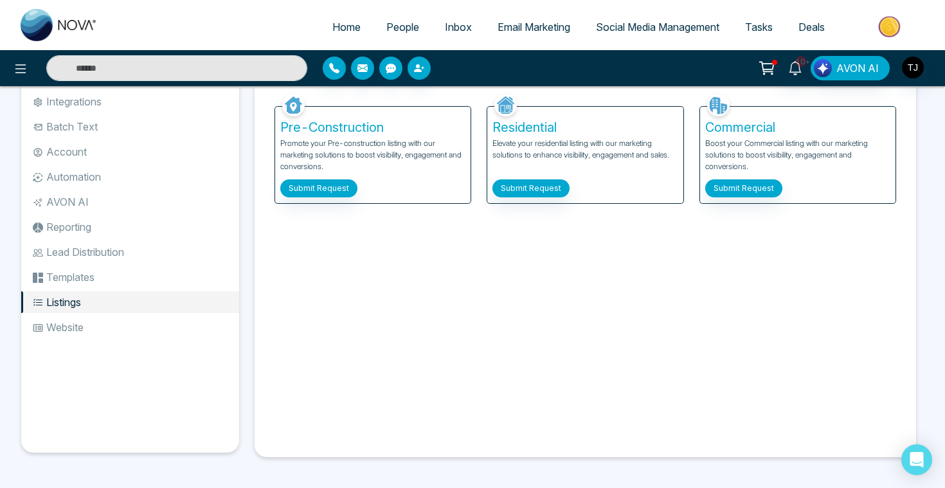
click at [530, 15] on link "Email Marketing" at bounding box center [534, 27] width 98 height 24
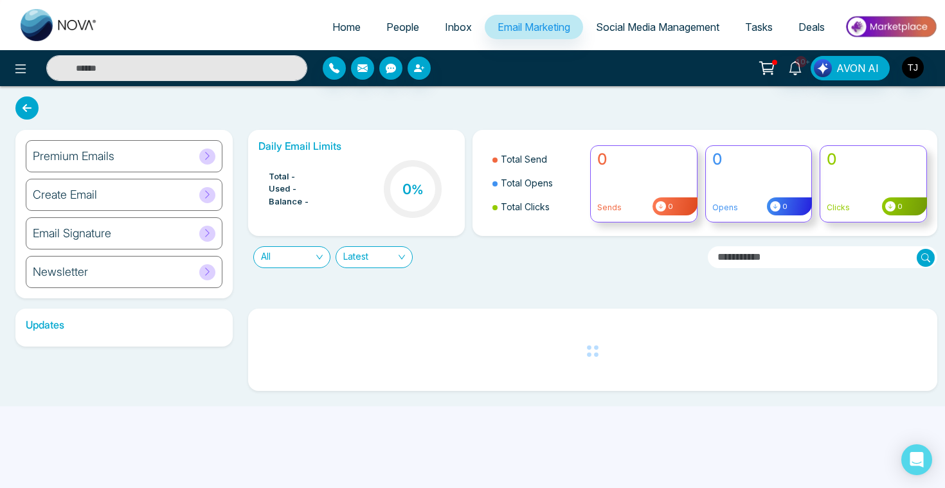
click at [52, 274] on h6 "Newsletter" at bounding box center [60, 272] width 55 height 14
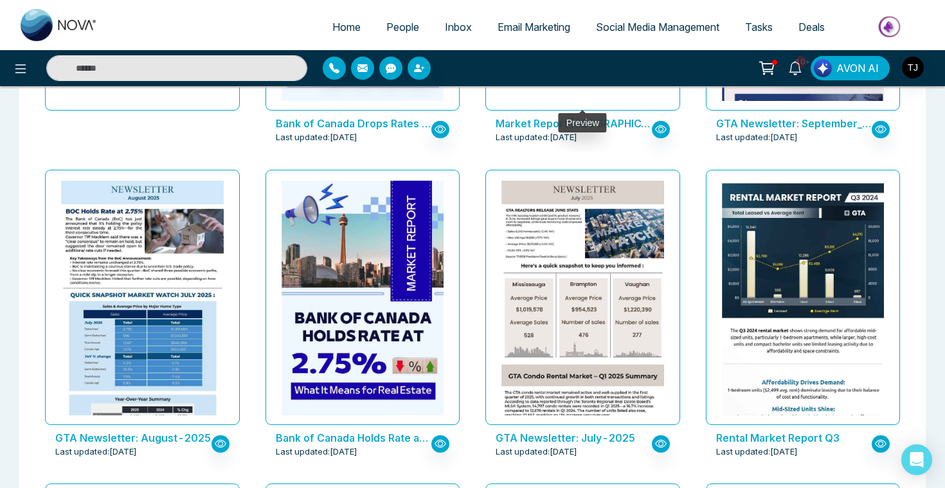
scroll to position [321, 0]
